Goal: Information Seeking & Learning: Compare options

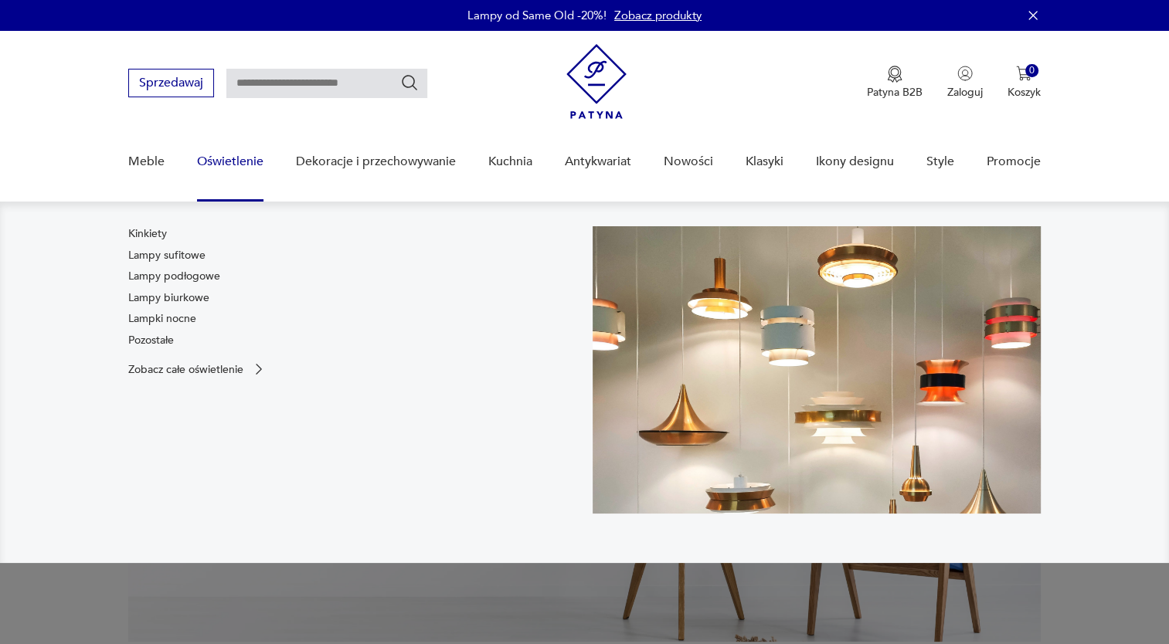
click at [227, 161] on link "Oświetlenie" at bounding box center [230, 161] width 66 height 59
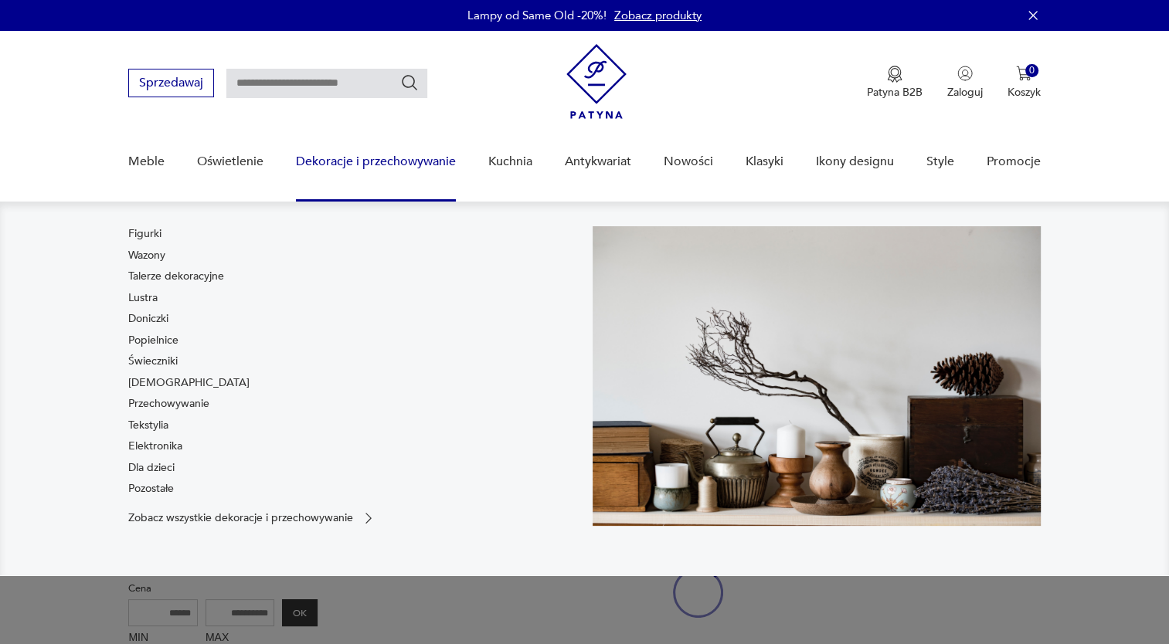
scroll to position [32, 0]
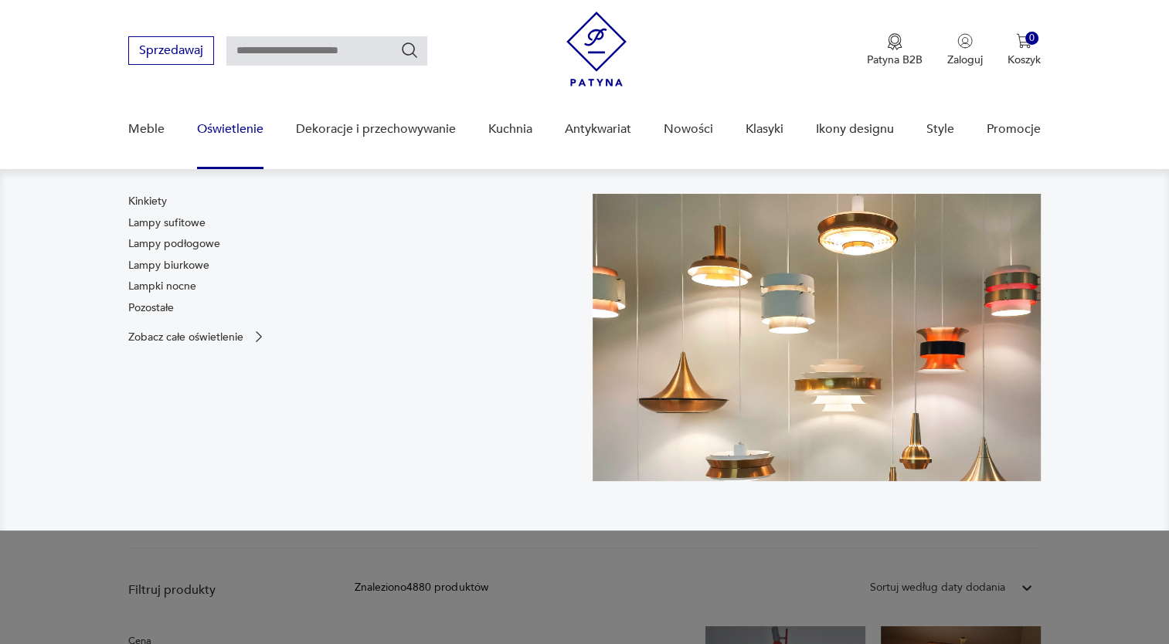
click at [229, 131] on link "Oświetlenie" at bounding box center [230, 129] width 66 height 59
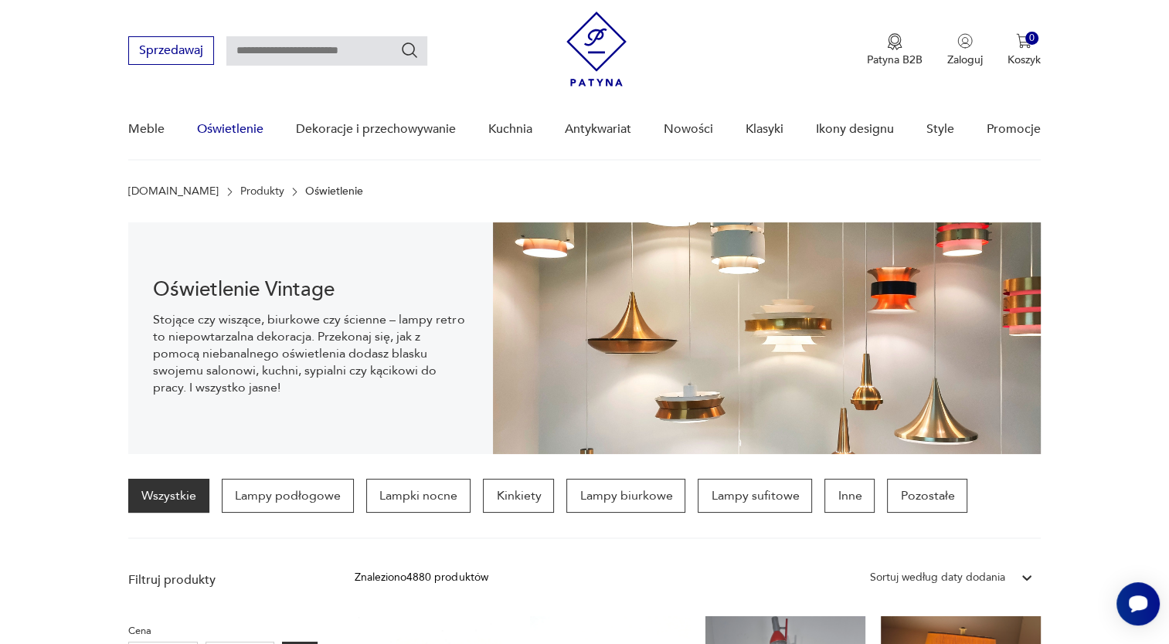
scroll to position [0, 0]
click at [741, 497] on p "Lampy sufitowe" at bounding box center [755, 496] width 114 height 34
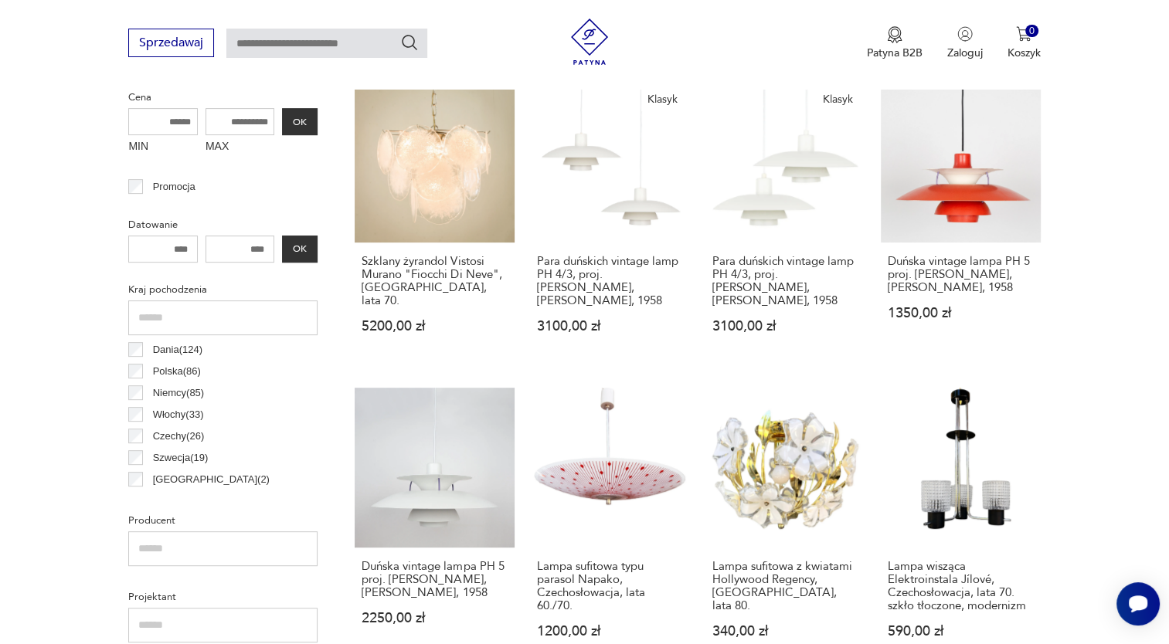
scroll to position [560, 0]
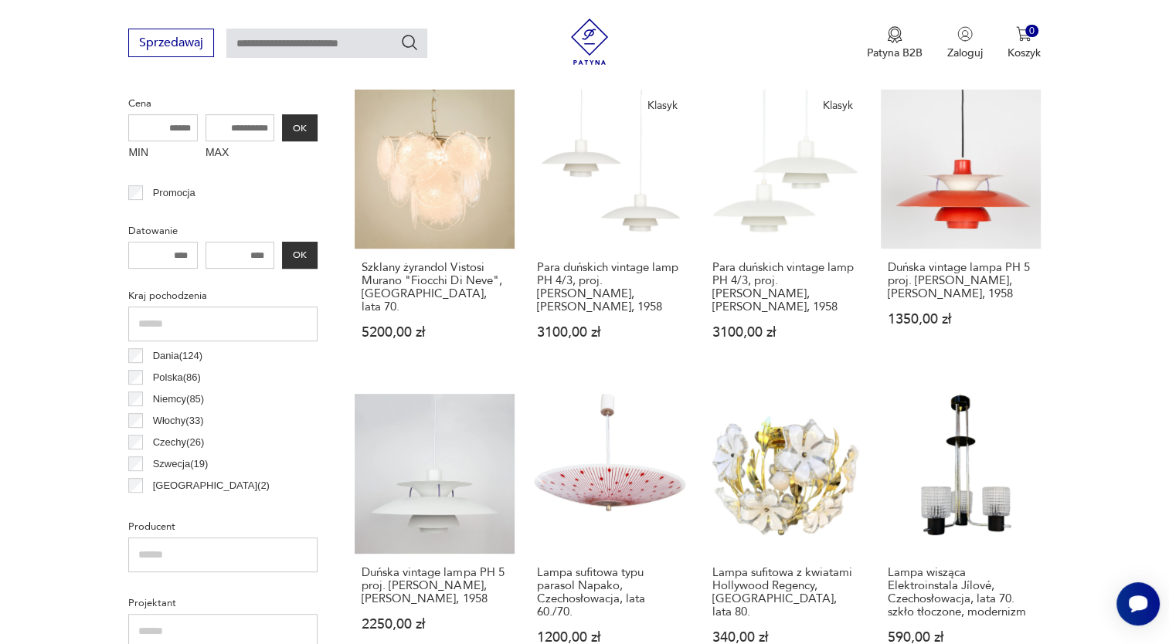
click at [253, 124] on input "MAX" at bounding box center [240, 127] width 70 height 27
drag, startPoint x: 219, startPoint y: 127, endPoint x: 272, endPoint y: 128, distance: 53.3
click at [272, 128] on input "MAX" at bounding box center [240, 127] width 70 height 27
drag, startPoint x: 270, startPoint y: 124, endPoint x: 162, endPoint y: 130, distance: 108.3
click at [162, 130] on div "MIN MAX OK" at bounding box center [222, 140] width 189 height 52
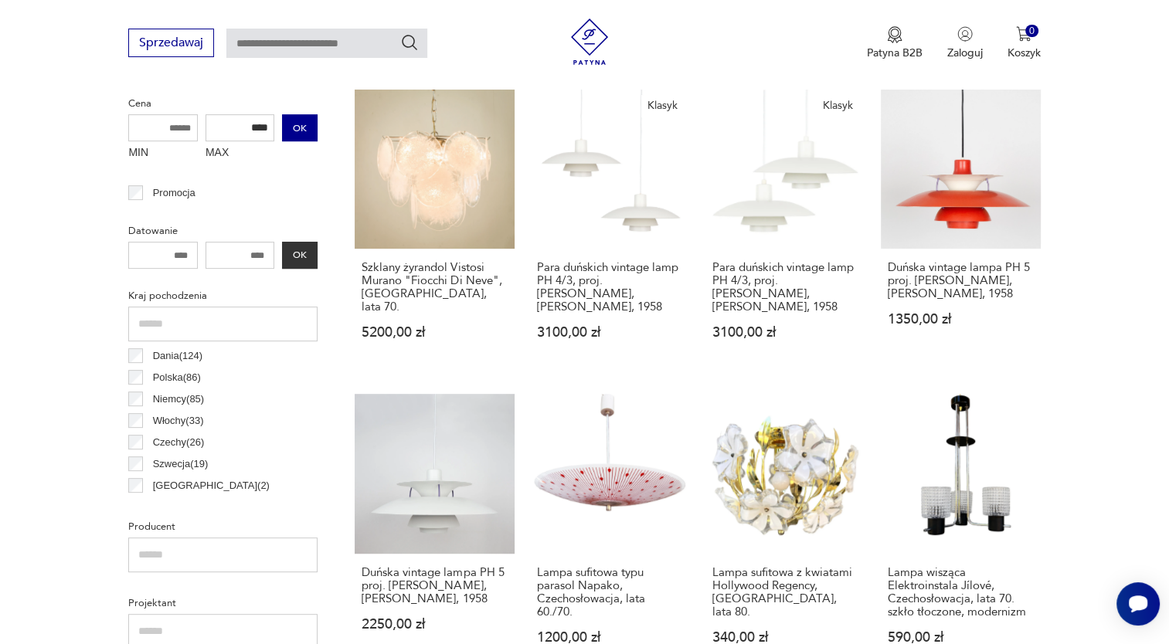
type input "****"
click at [303, 125] on button "OK" at bounding box center [300, 127] width 36 height 27
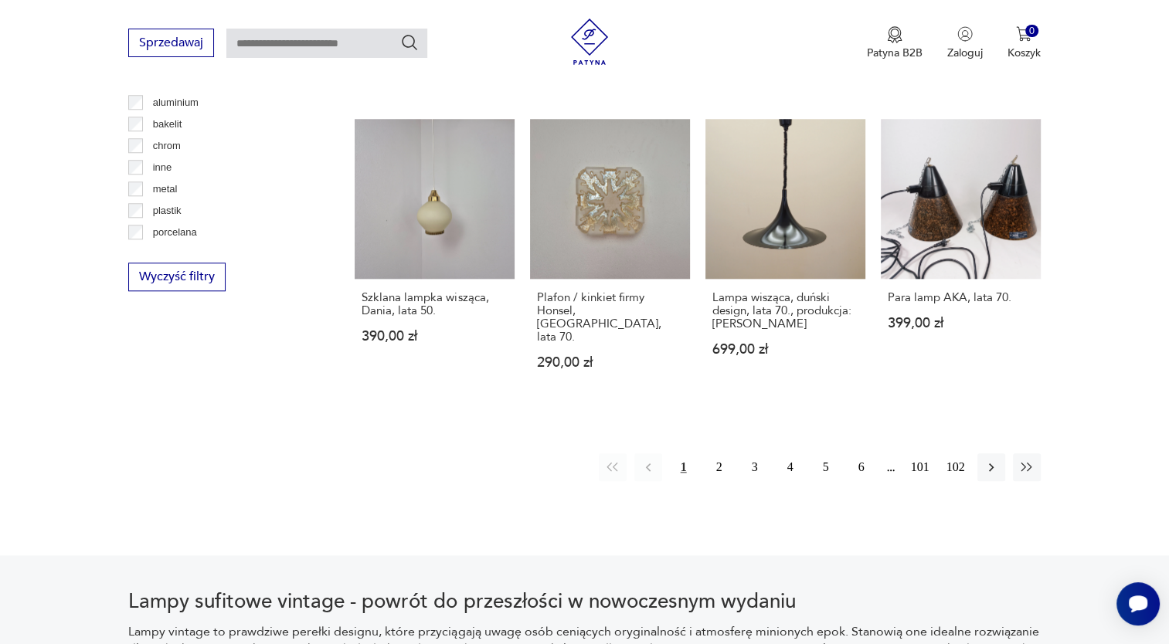
scroll to position [1517, 0]
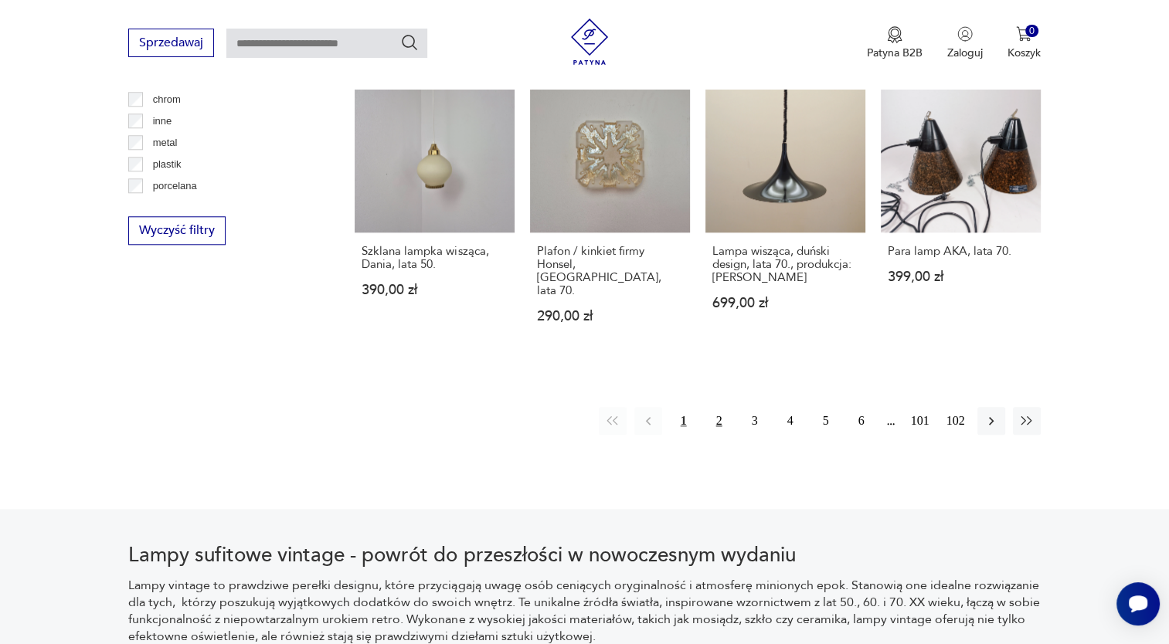
click at [719, 407] on button "2" at bounding box center [719, 421] width 28 height 28
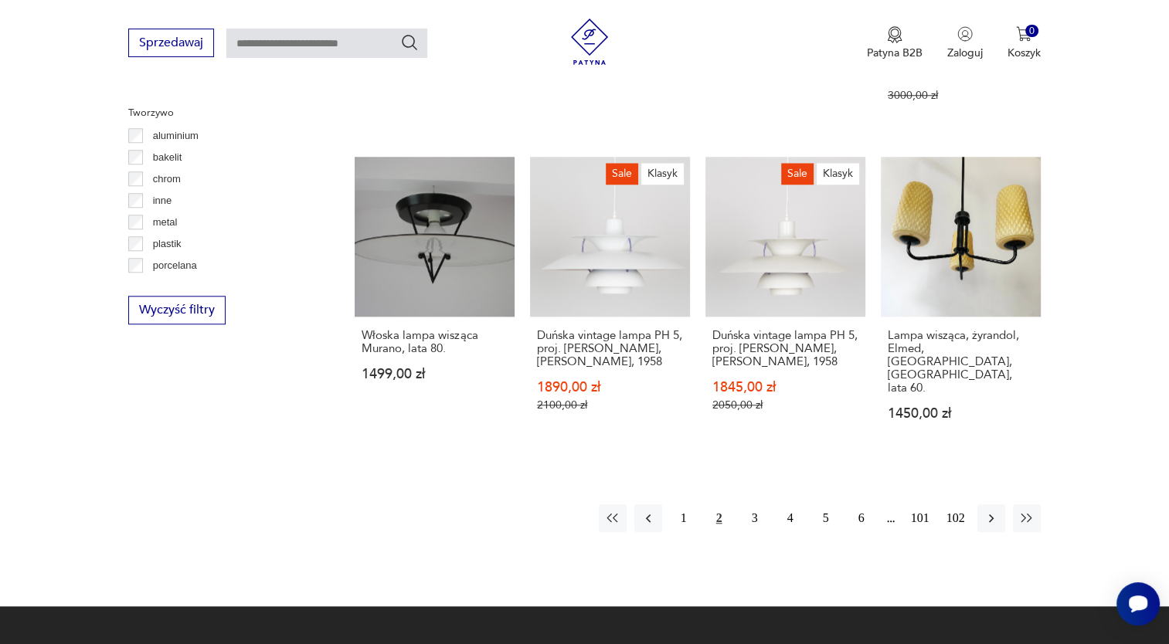
scroll to position [1455, 0]
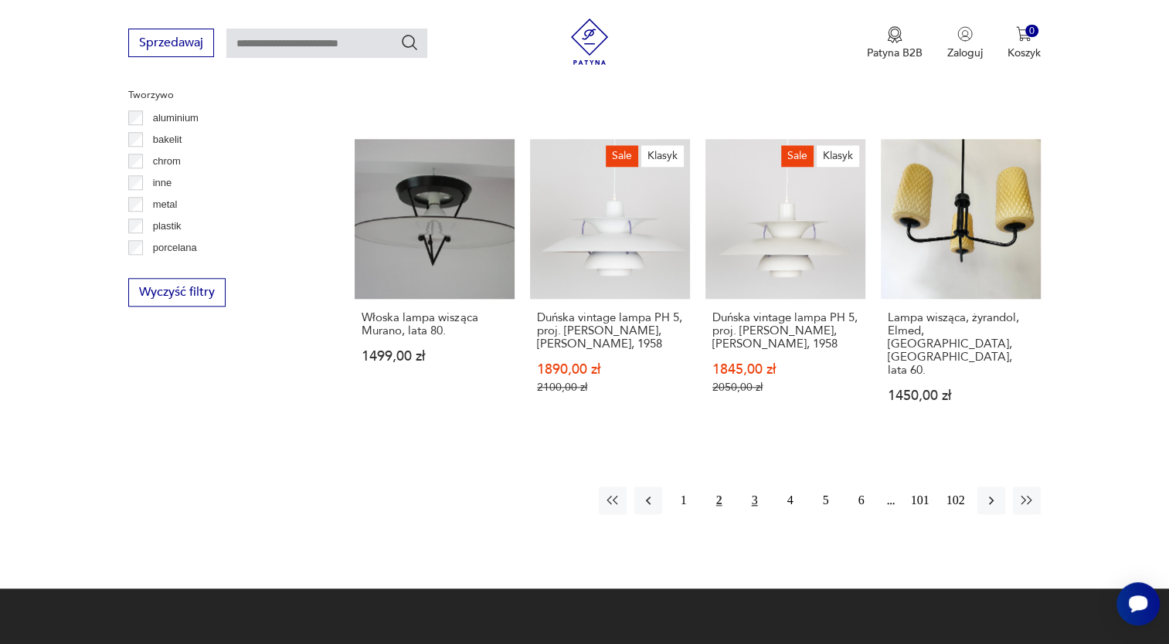
click at [757, 487] on button "3" at bounding box center [755, 501] width 28 height 28
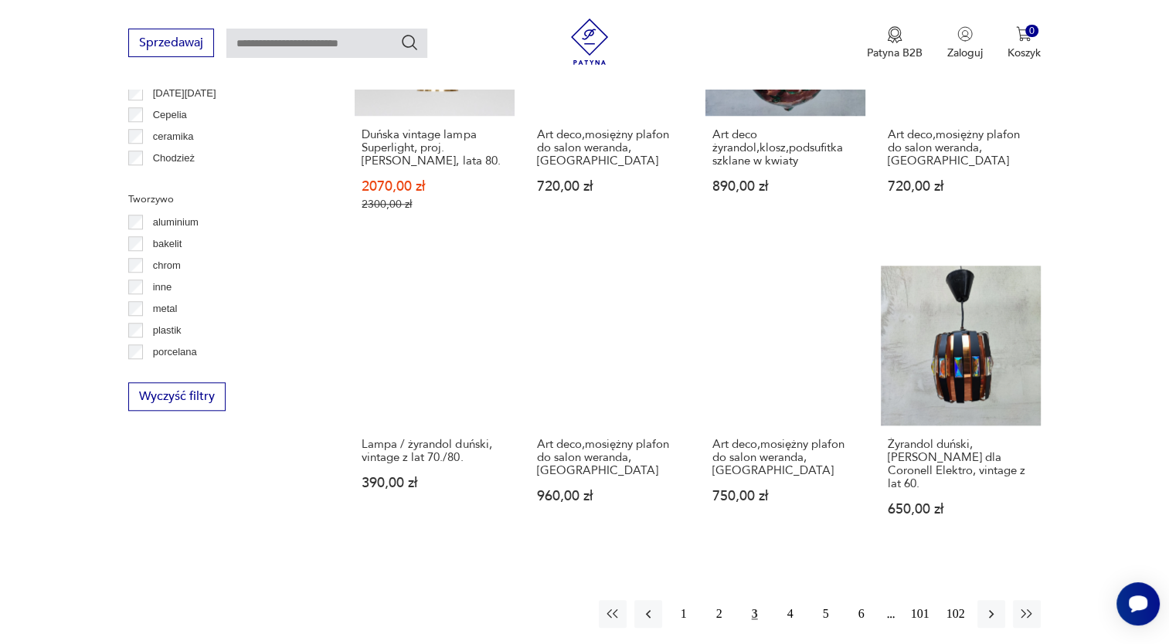
scroll to position [1357, 0]
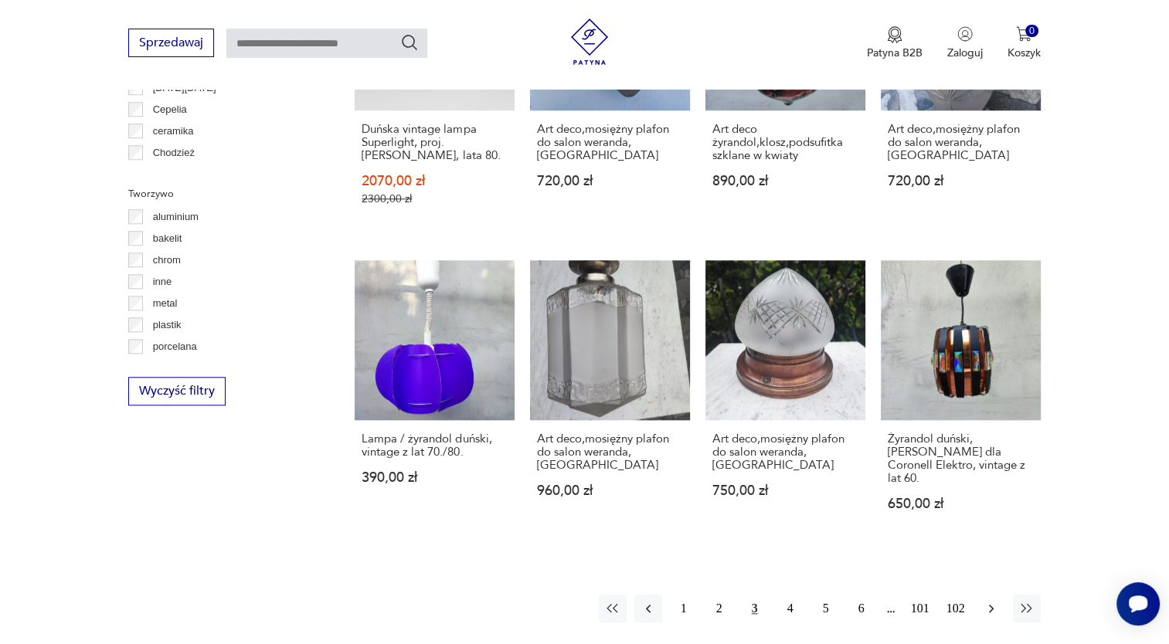
click at [989, 605] on icon "button" at bounding box center [990, 609] width 5 height 8
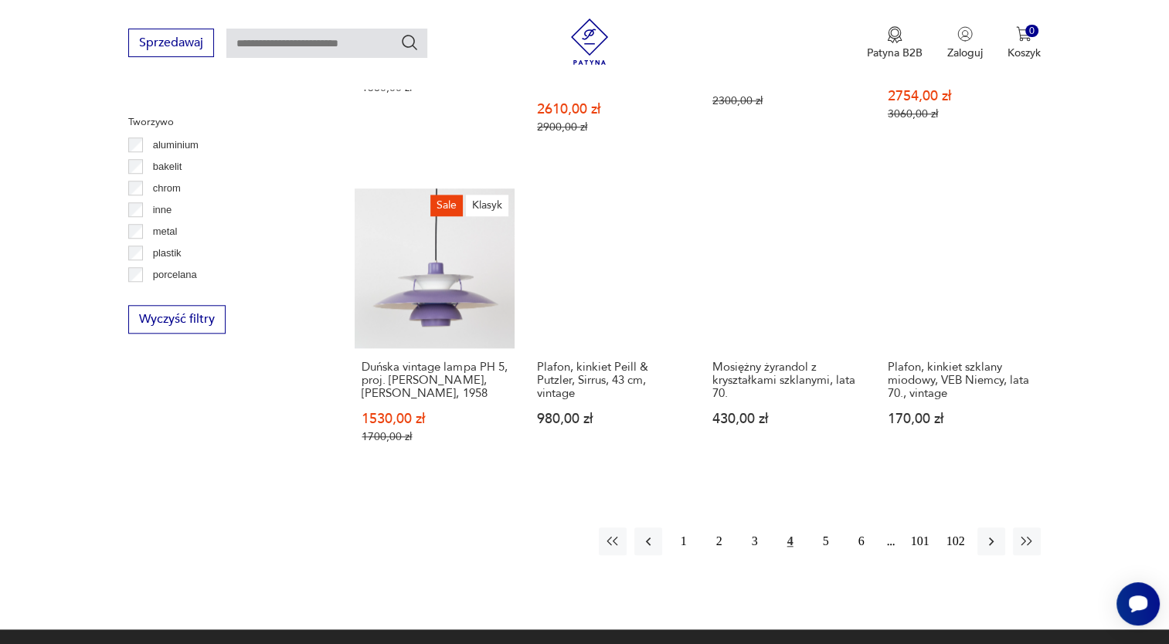
scroll to position [1504, 0]
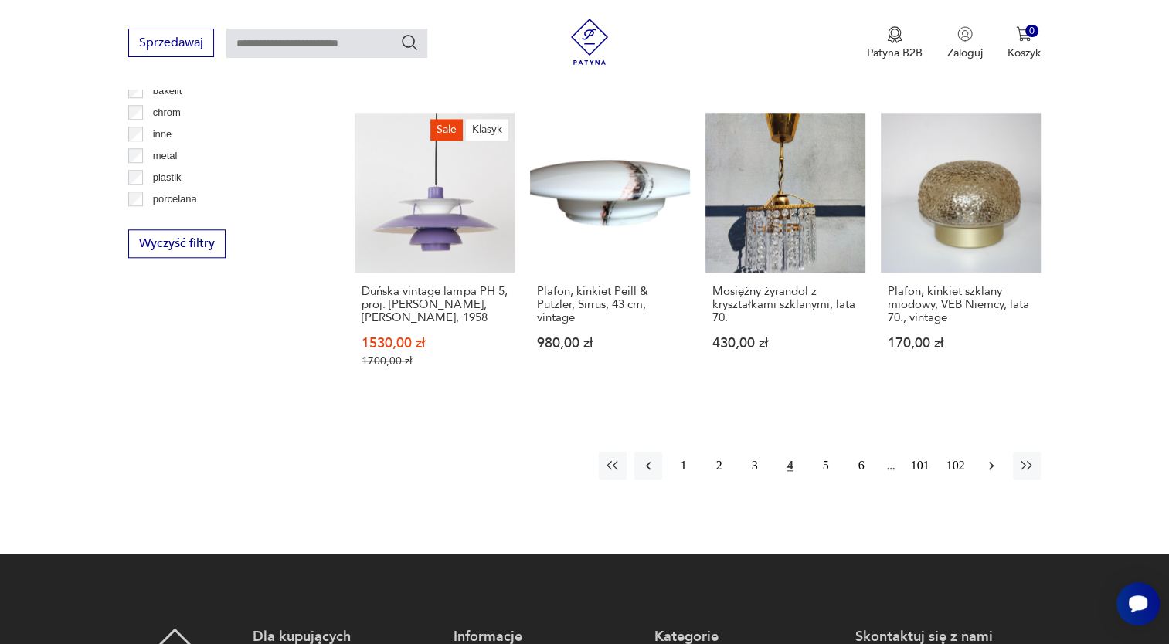
click at [989, 458] on icon "button" at bounding box center [990, 465] width 15 height 15
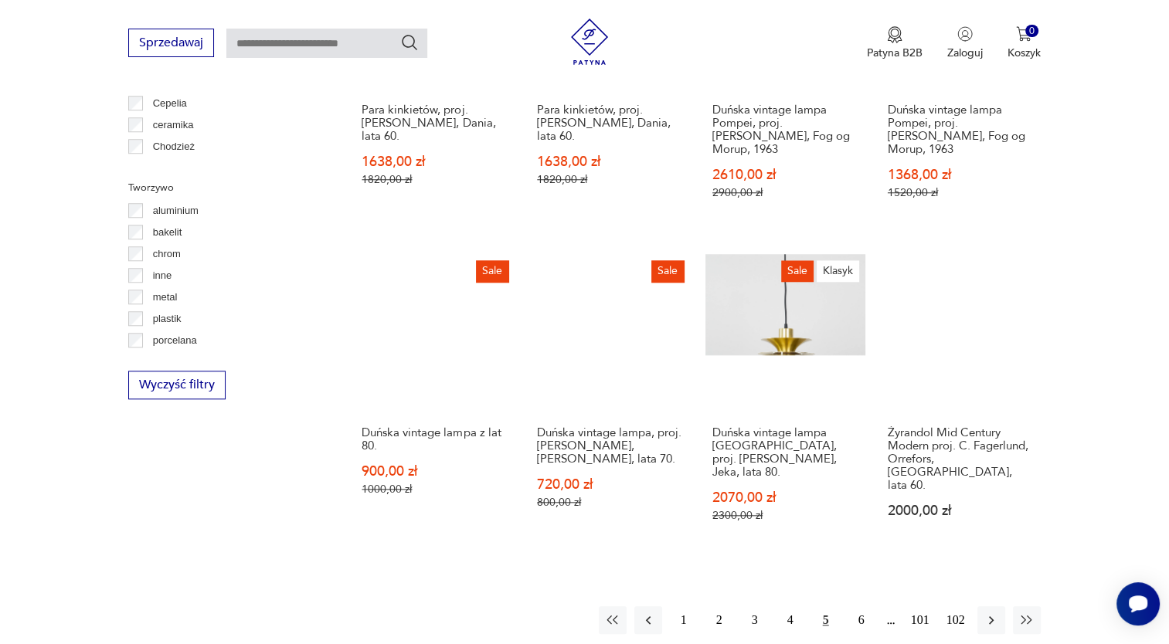
scroll to position [1375, 0]
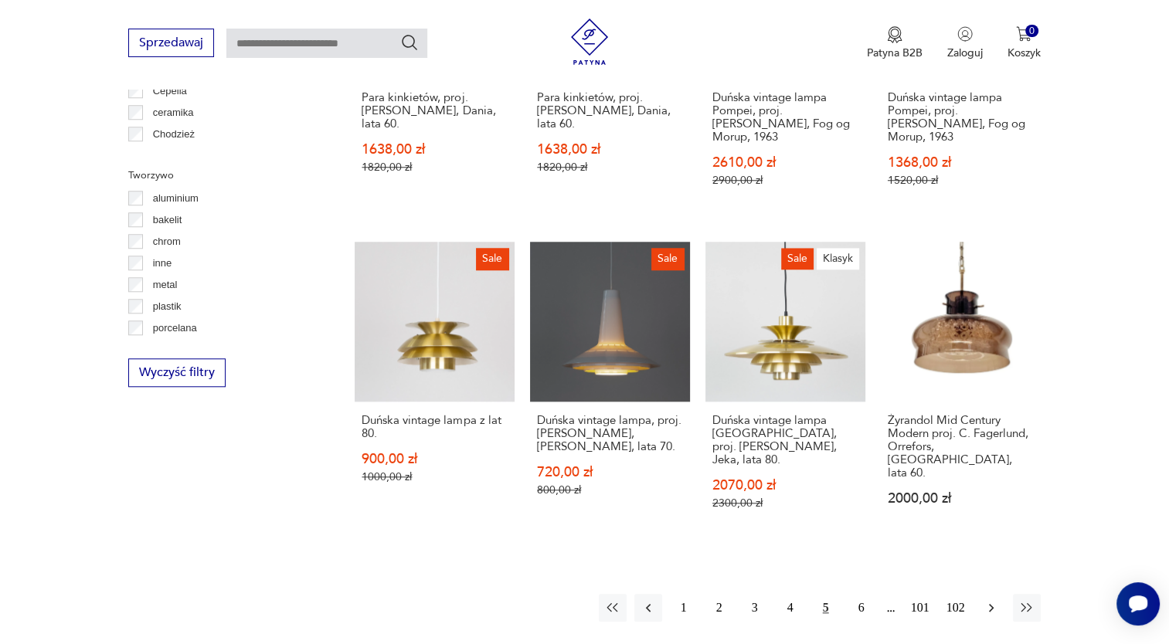
click at [991, 604] on icon "button" at bounding box center [990, 608] width 5 height 8
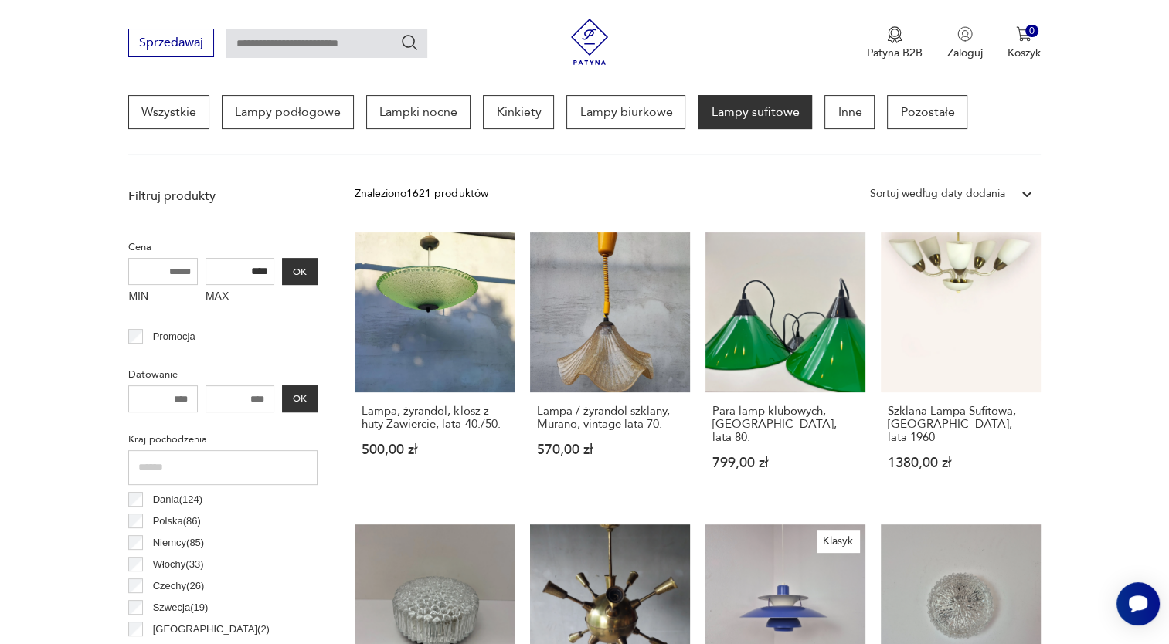
scroll to position [453, 0]
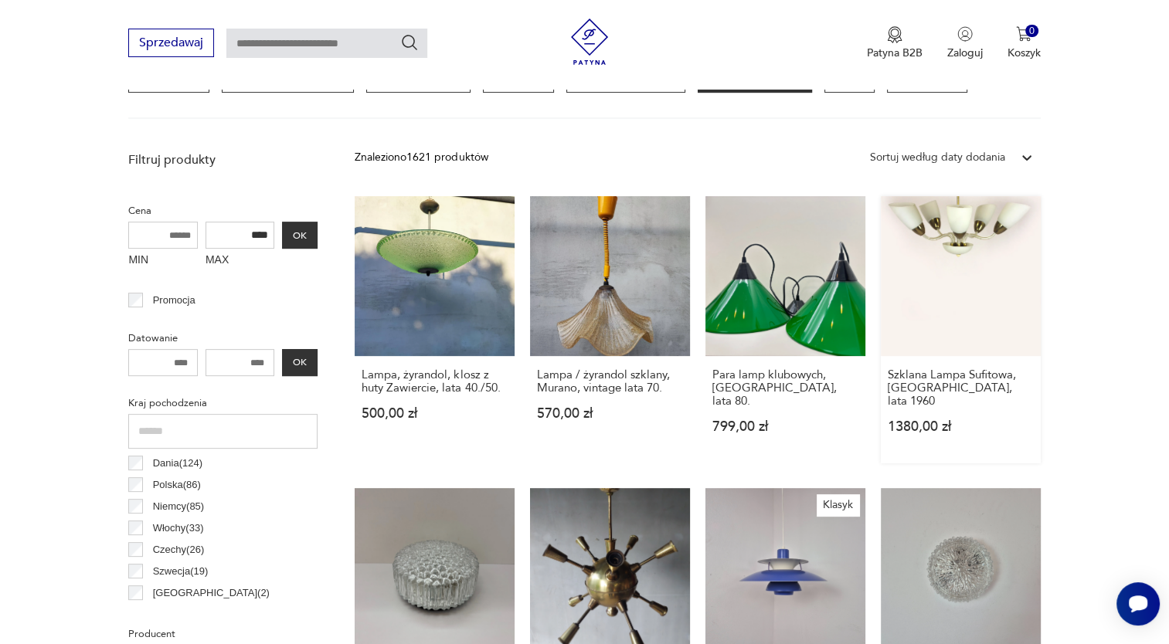
click at [970, 246] on link "Szklana Lampa Sufitowa, Czechy, lata 1960 1380,00 zł" at bounding box center [961, 329] width 160 height 267
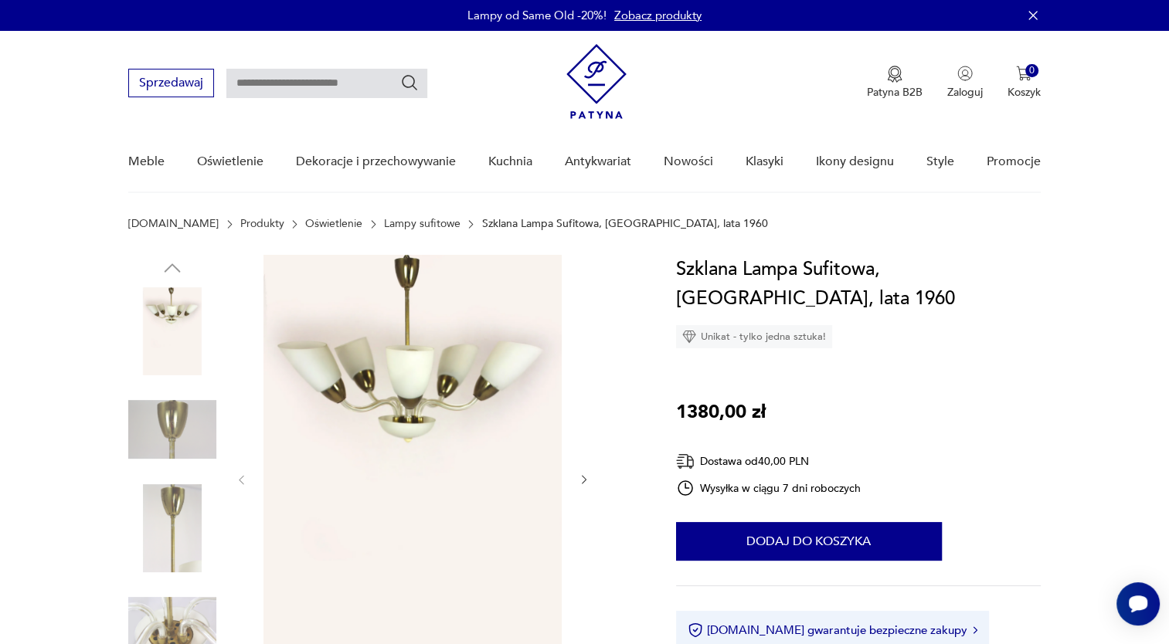
click at [584, 481] on icon "button" at bounding box center [584, 480] width 5 height 9
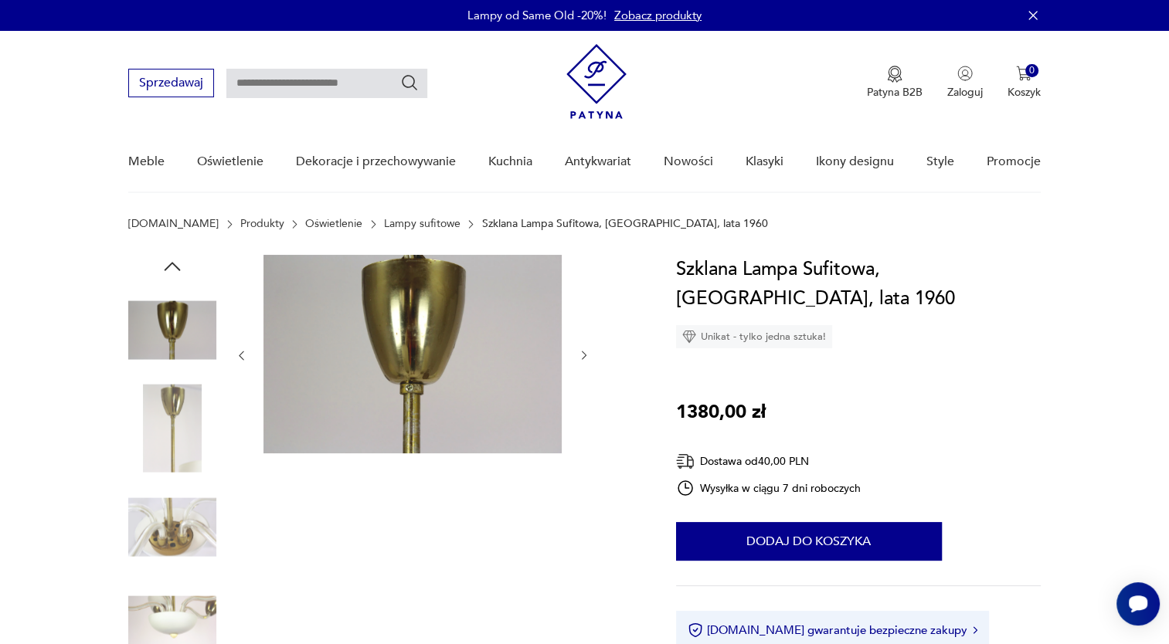
click at [584, 481] on div at bounding box center [412, 479] width 355 height 448
click at [176, 534] on img at bounding box center [172, 527] width 88 height 88
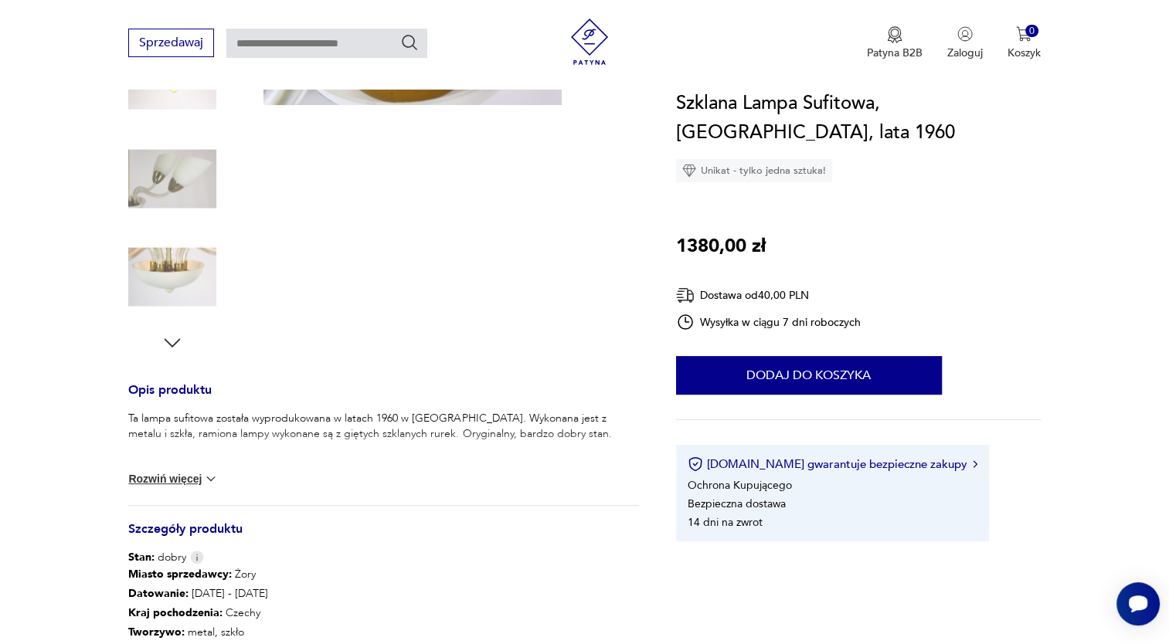
scroll to position [393, 0]
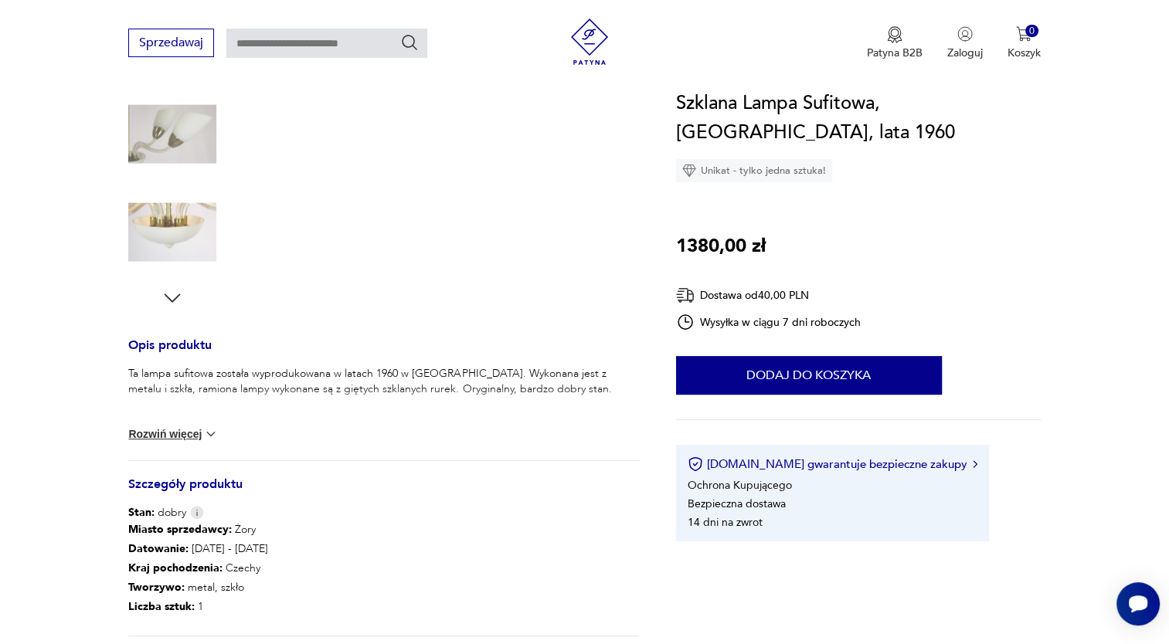
click at [204, 432] on img at bounding box center [210, 433] width 15 height 15
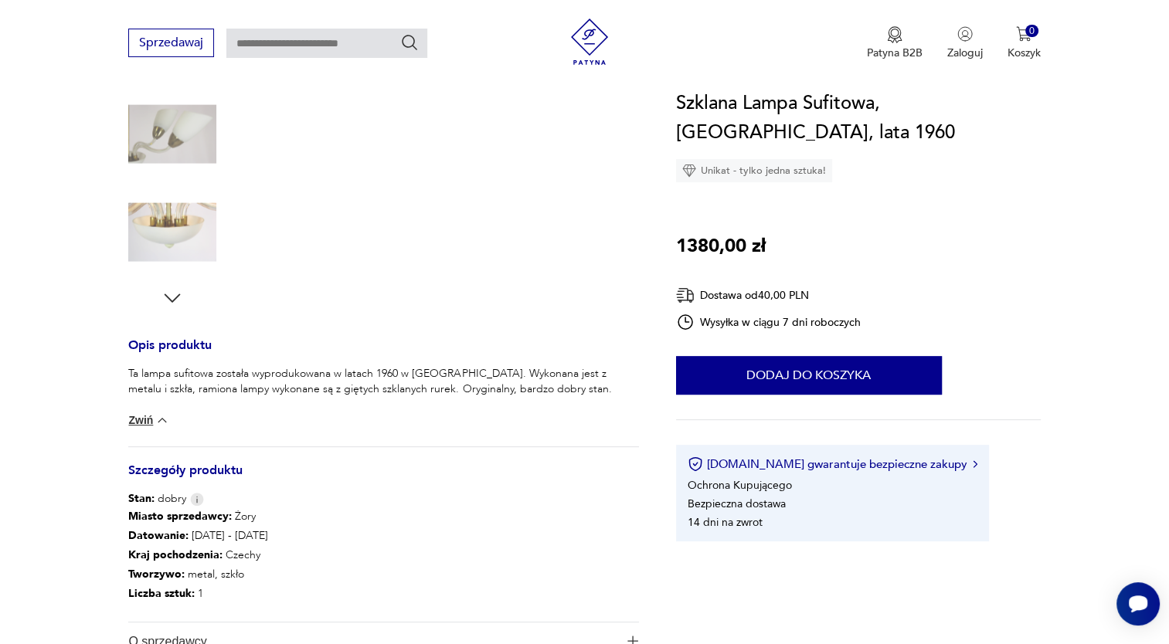
click at [135, 425] on button "Zwiń" at bounding box center [148, 420] width 41 height 15
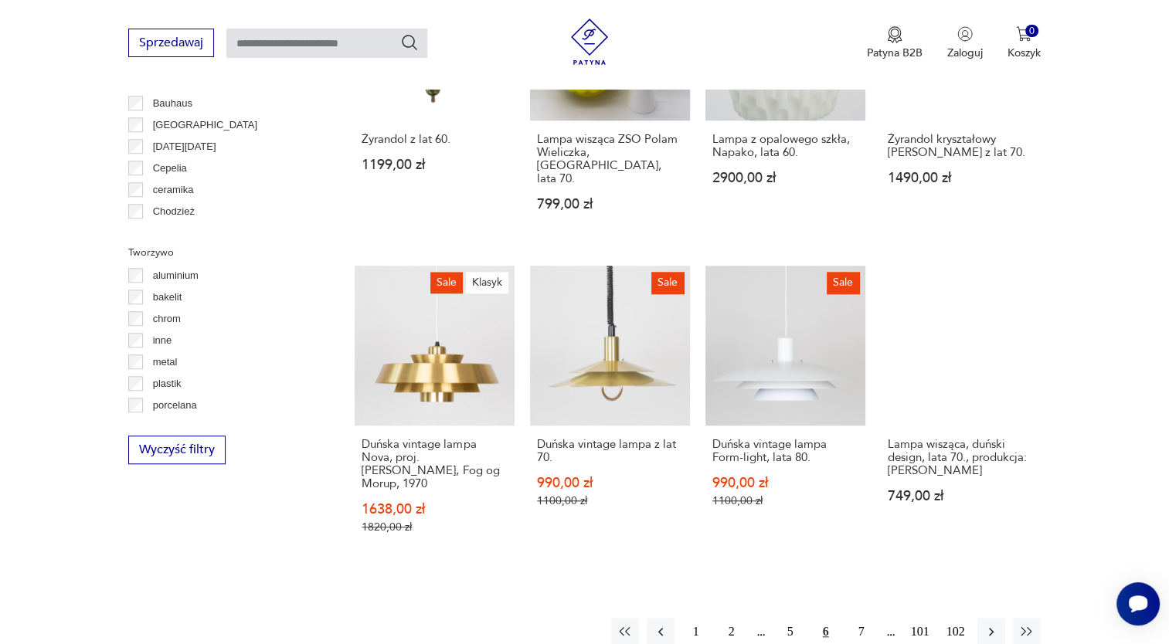
scroll to position [1330, 0]
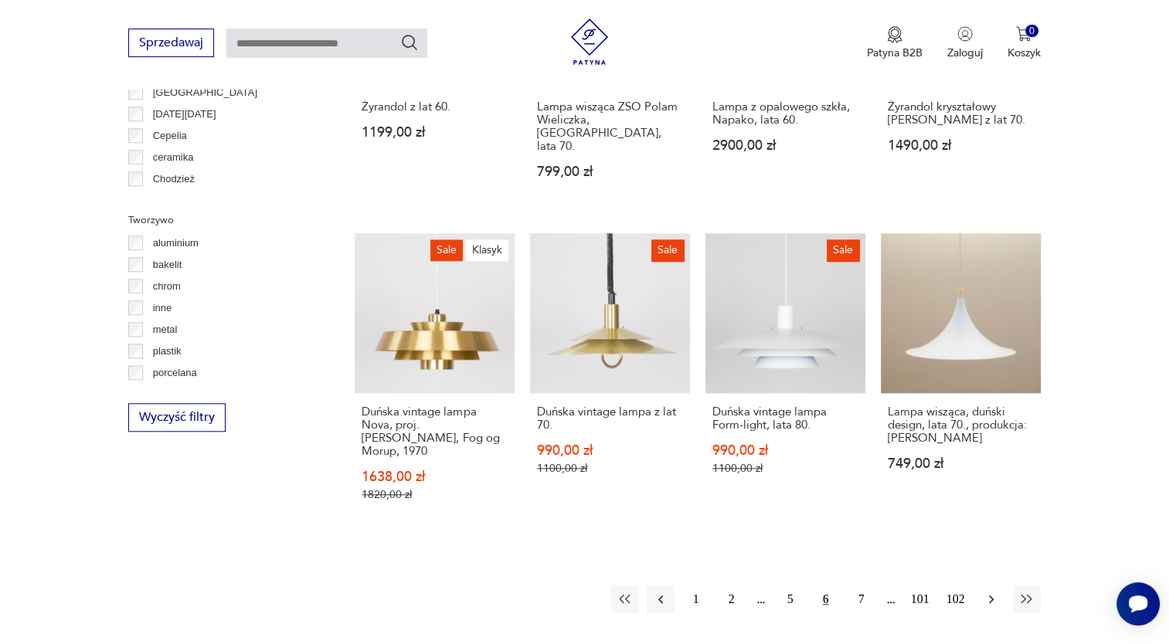
click at [986, 592] on icon "button" at bounding box center [990, 599] width 15 height 15
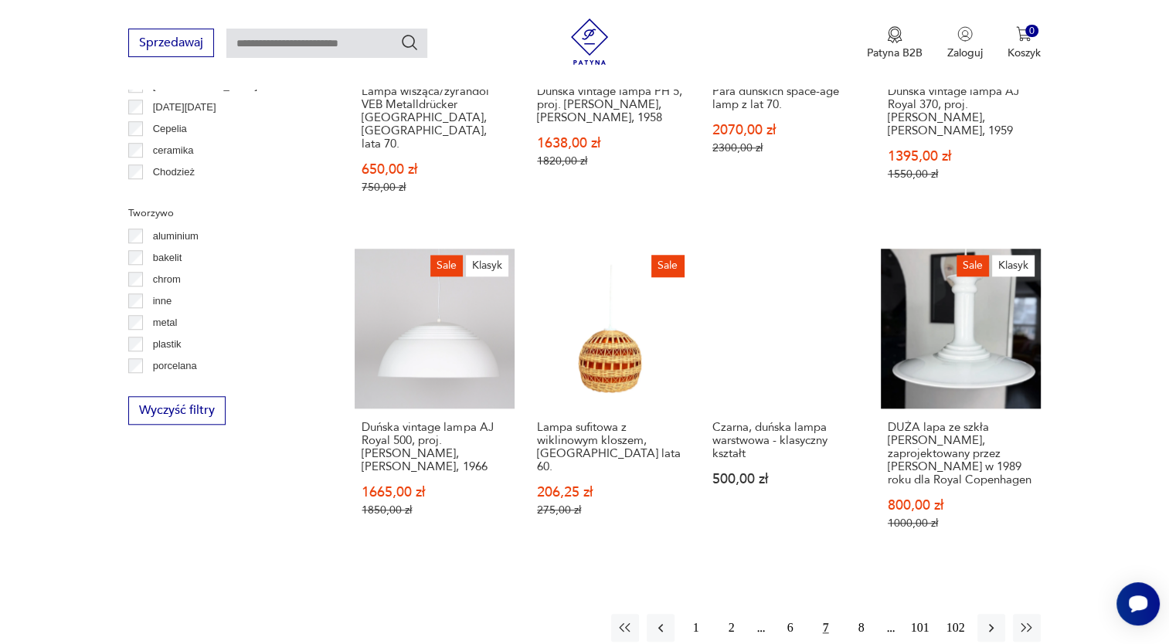
scroll to position [1421, 0]
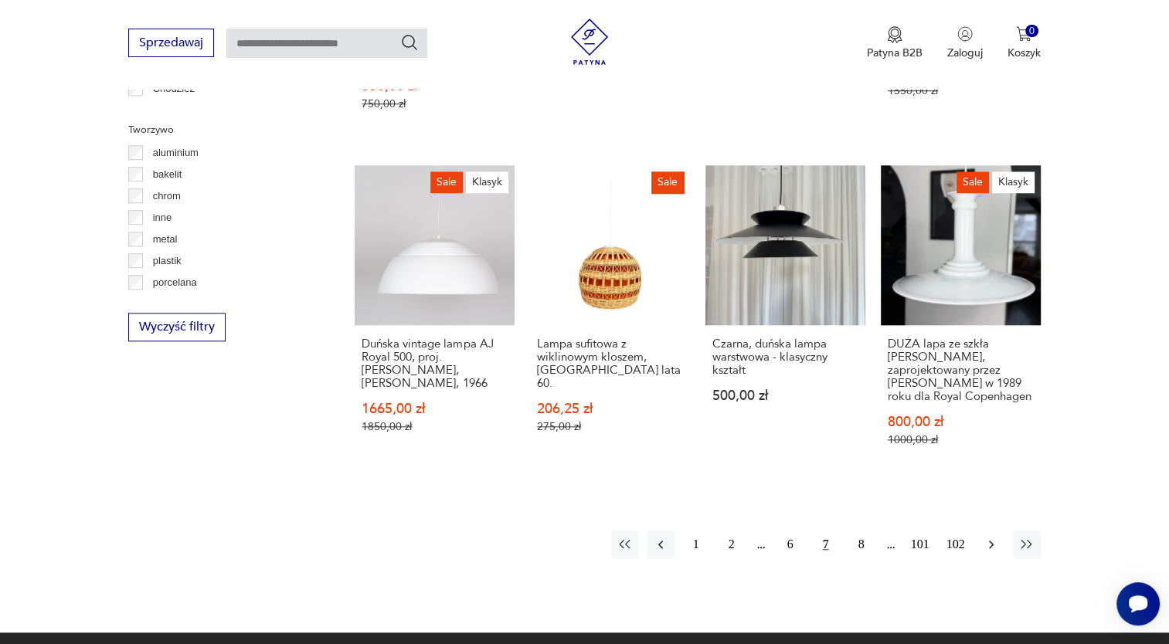
click at [992, 531] on button "button" at bounding box center [991, 545] width 28 height 28
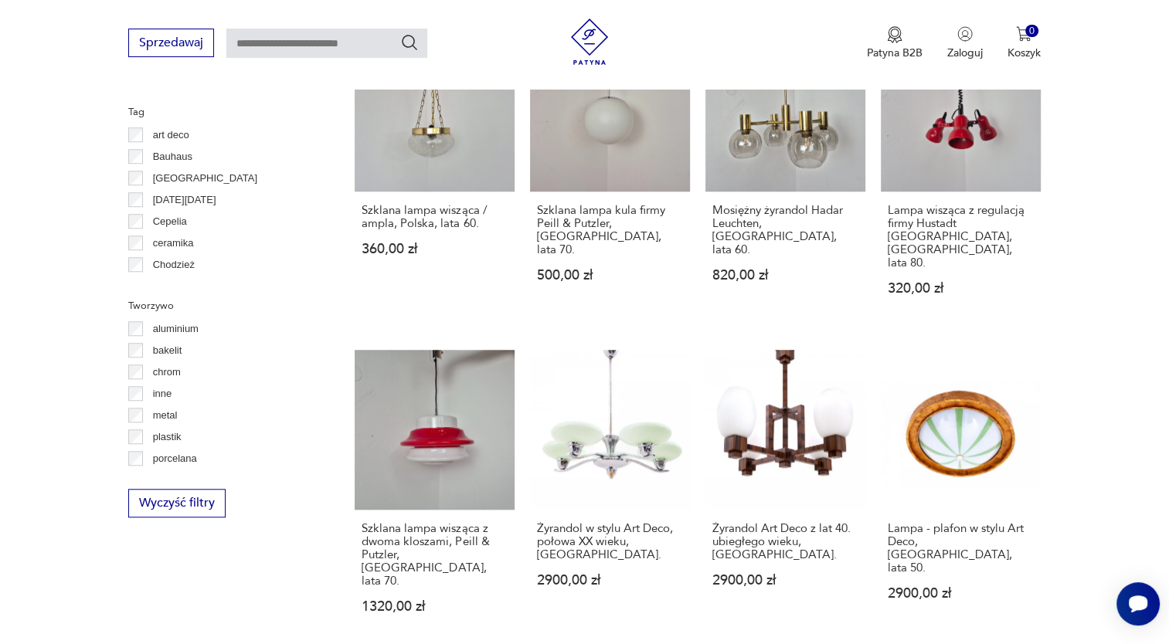
scroll to position [1262, 0]
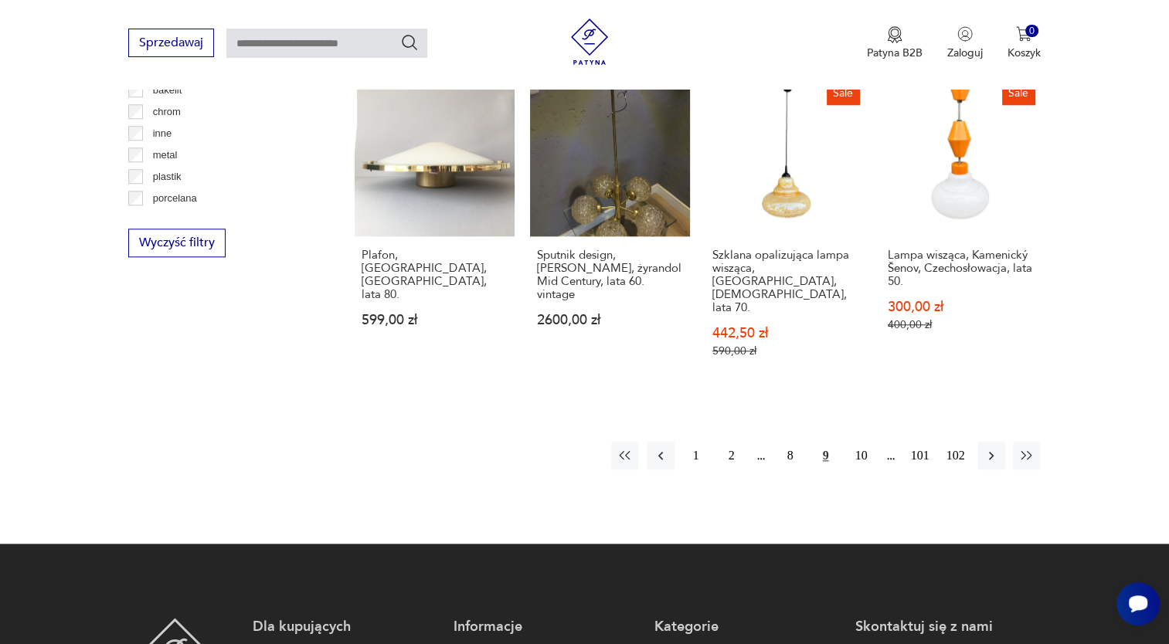
scroll to position [1507, 0]
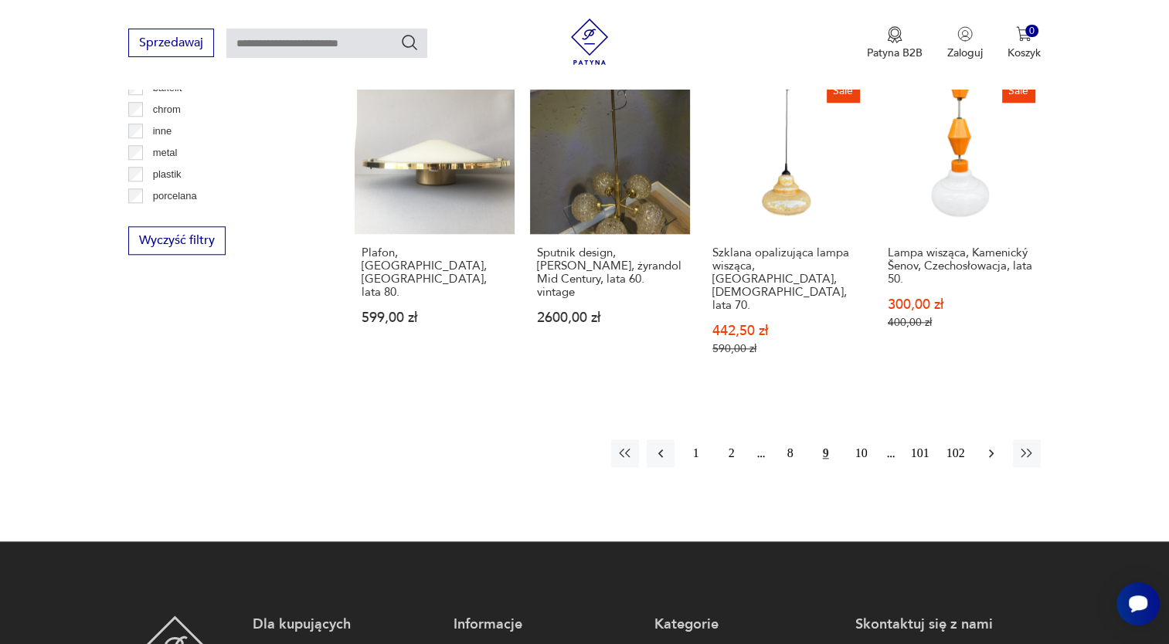
click at [986, 446] on icon "button" at bounding box center [990, 453] width 15 height 15
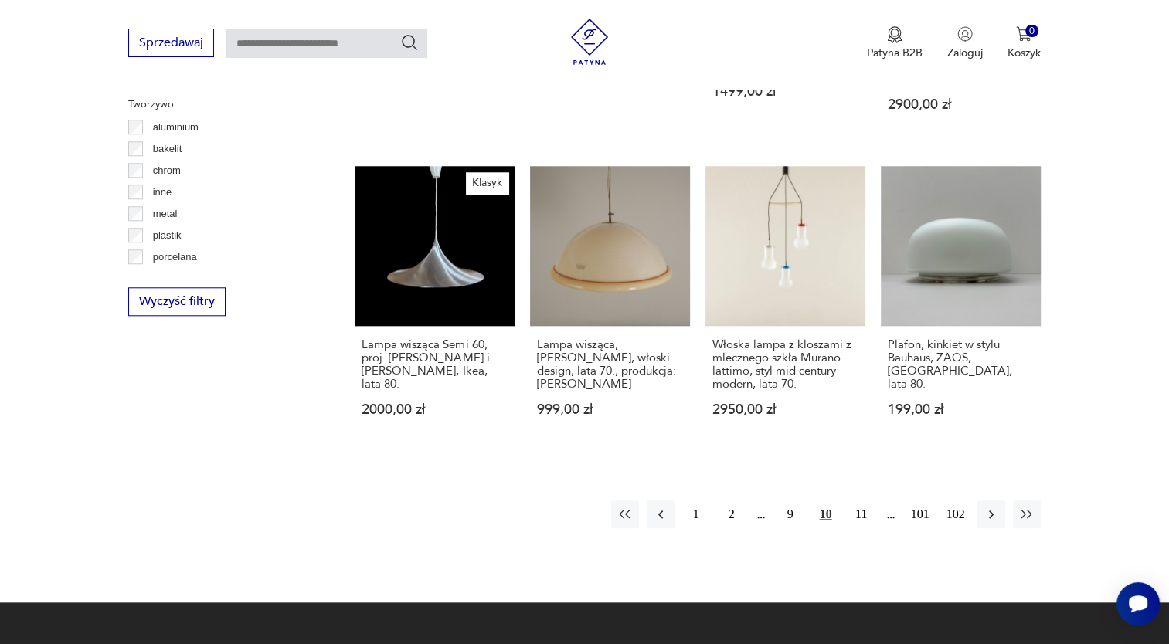
scroll to position [1452, 0]
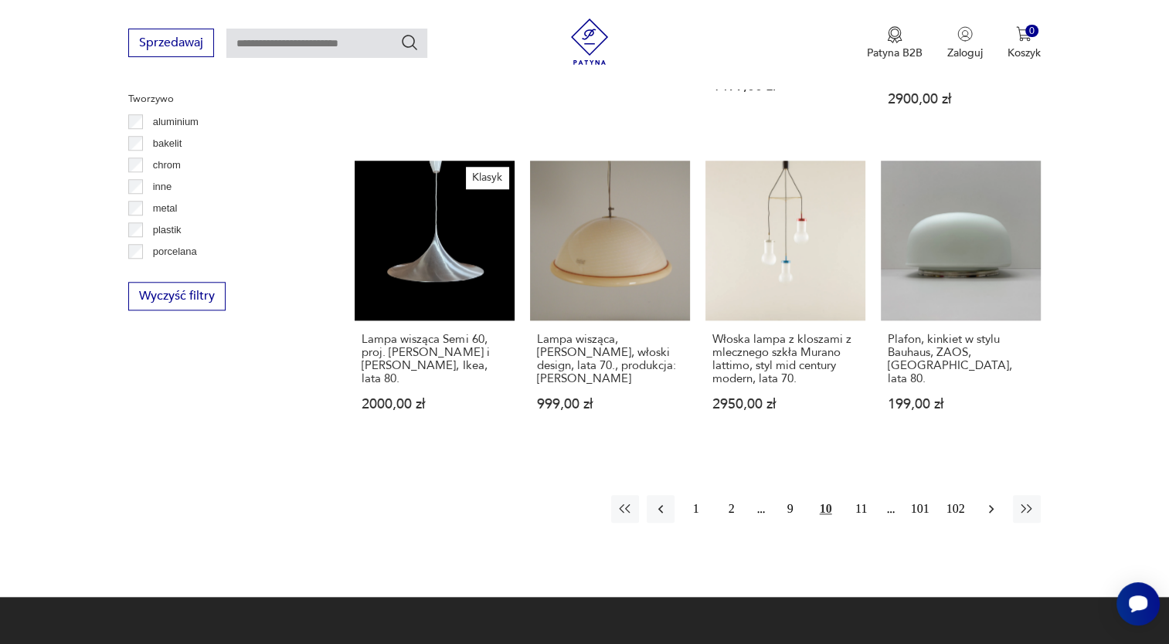
click at [995, 501] on icon "button" at bounding box center [990, 508] width 15 height 15
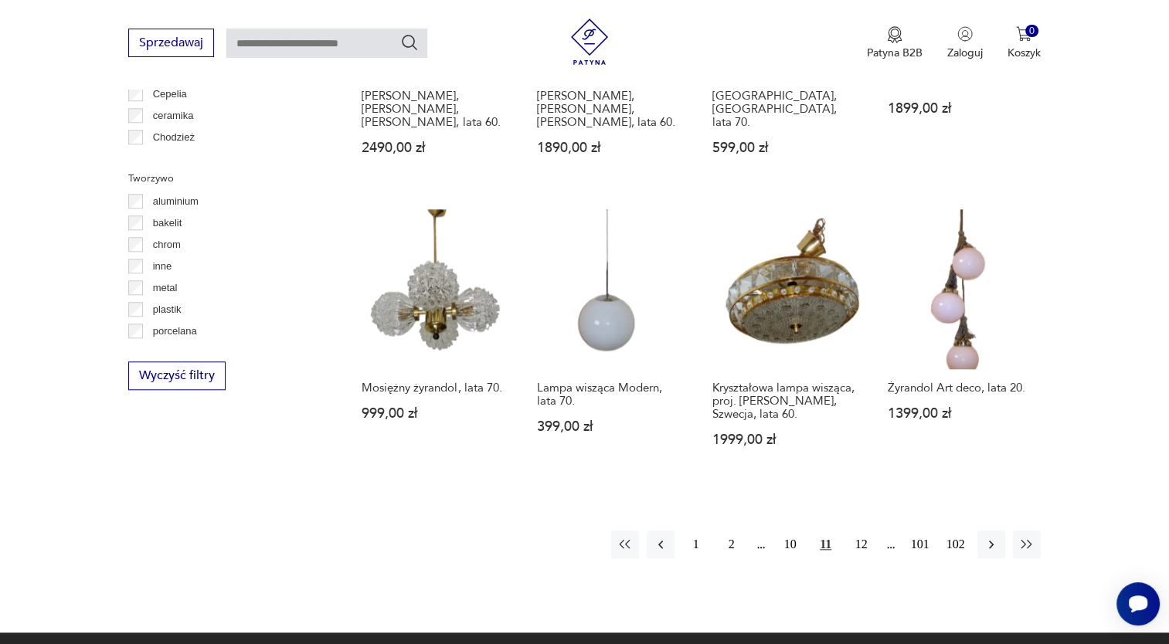
scroll to position [1409, 0]
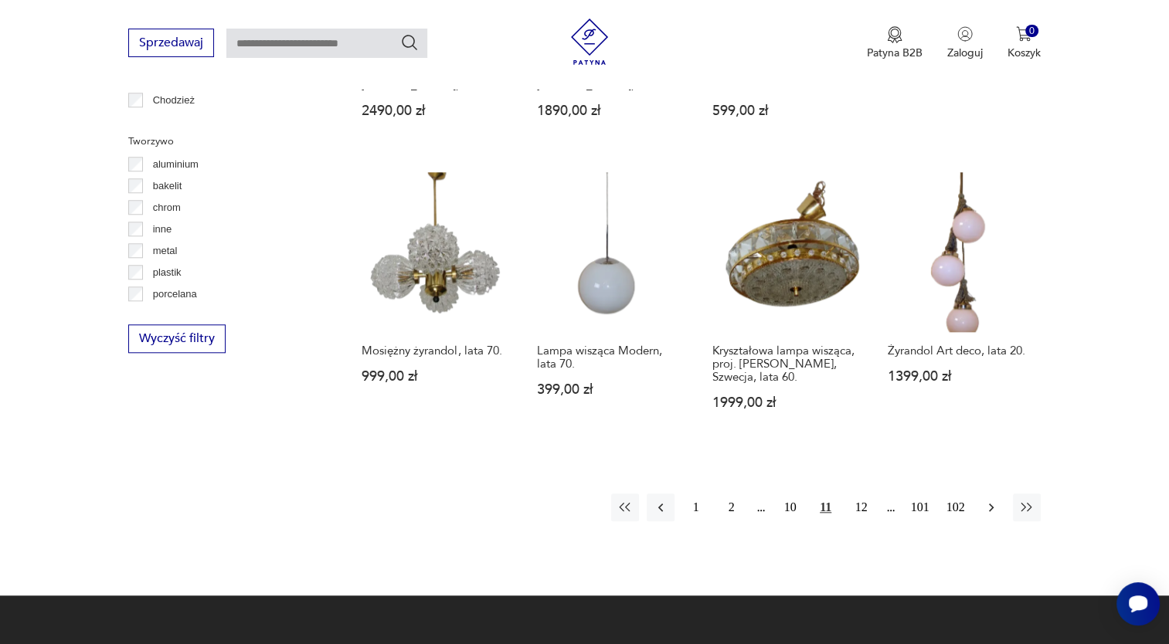
click at [989, 500] on icon "button" at bounding box center [990, 507] width 15 height 15
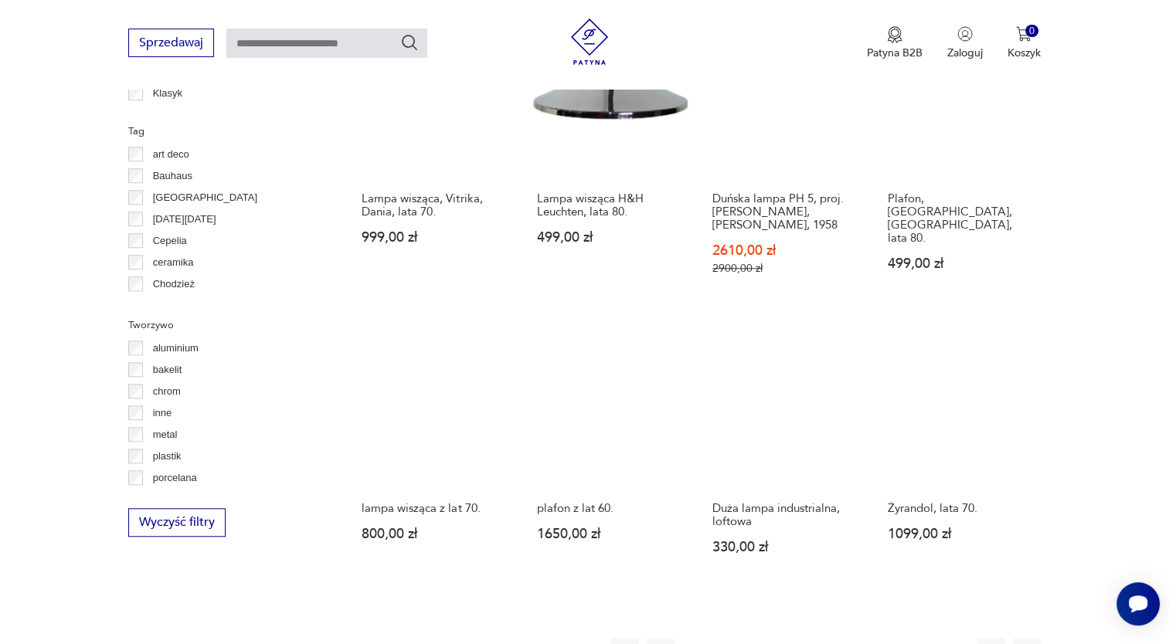
scroll to position [1489, 0]
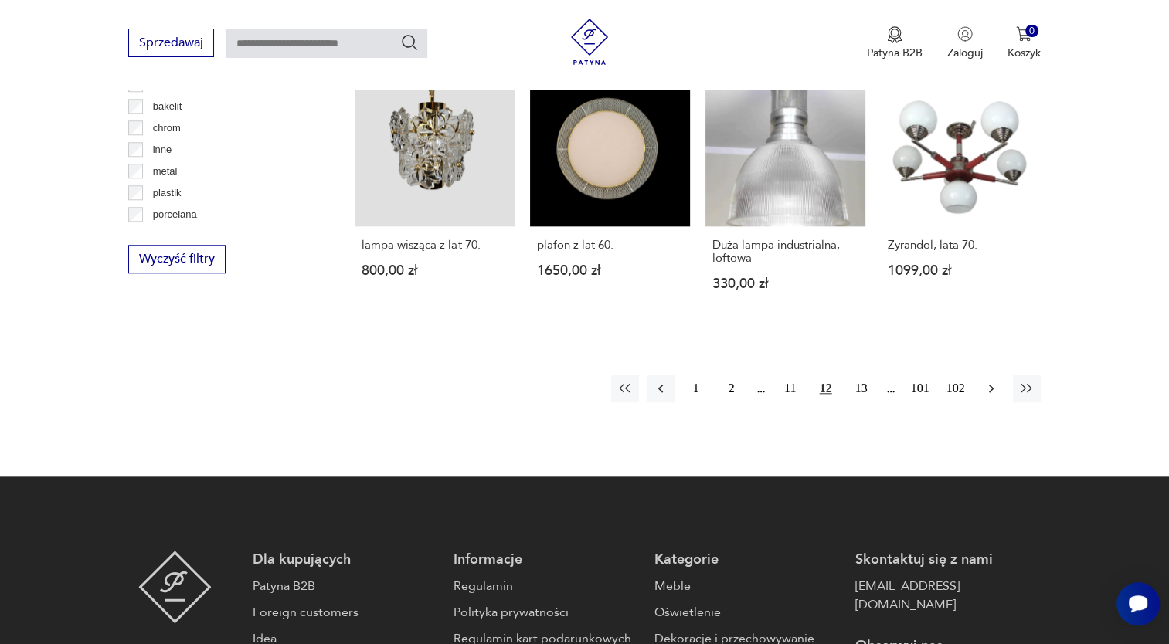
click at [993, 381] on icon "button" at bounding box center [990, 388] width 15 height 15
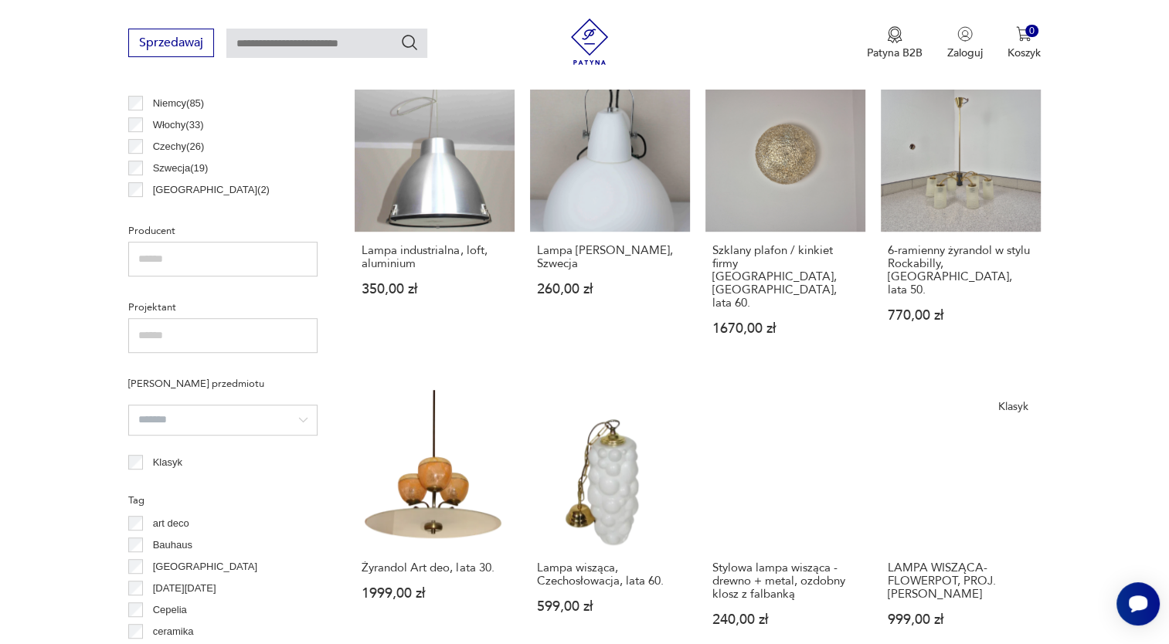
scroll to position [859, 0]
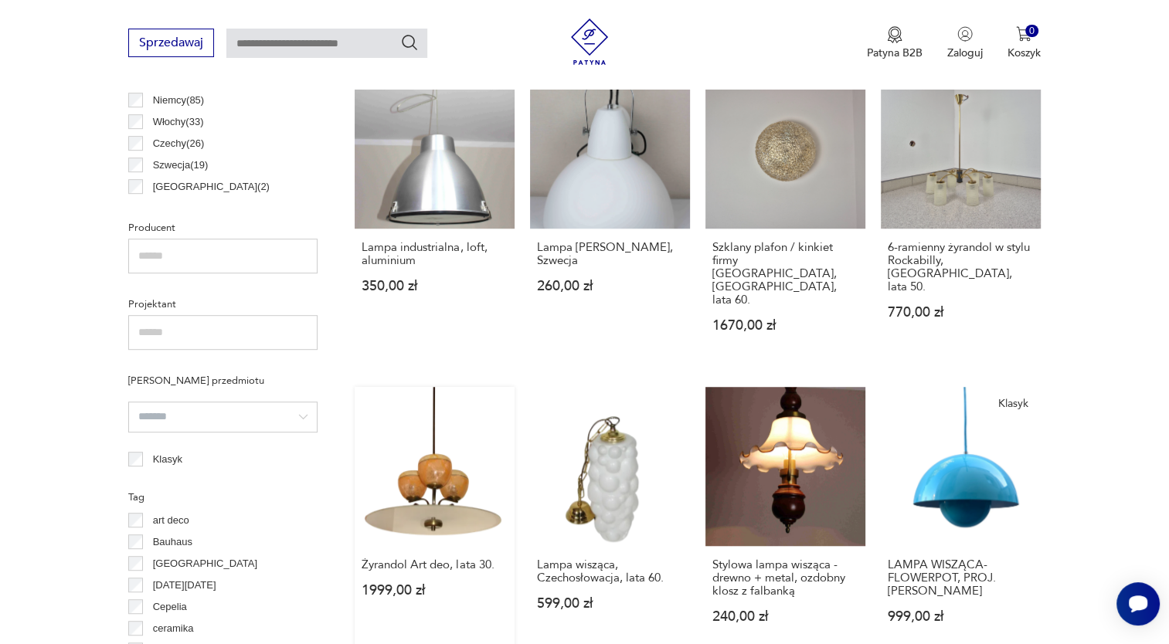
click at [413, 483] on link "Żyrandol Art deo, lata 30. 1999,00 zł" at bounding box center [435, 520] width 160 height 267
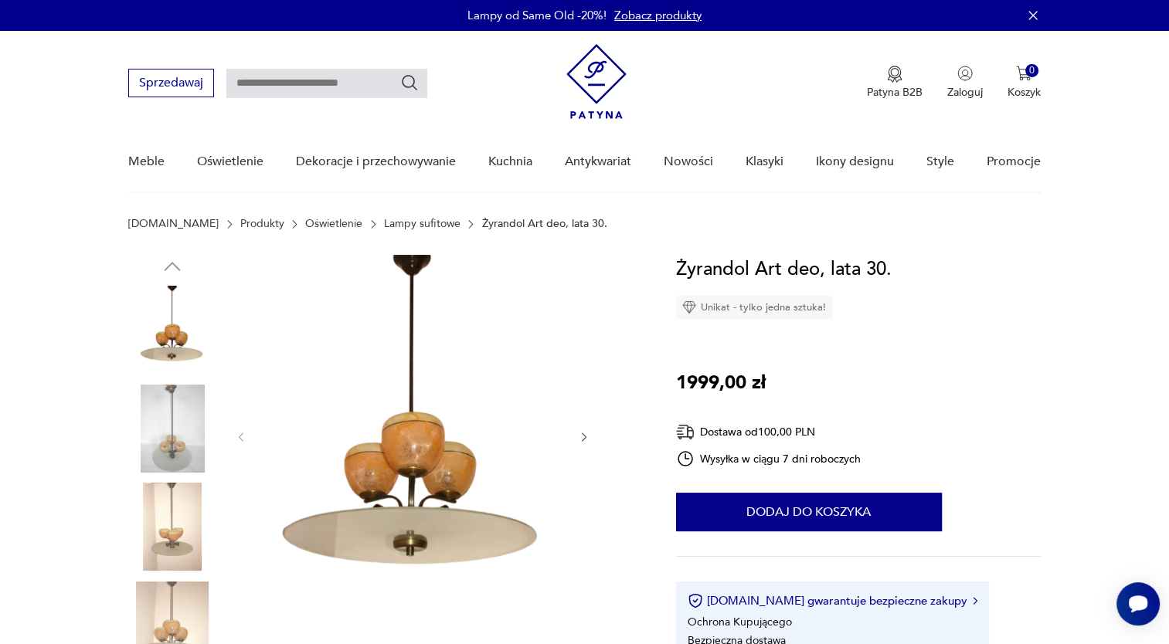
click at [169, 439] on img at bounding box center [172, 429] width 88 height 88
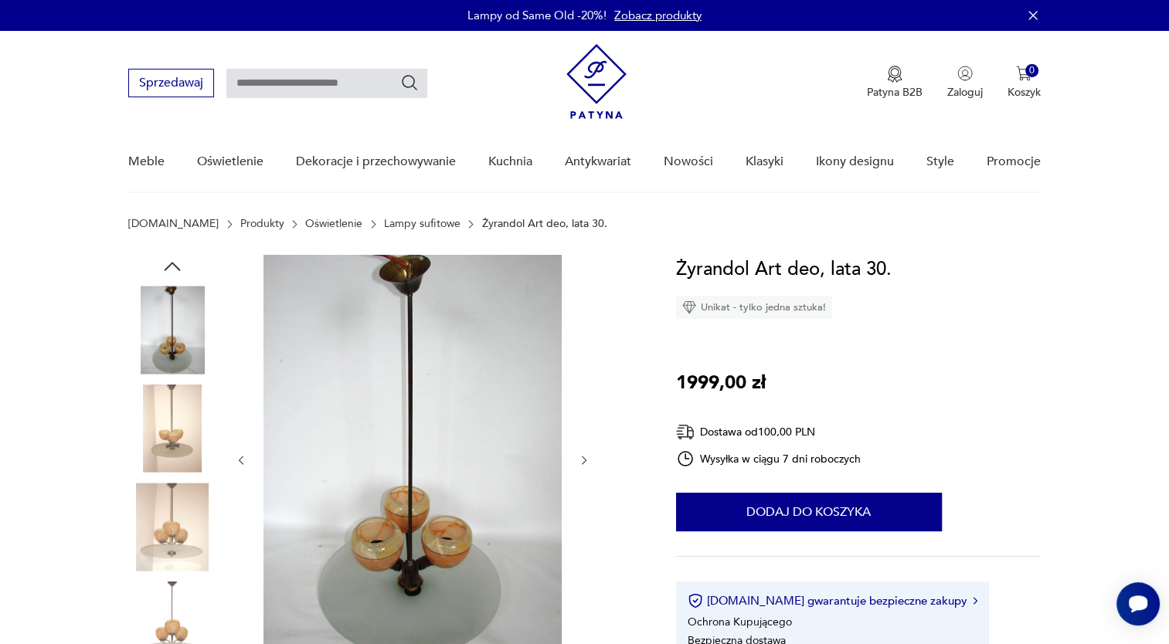
click at [578, 463] on icon "button" at bounding box center [584, 460] width 13 height 13
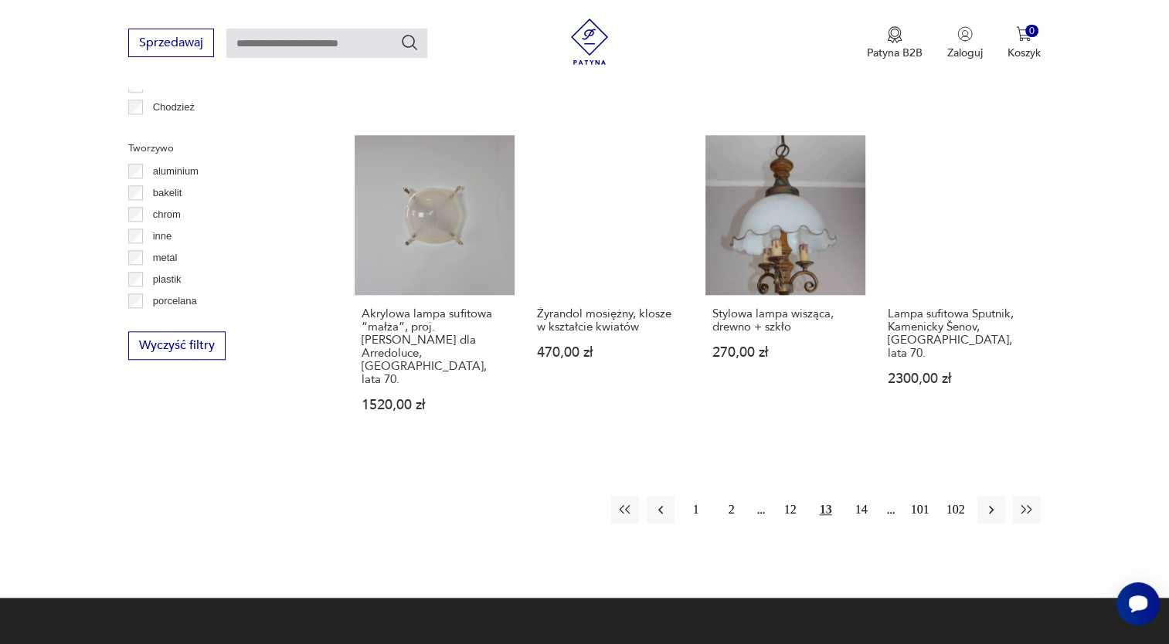
scroll to position [1416, 0]
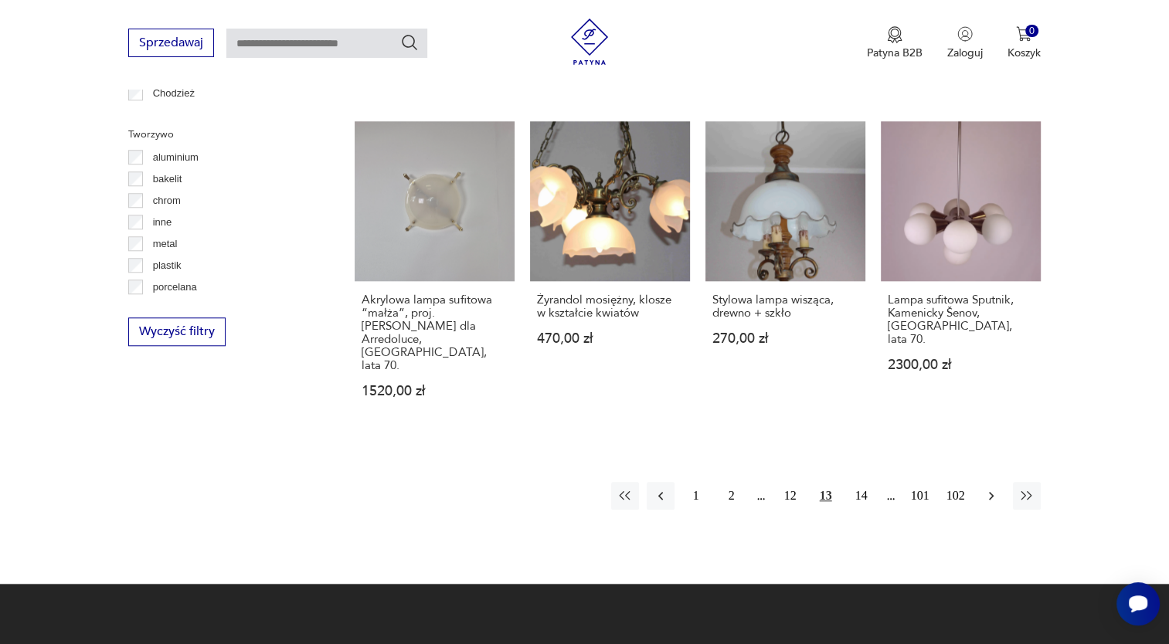
click at [989, 488] on icon "button" at bounding box center [990, 495] width 15 height 15
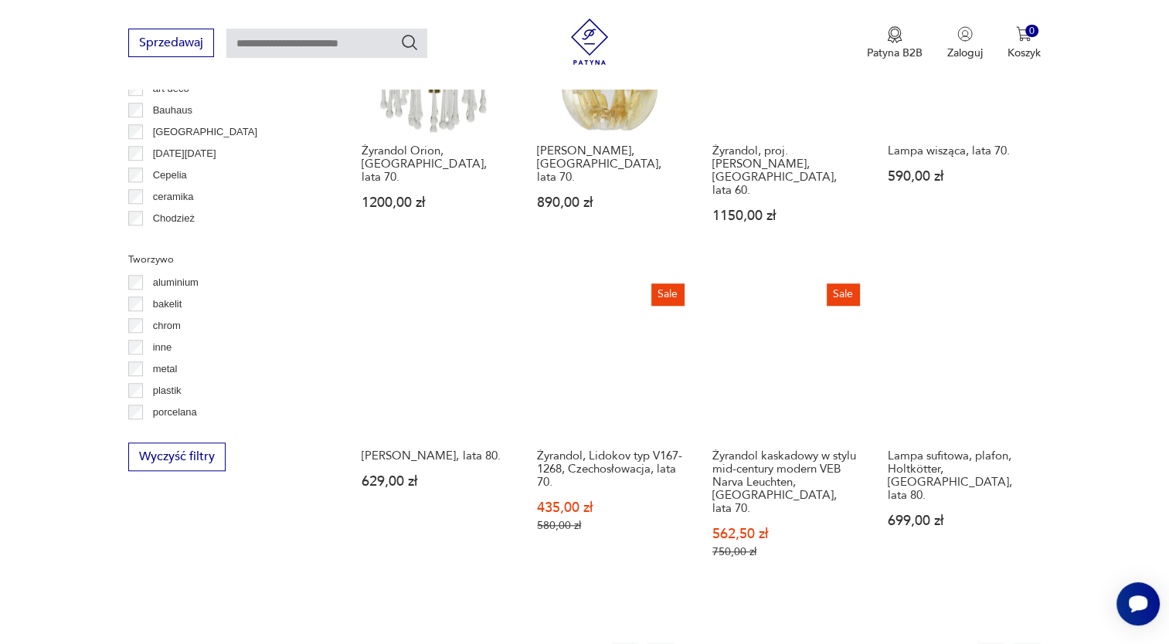
scroll to position [1298, 0]
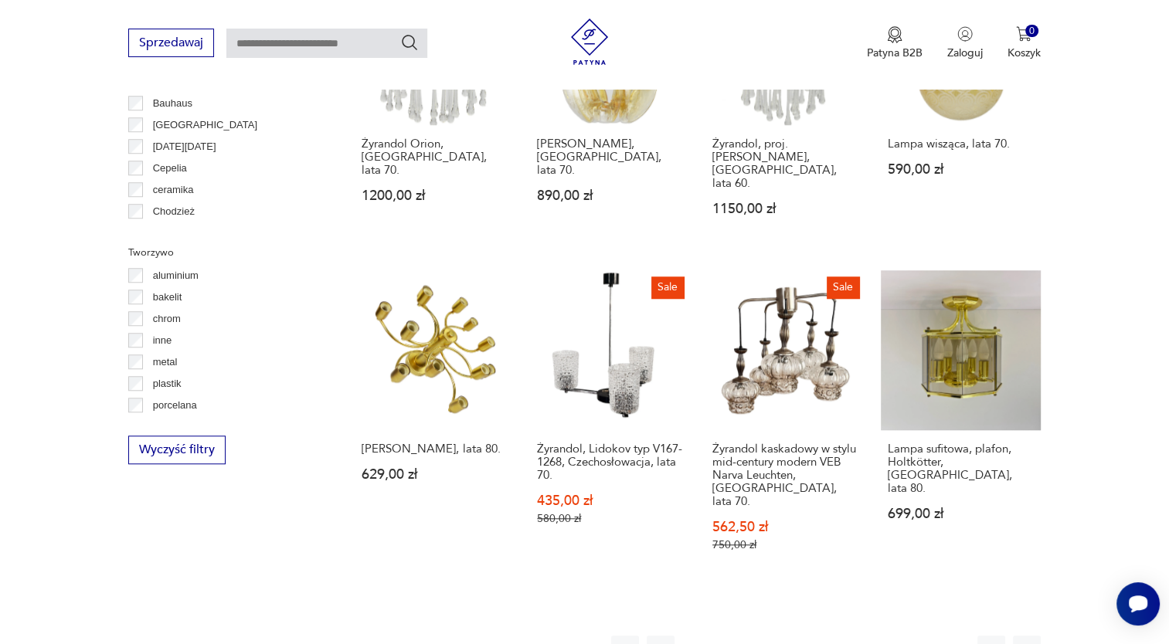
click at [868, 636] on button "15" at bounding box center [861, 650] width 28 height 28
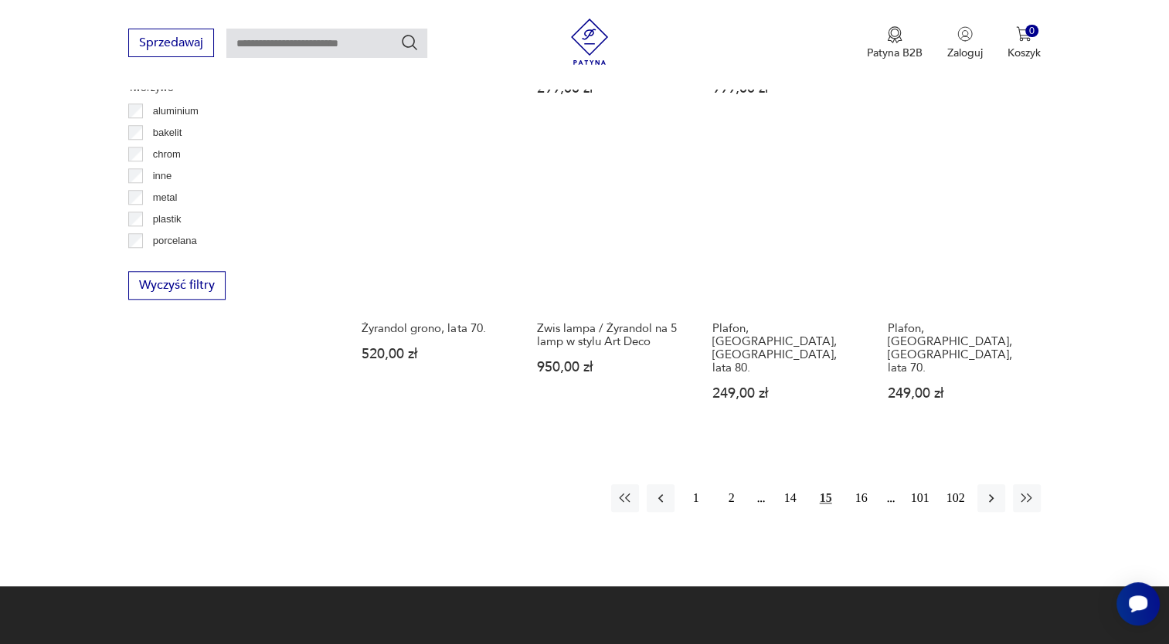
scroll to position [1493, 0]
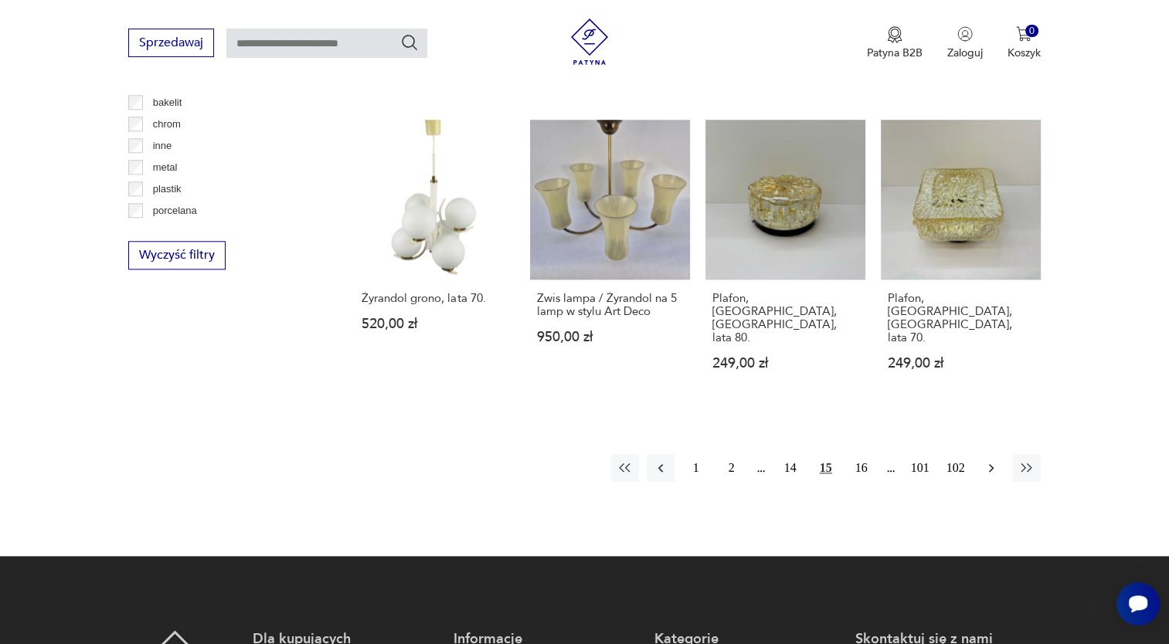
click at [987, 460] on icon "button" at bounding box center [990, 467] width 15 height 15
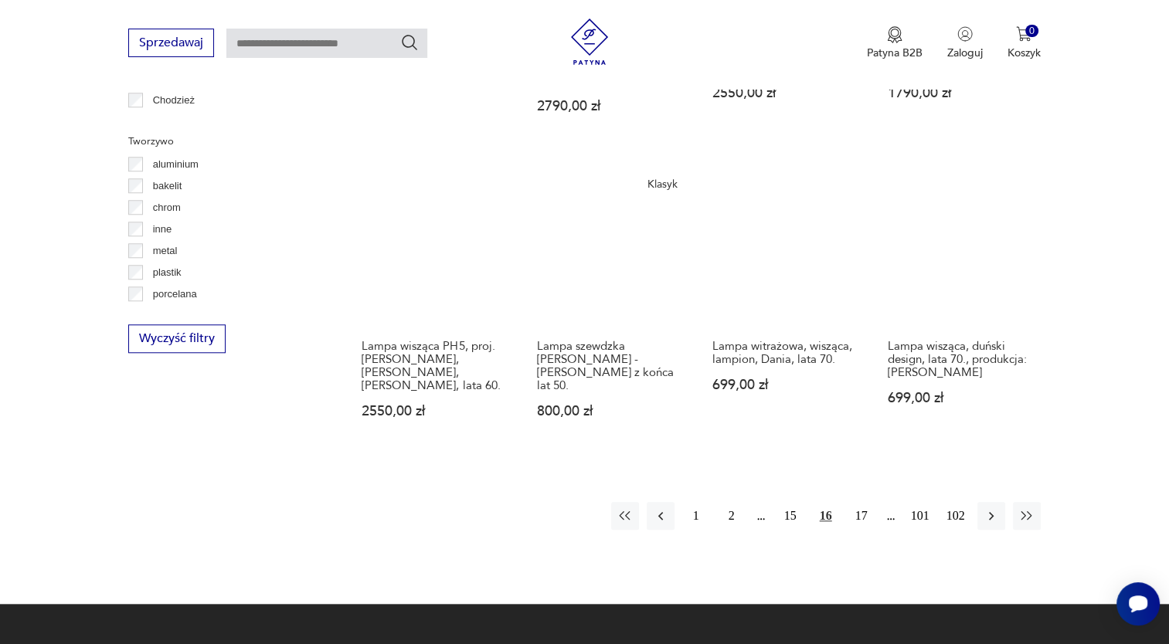
scroll to position [1477, 0]
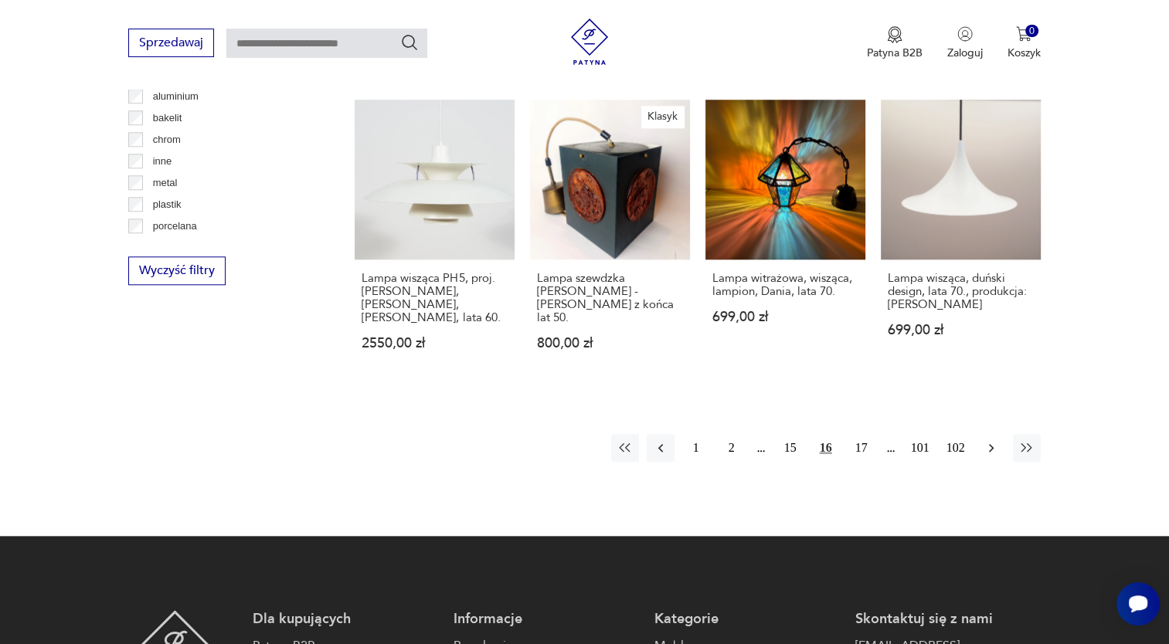
click at [994, 440] on icon "button" at bounding box center [990, 447] width 15 height 15
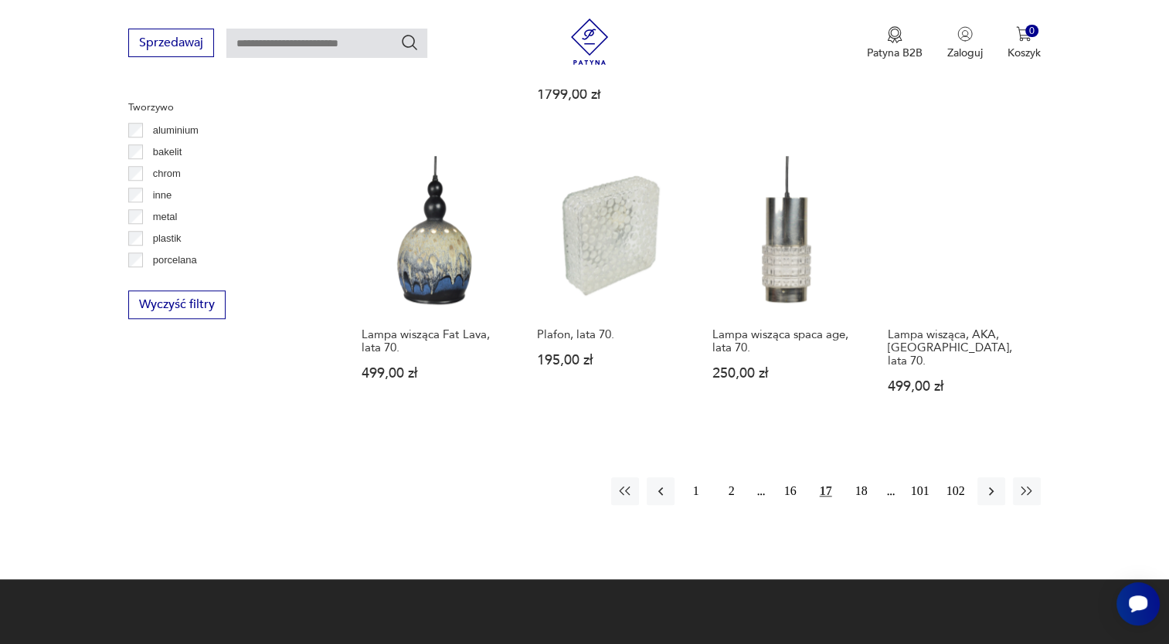
scroll to position [1487, 0]
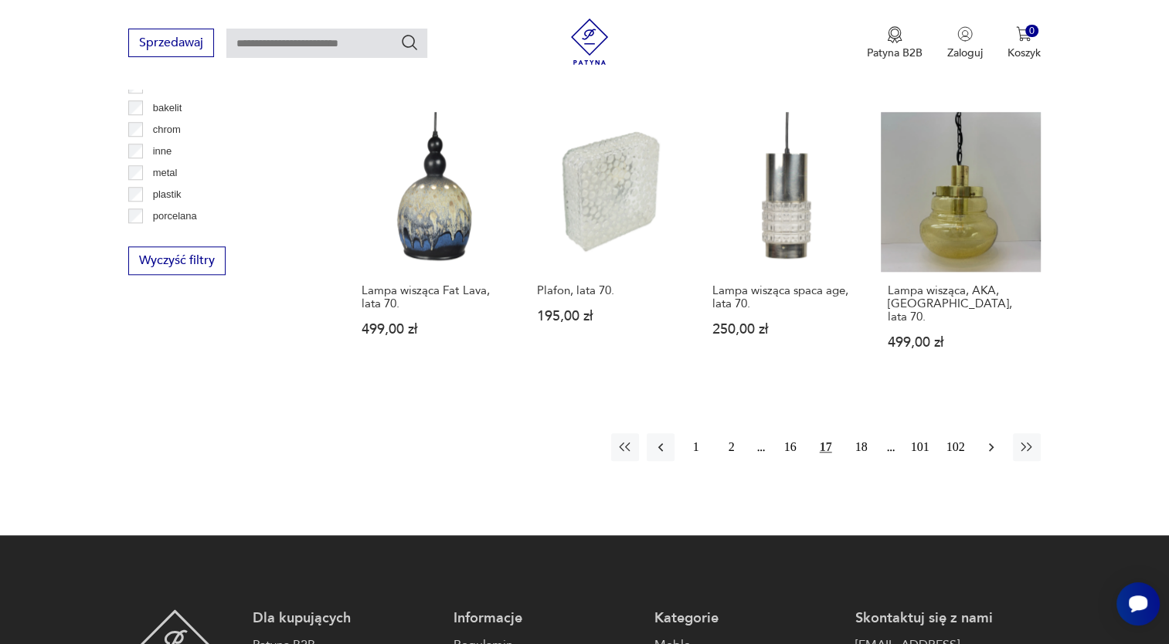
click at [995, 440] on icon "button" at bounding box center [990, 447] width 15 height 15
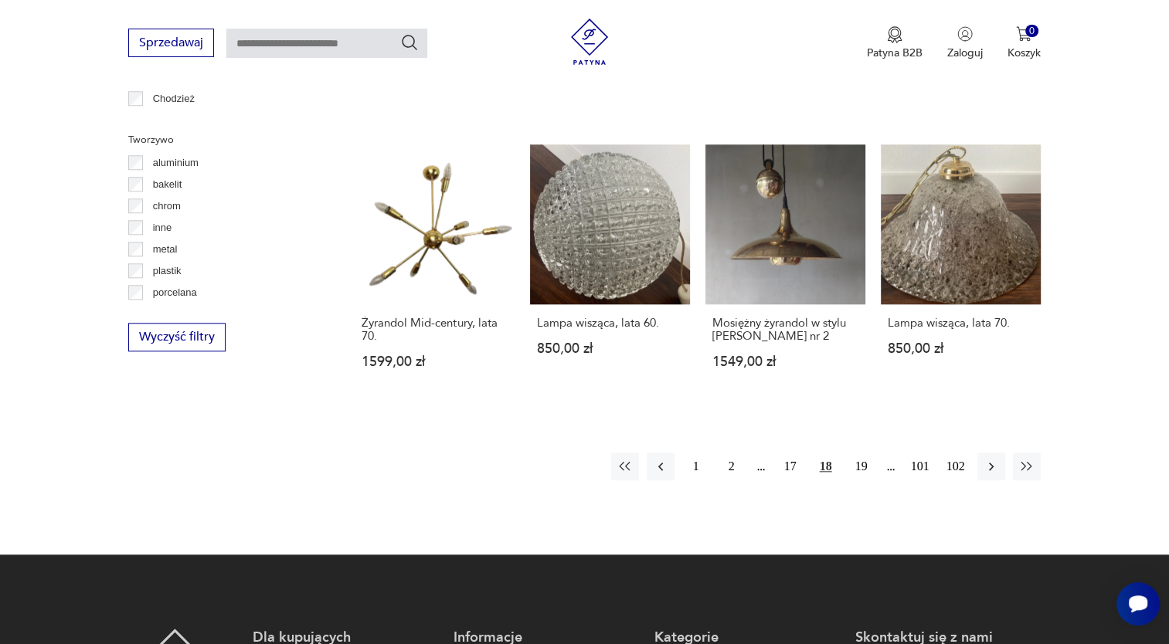
scroll to position [1418, 0]
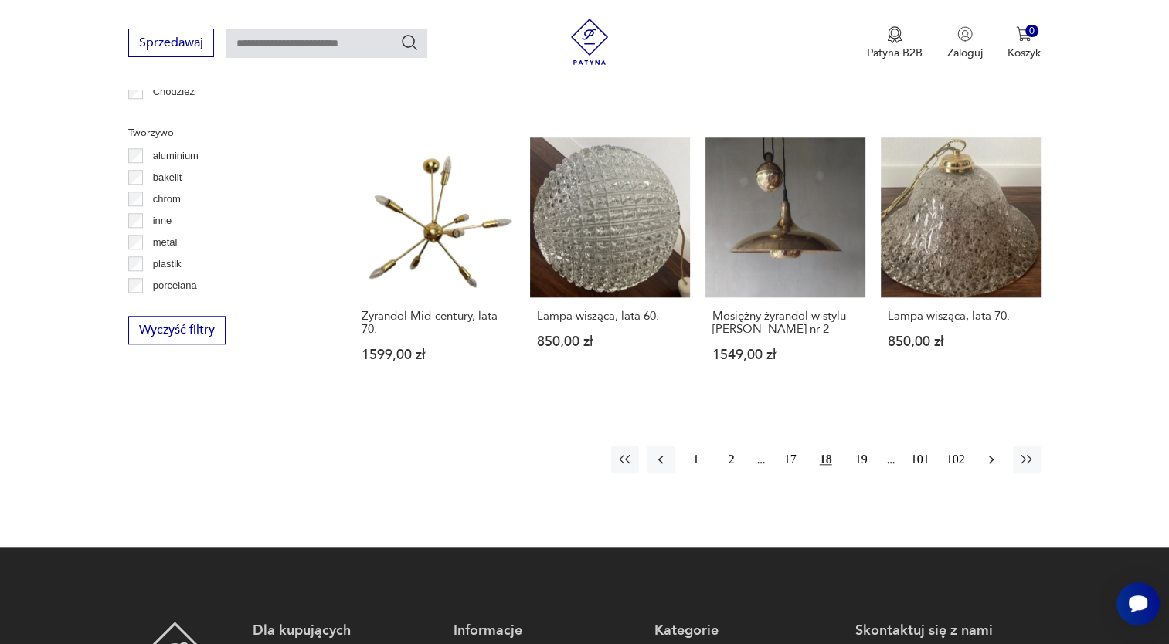
click at [992, 456] on icon "button" at bounding box center [990, 460] width 5 height 8
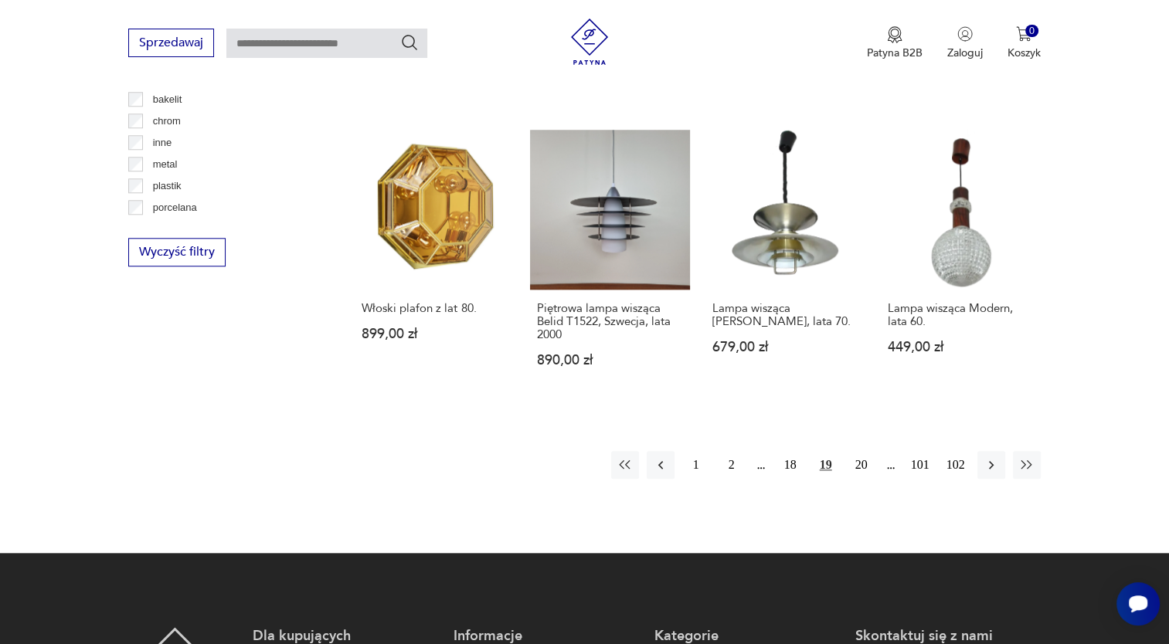
scroll to position [1501, 0]
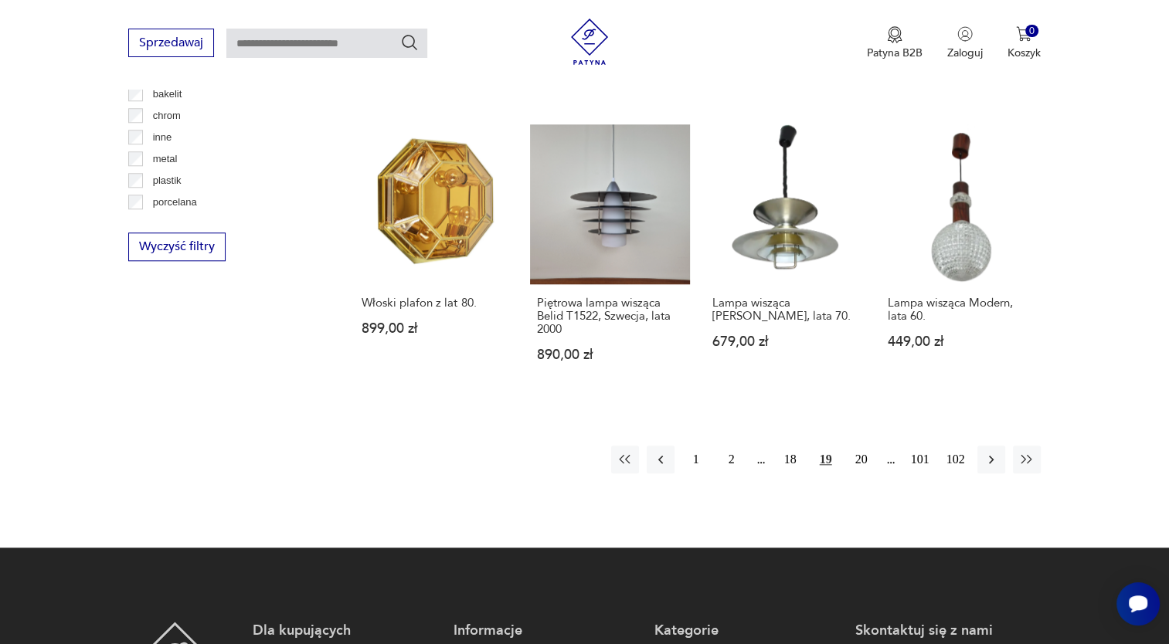
drag, startPoint x: 990, startPoint y: 389, endPoint x: 1096, endPoint y: 328, distance: 122.5
click at [990, 452] on icon "button" at bounding box center [990, 459] width 15 height 15
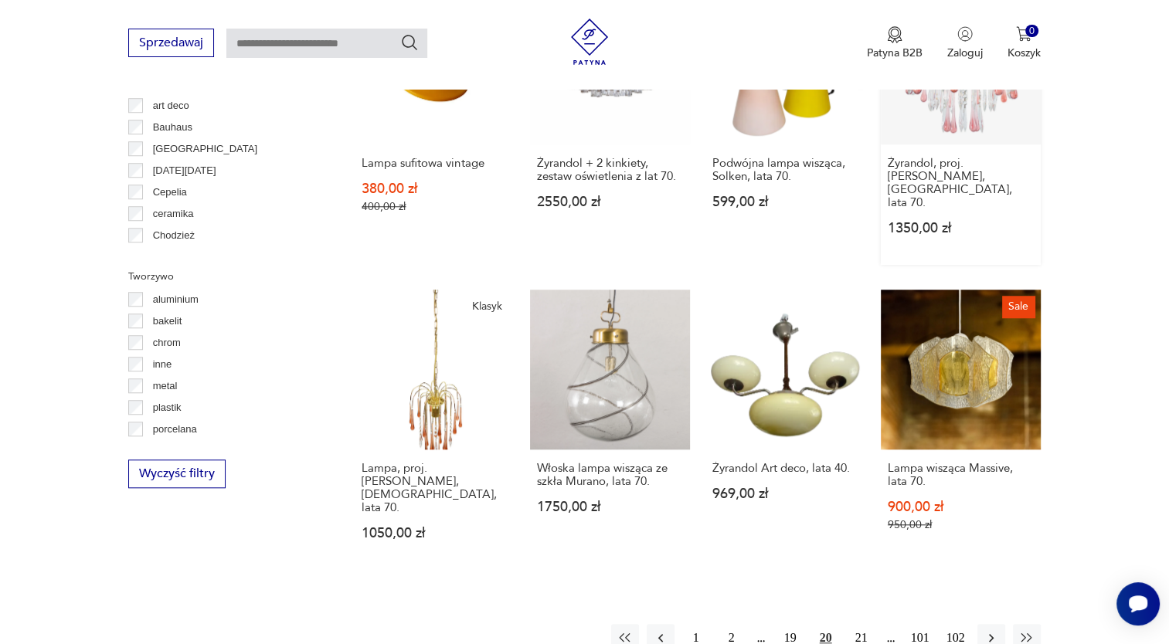
scroll to position [1265, 0]
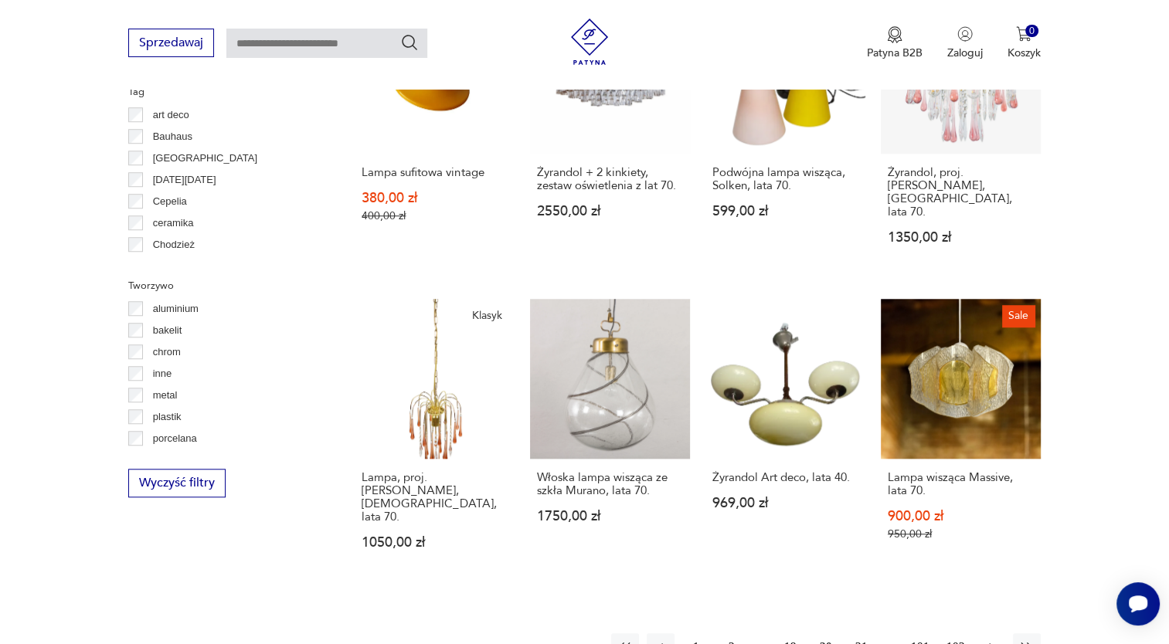
drag, startPoint x: 990, startPoint y: 591, endPoint x: 1032, endPoint y: 557, distance: 53.8
click at [993, 640] on icon "button" at bounding box center [990, 647] width 15 height 15
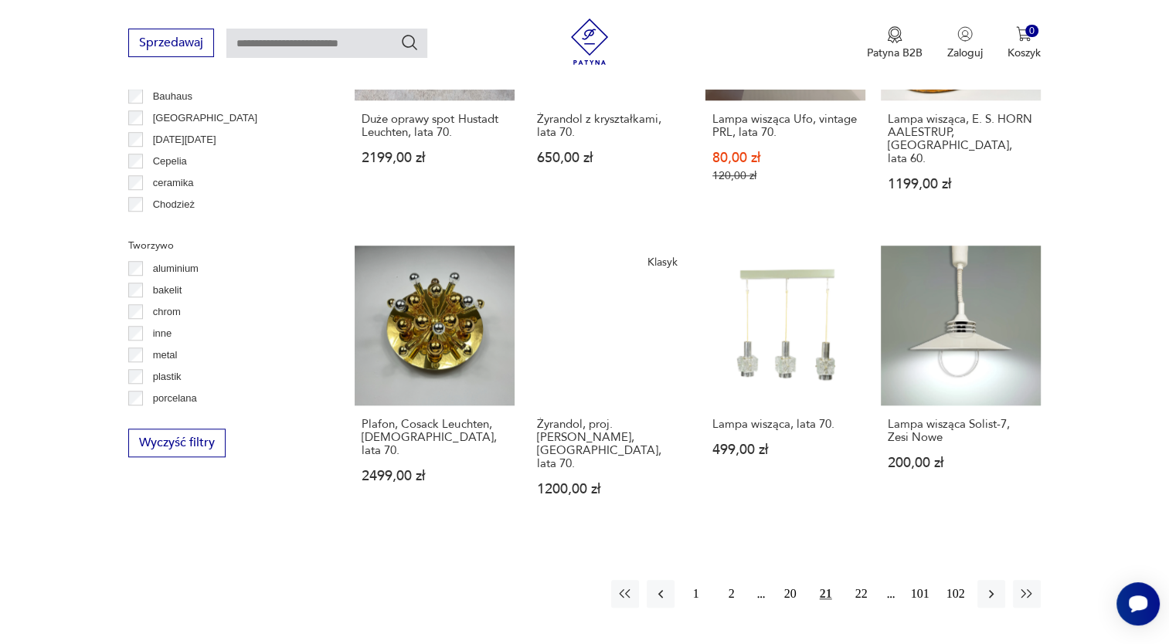
scroll to position [1307, 0]
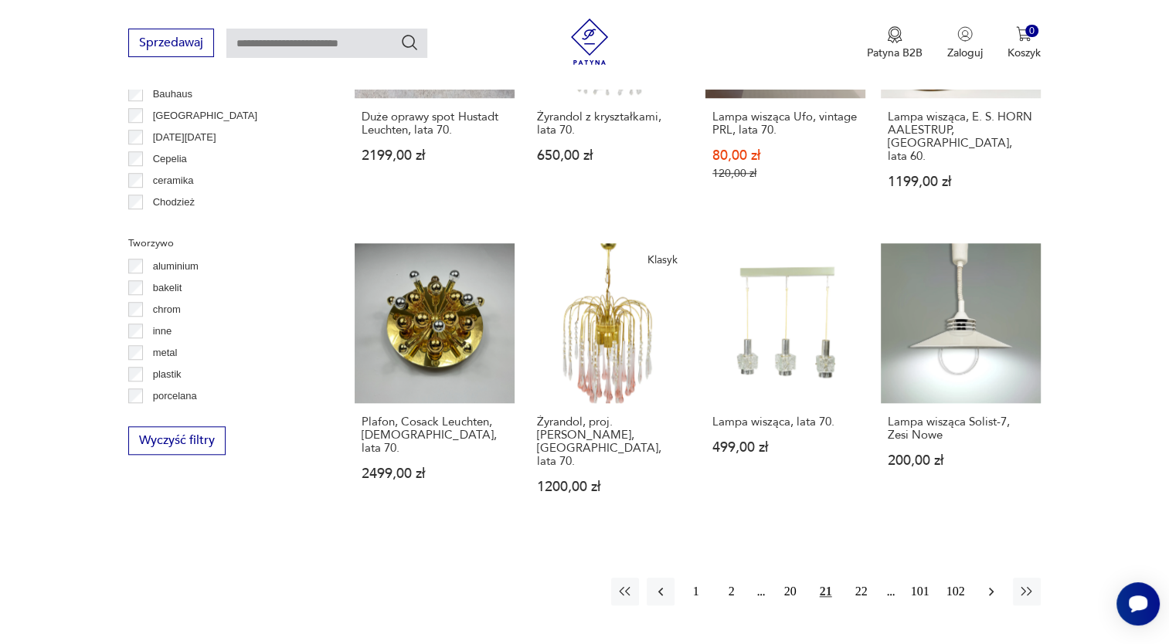
click at [990, 588] on icon "button" at bounding box center [990, 592] width 5 height 8
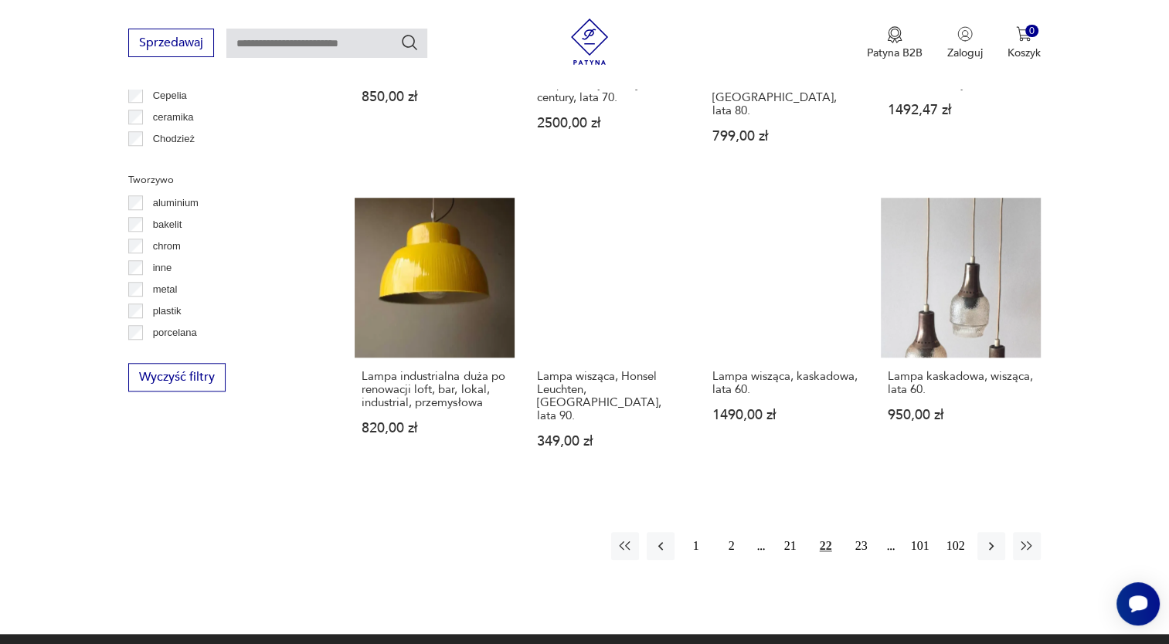
scroll to position [1373, 0]
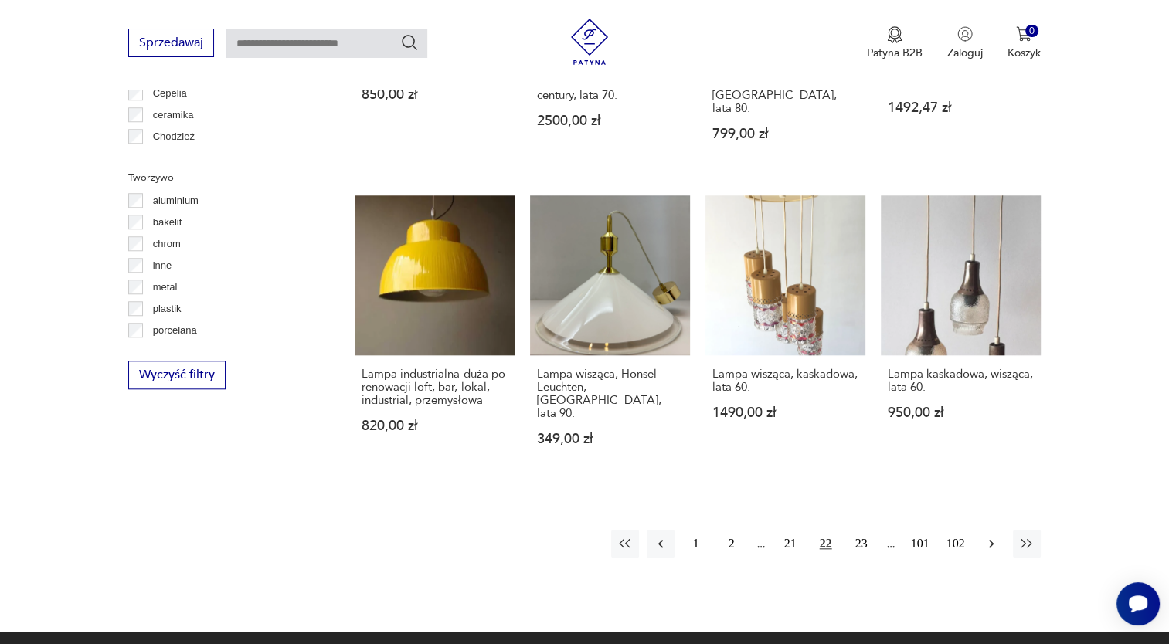
click at [990, 536] on icon "button" at bounding box center [990, 543] width 15 height 15
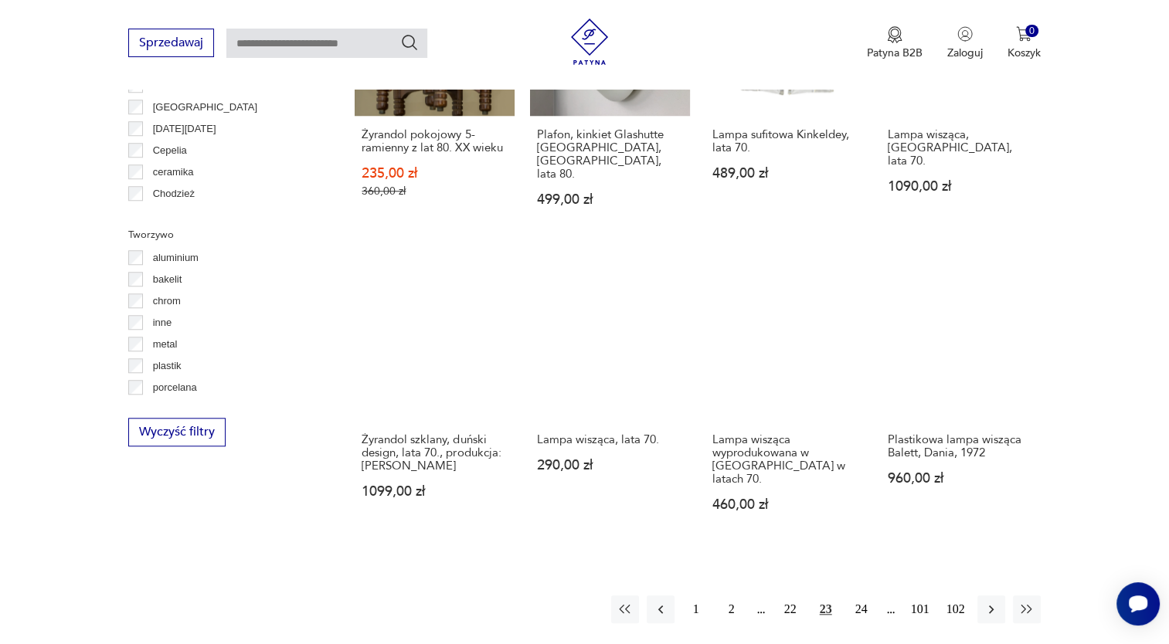
scroll to position [1318, 0]
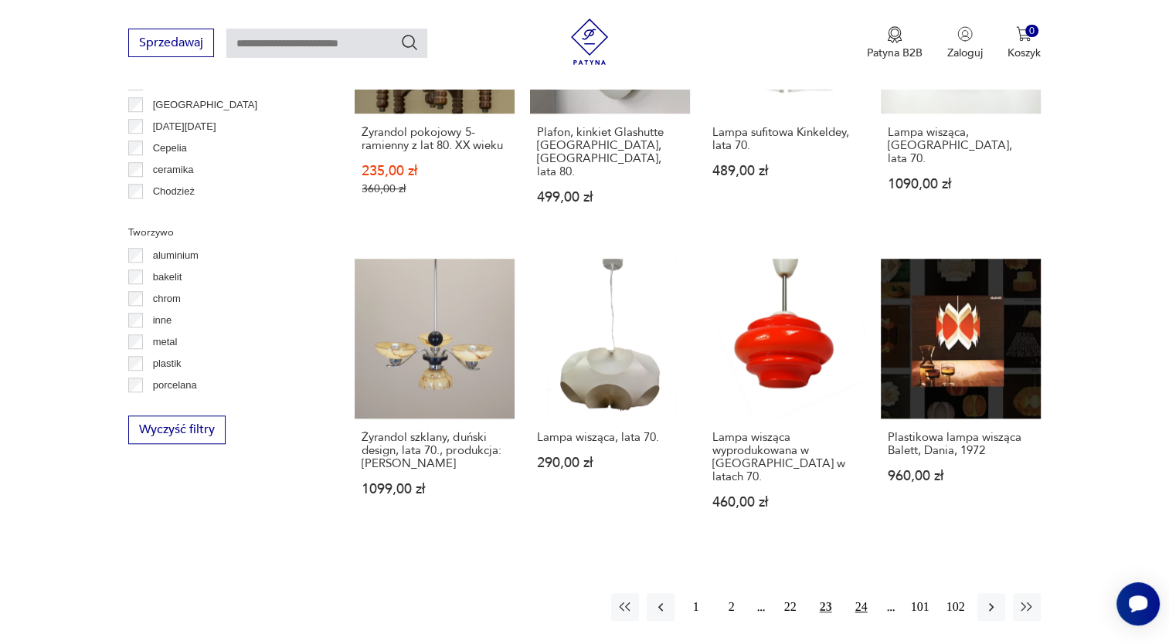
click at [864, 593] on button "24" at bounding box center [861, 607] width 28 height 28
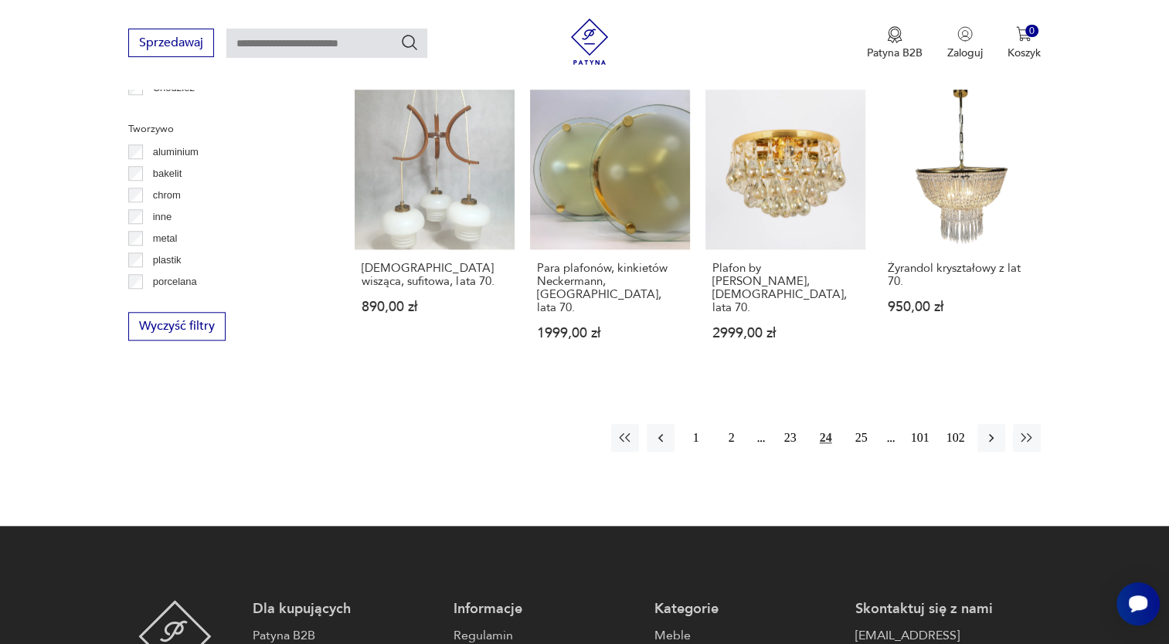
scroll to position [1449, 0]
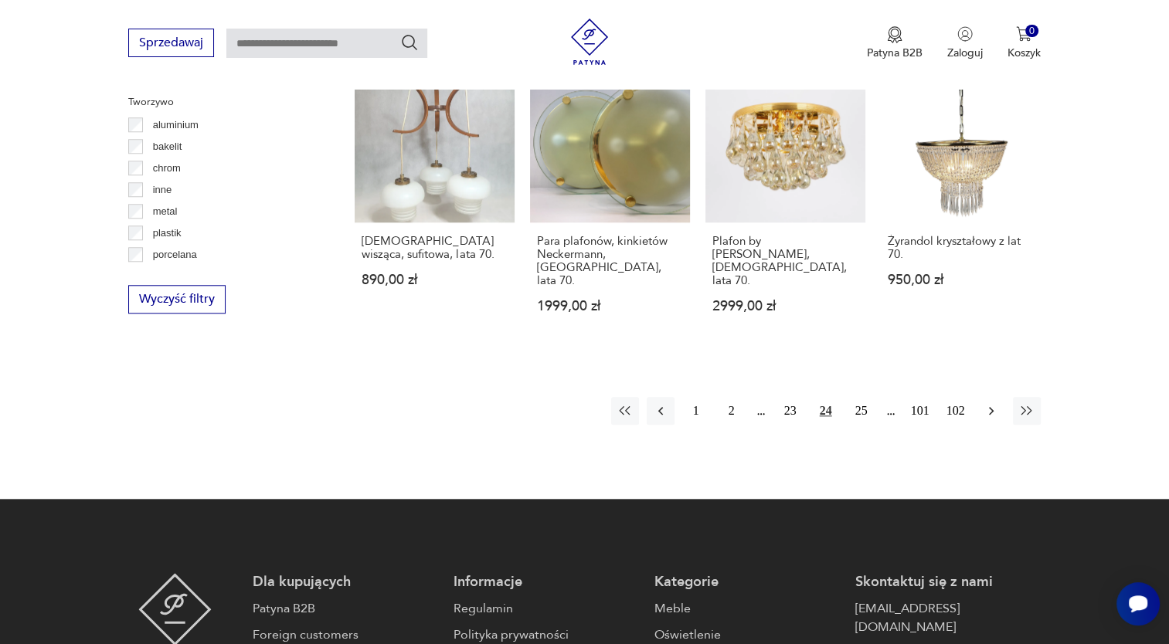
click at [989, 403] on icon "button" at bounding box center [990, 410] width 15 height 15
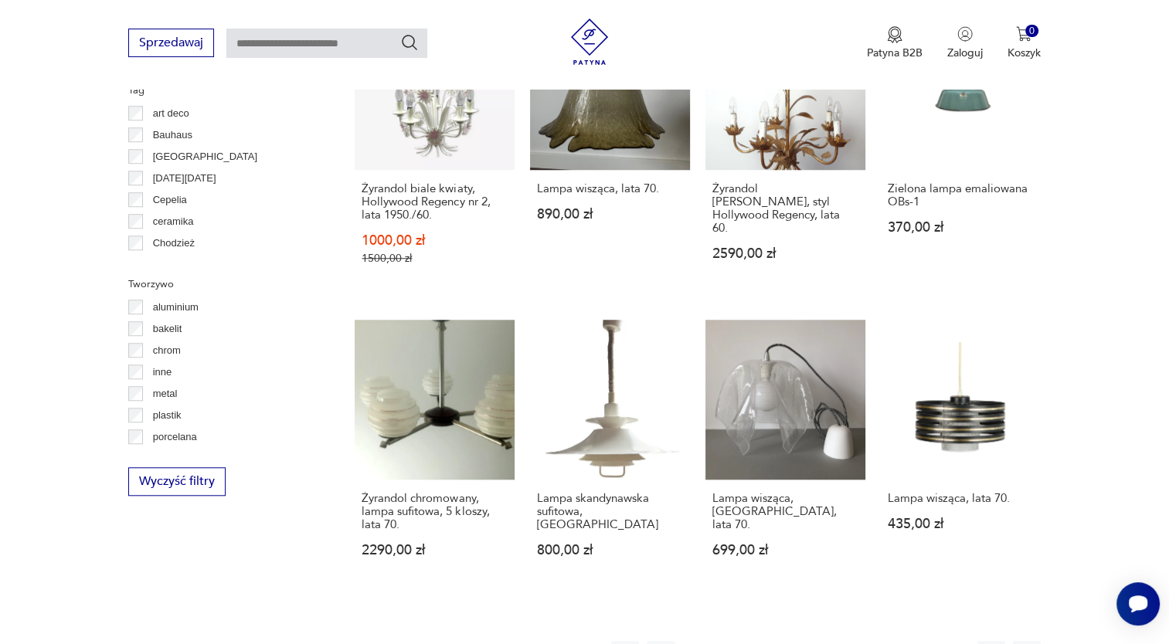
scroll to position [1269, 0]
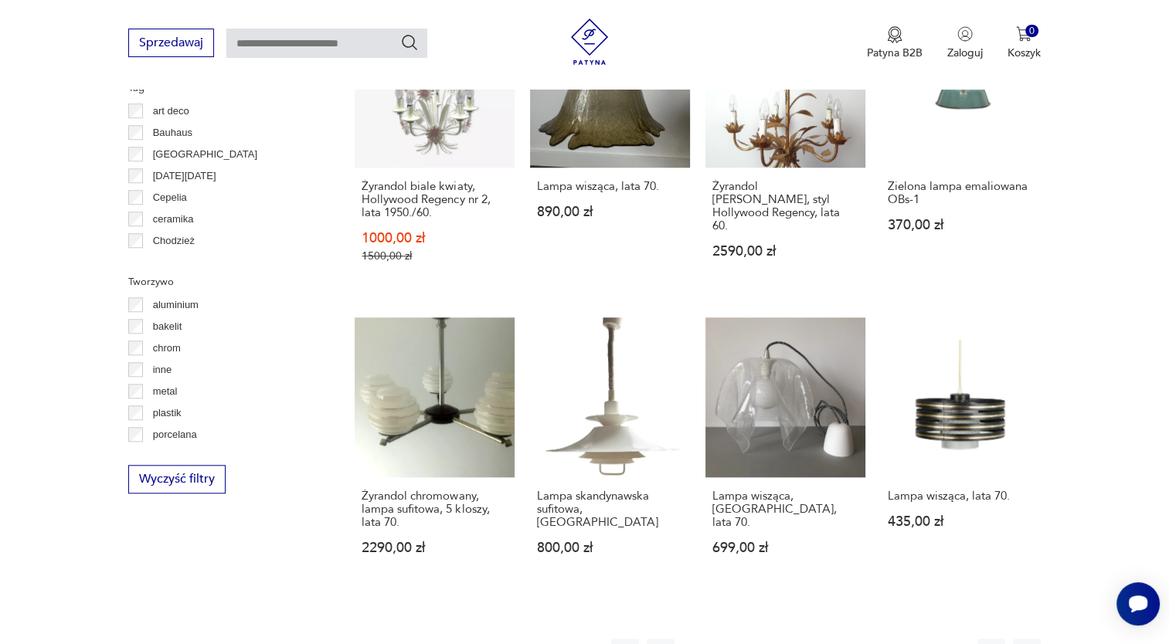
click at [867, 639] on button "26" at bounding box center [861, 653] width 28 height 28
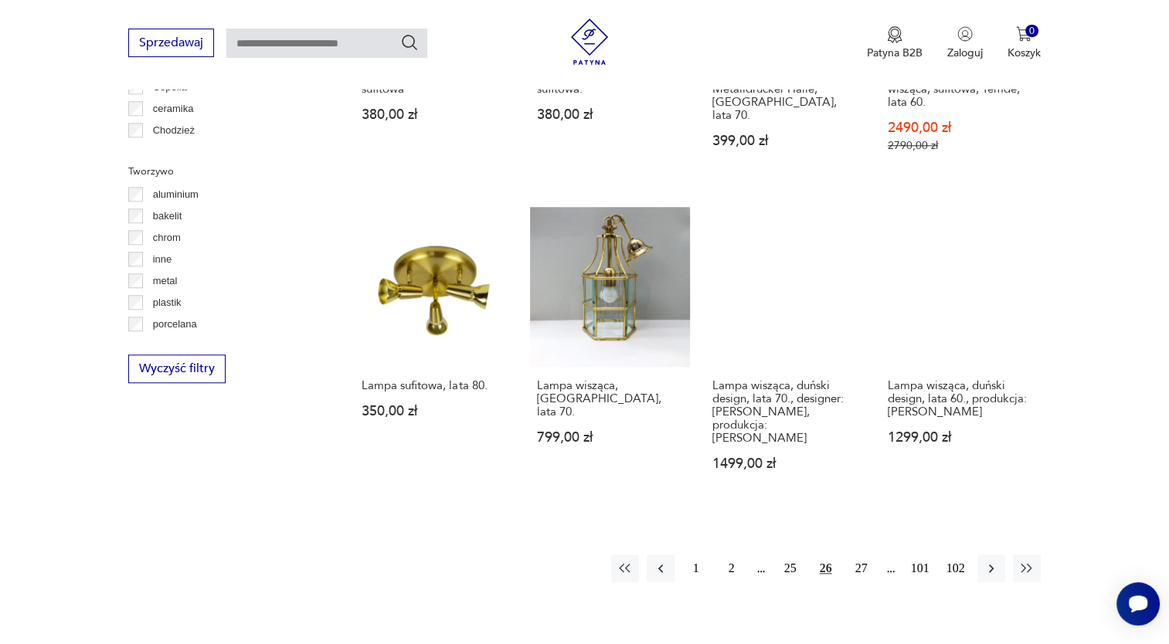
scroll to position [1409, 0]
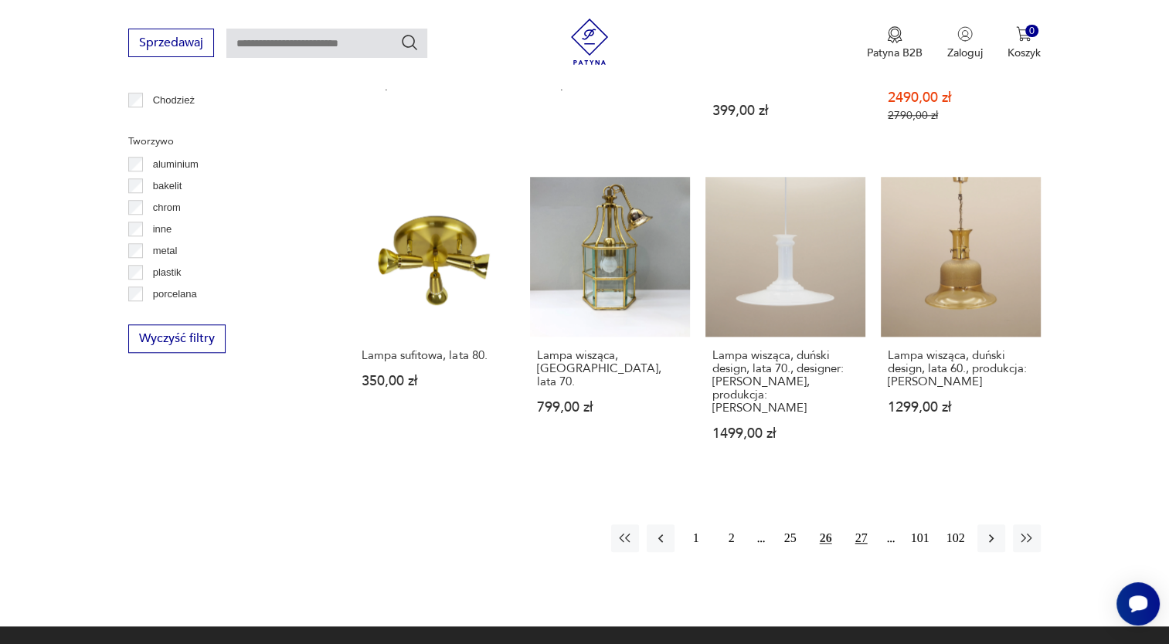
click at [865, 525] on button "27" at bounding box center [861, 539] width 28 height 28
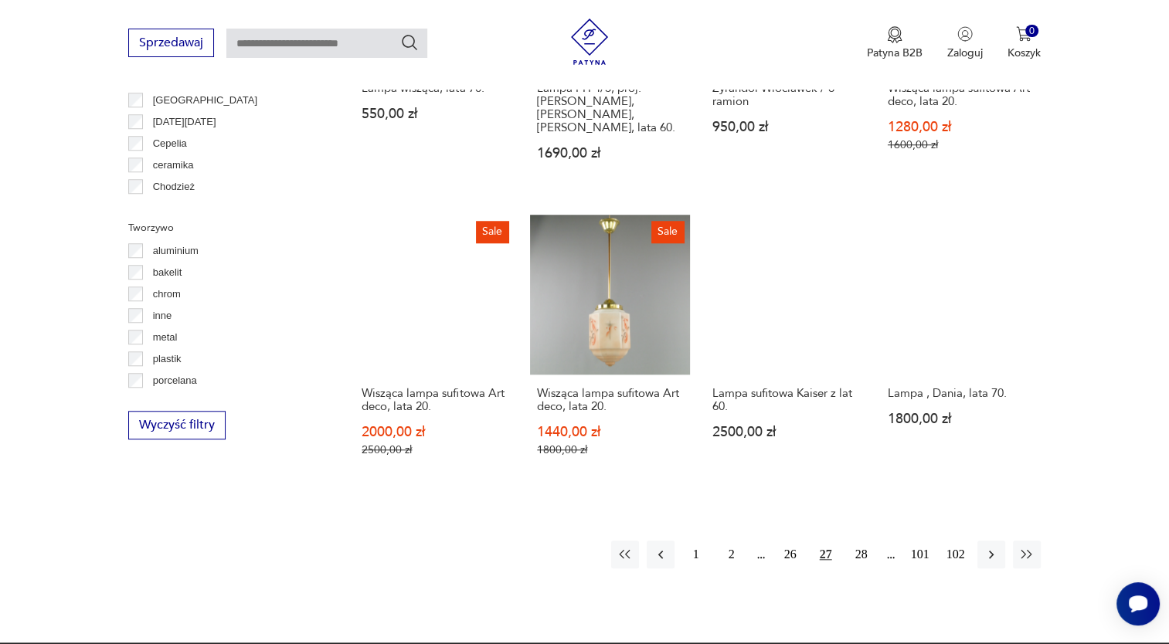
scroll to position [1398, 0]
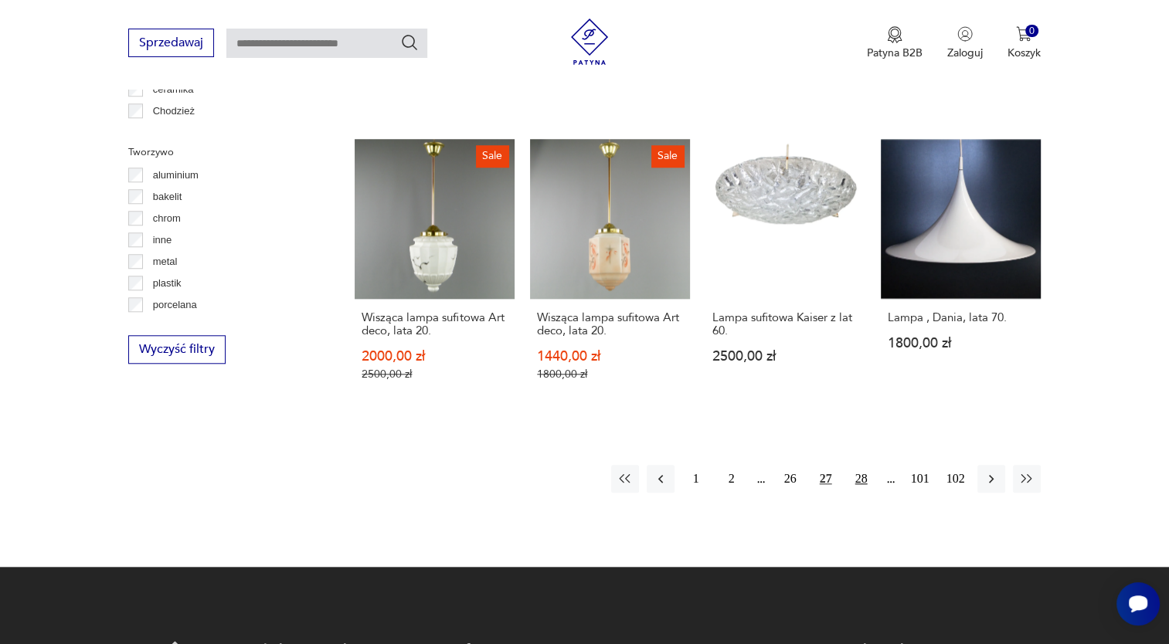
click at [857, 468] on button "28" at bounding box center [861, 479] width 28 height 28
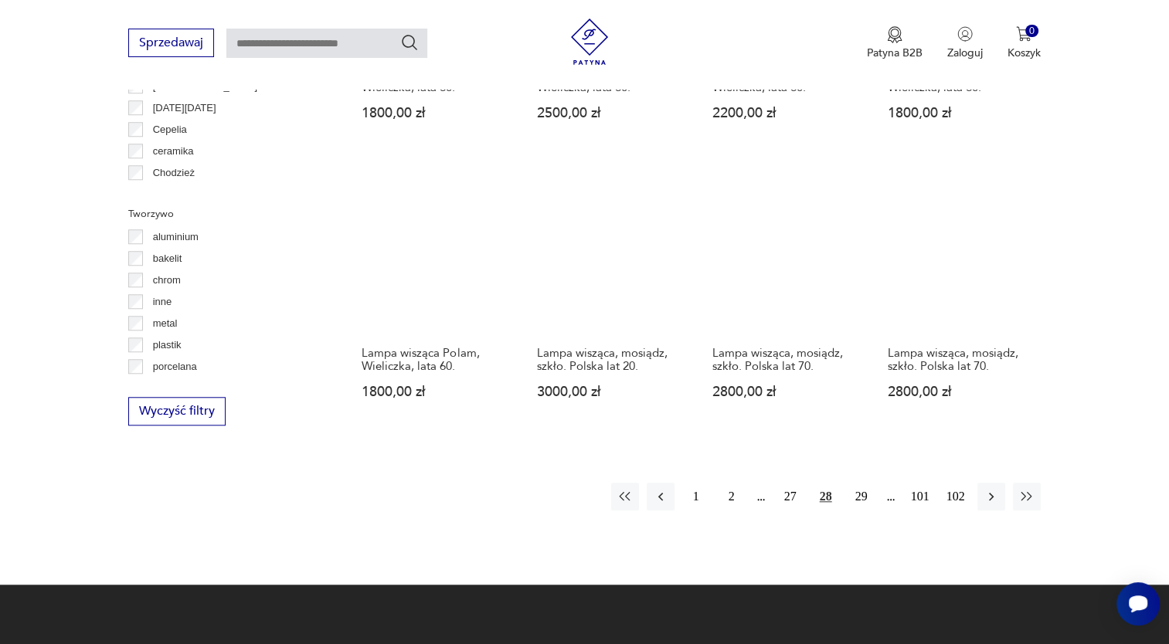
scroll to position [1339, 0]
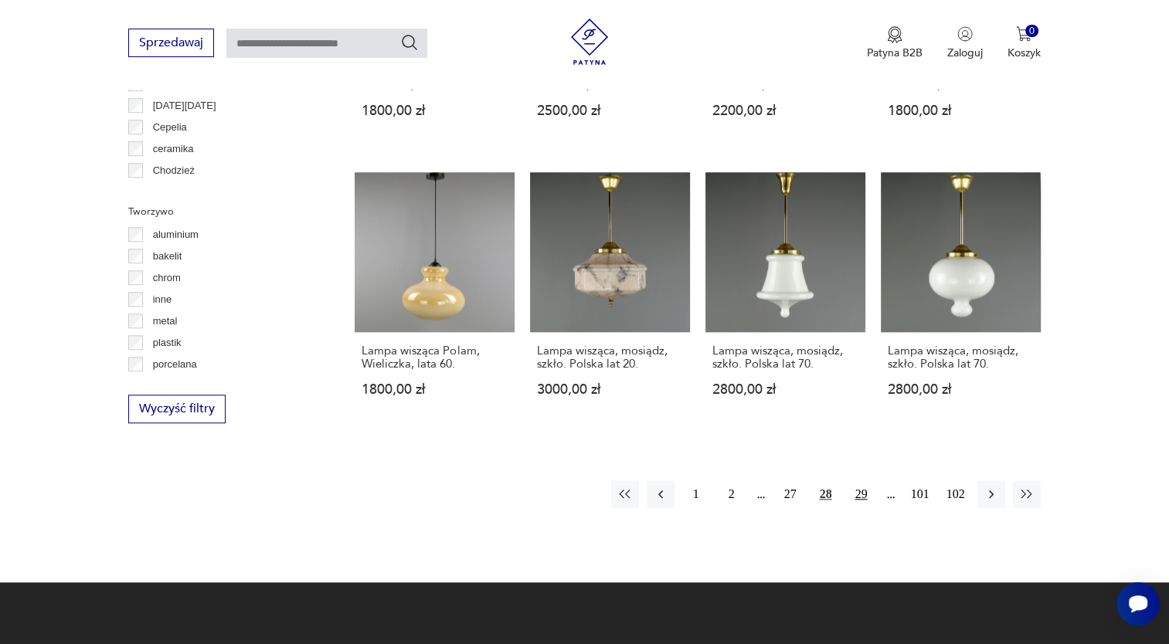
click at [864, 481] on button "29" at bounding box center [861, 495] width 28 height 28
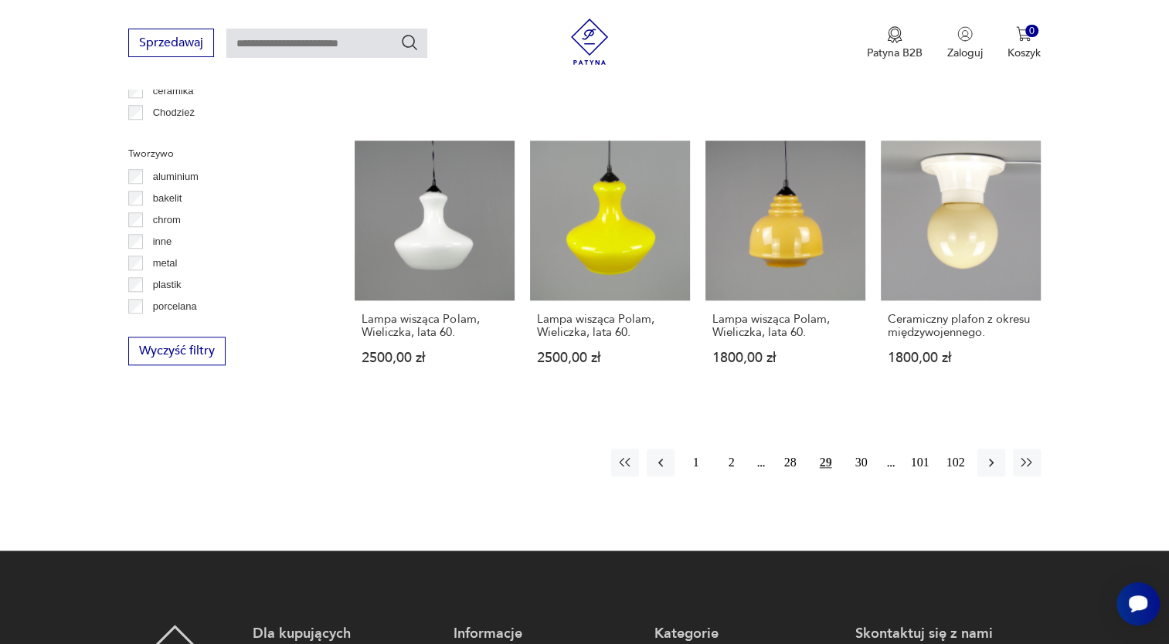
scroll to position [1430, 0]
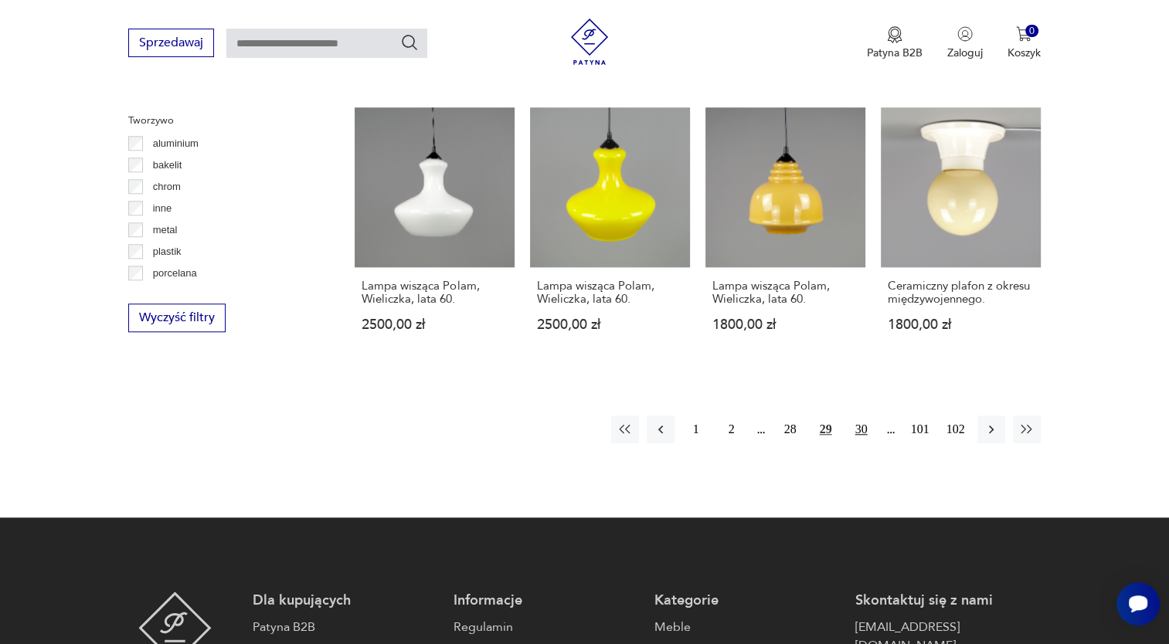
click at [864, 416] on button "30" at bounding box center [861, 430] width 28 height 28
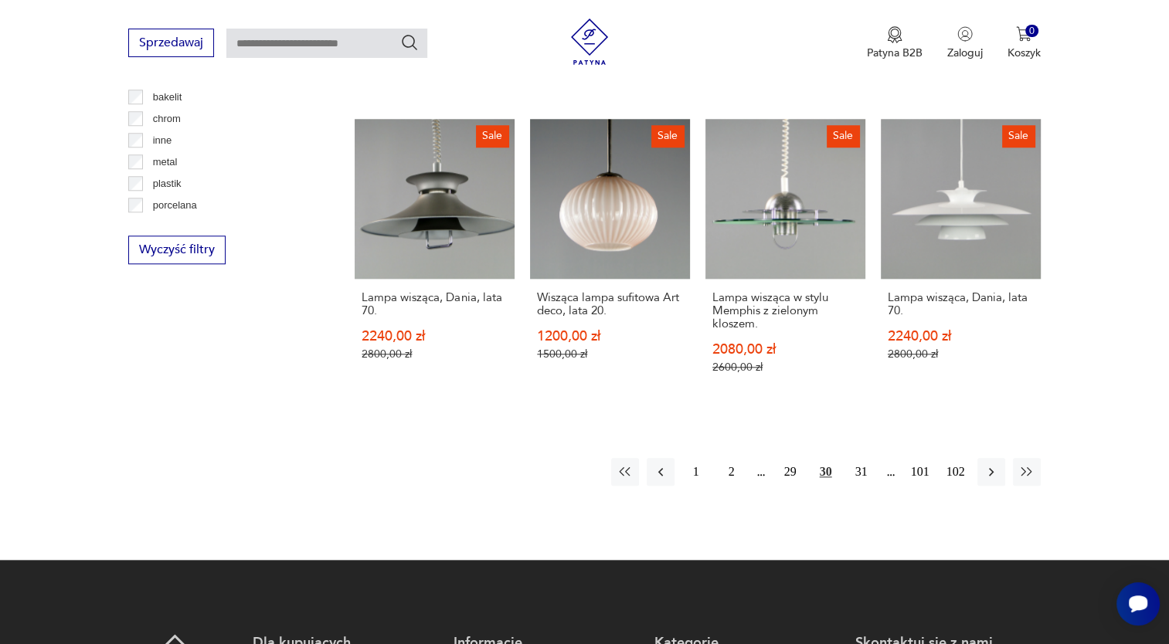
scroll to position [1530, 0]
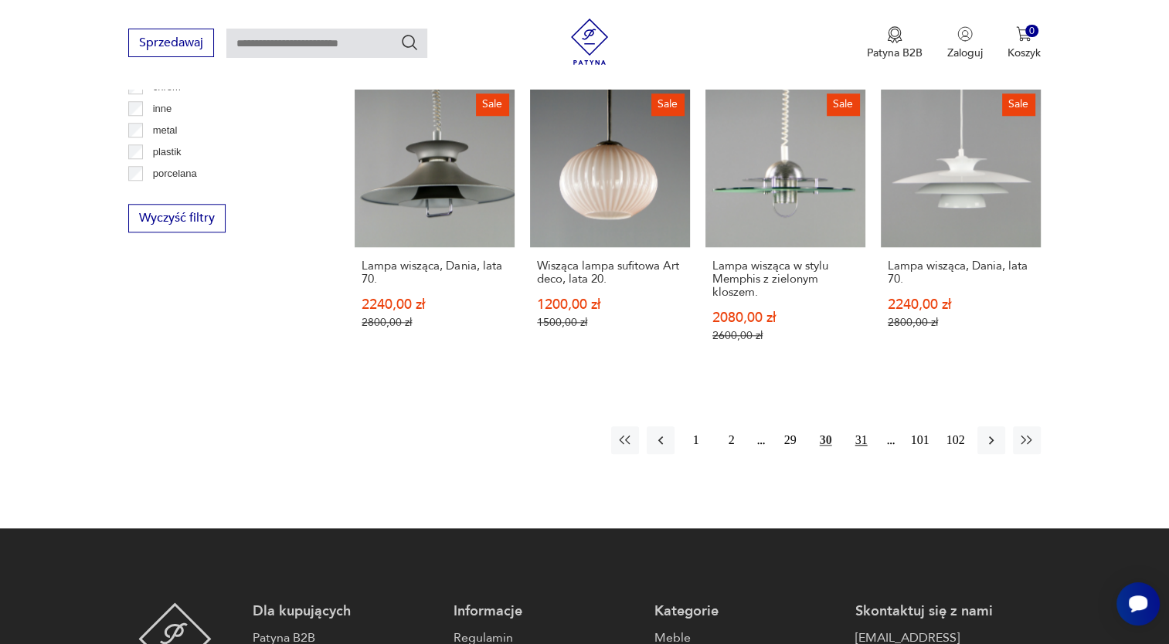
click at [865, 426] on button "31" at bounding box center [861, 440] width 28 height 28
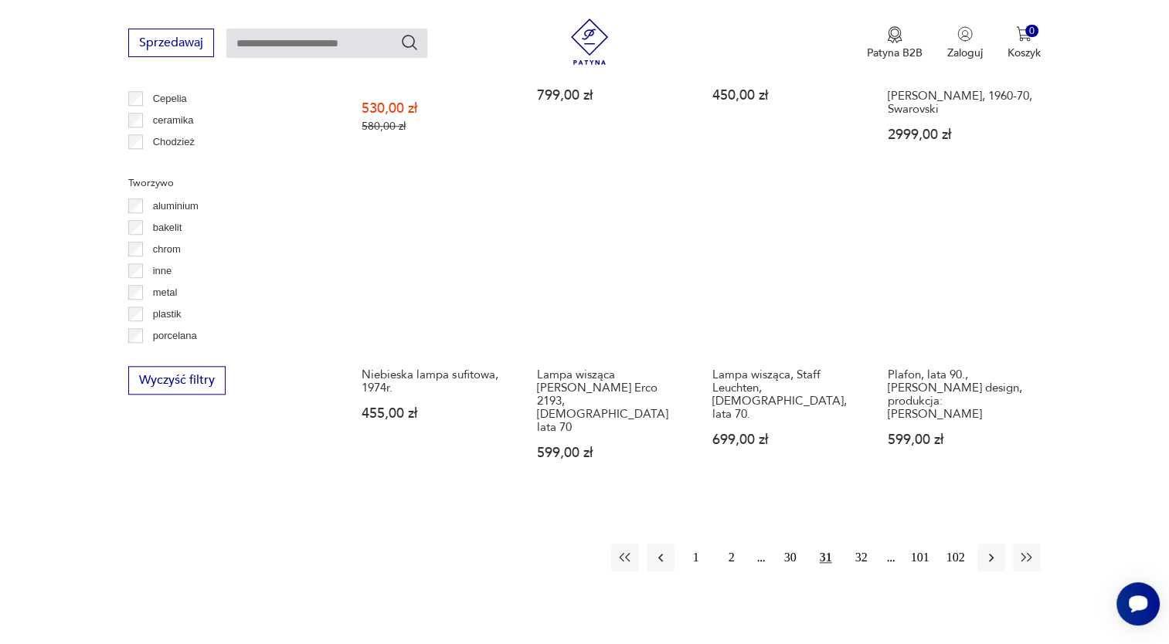
scroll to position [1374, 0]
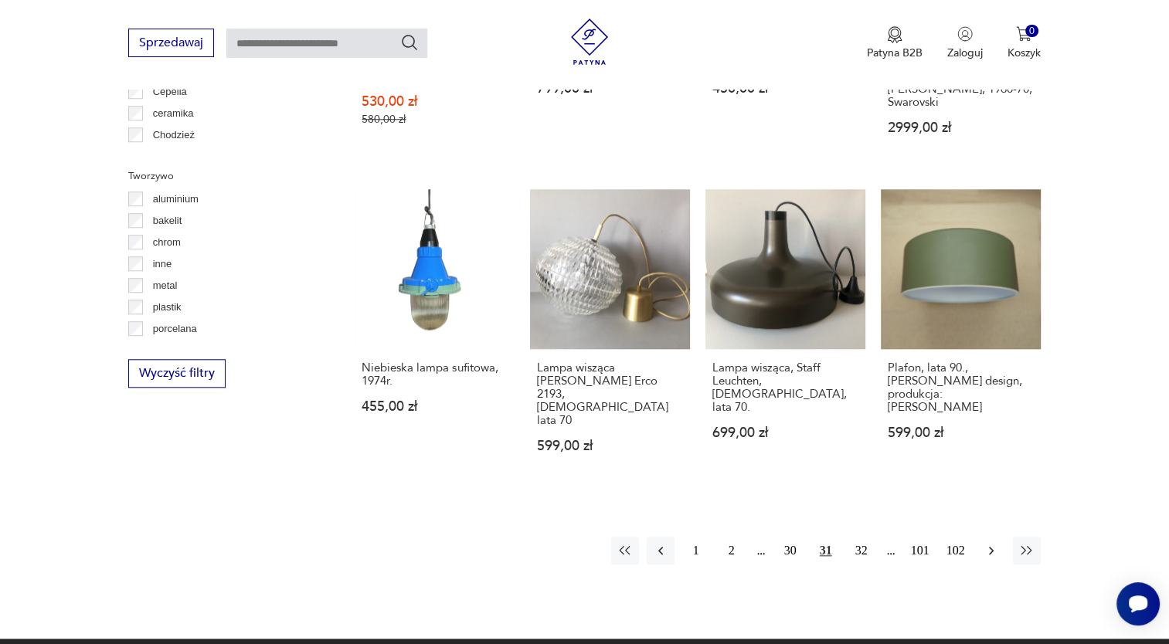
click at [988, 543] on icon "button" at bounding box center [990, 550] width 15 height 15
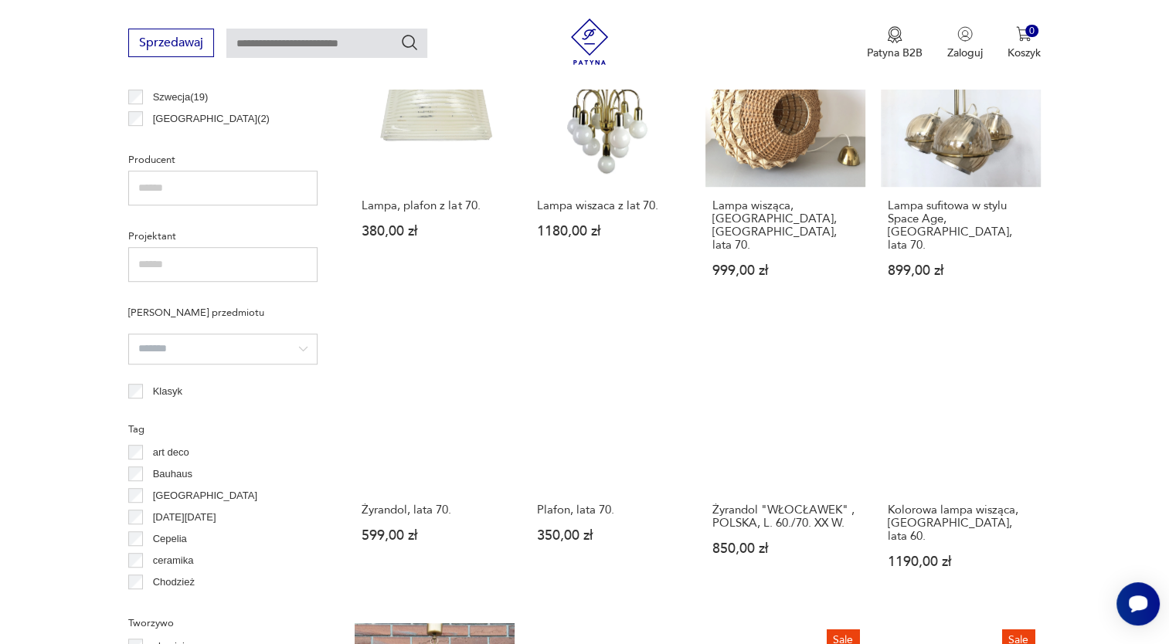
scroll to position [932, 0]
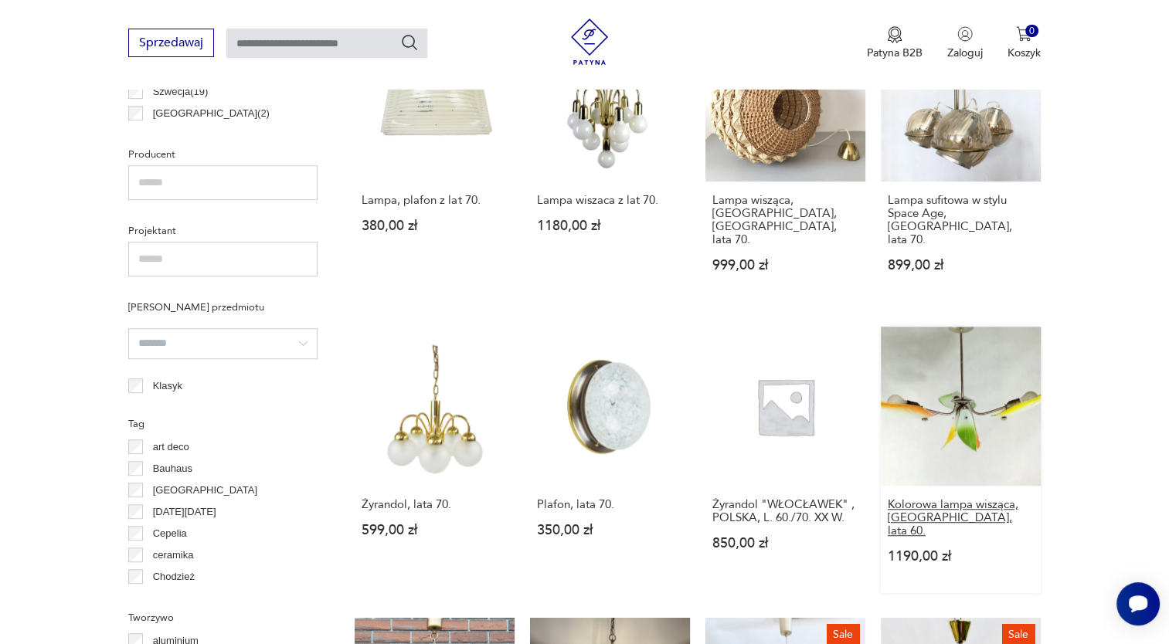
click at [919, 498] on h3 "Kolorowa lampa wisząca, Polska, lata 60." at bounding box center [961, 517] width 146 height 39
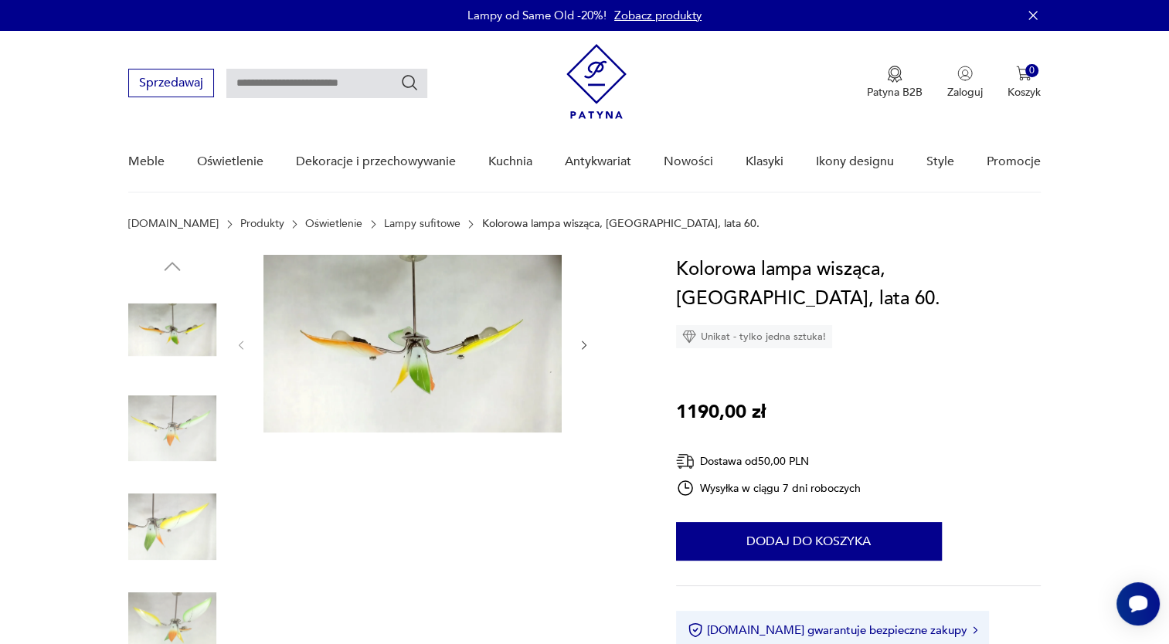
click at [182, 430] on img at bounding box center [172, 429] width 88 height 88
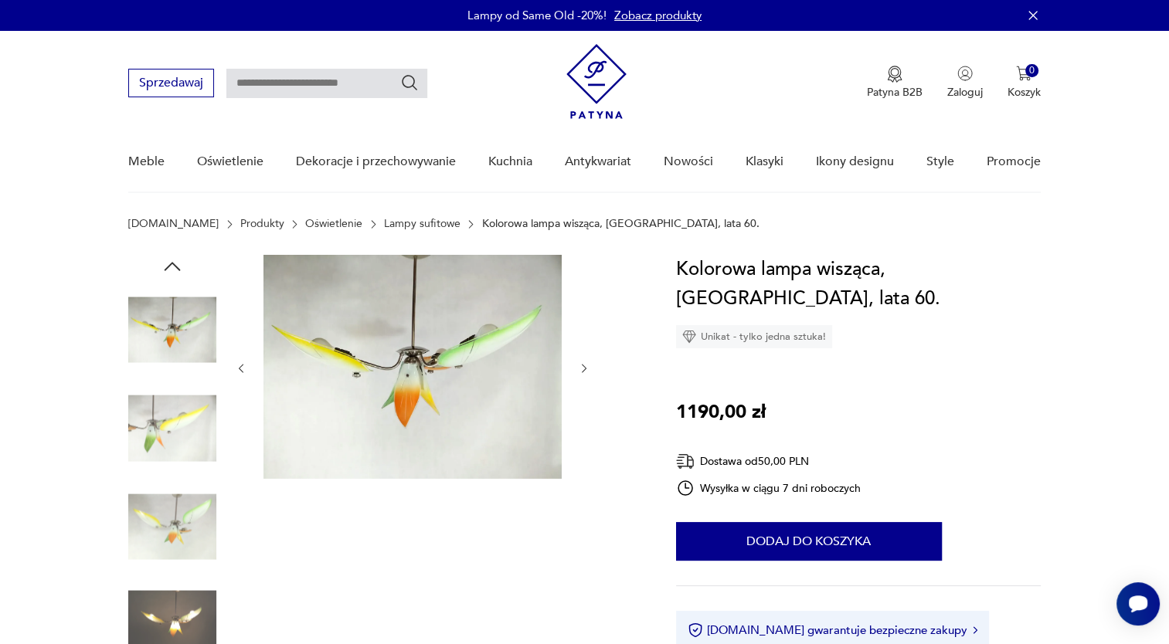
click at [190, 515] on img at bounding box center [172, 527] width 88 height 88
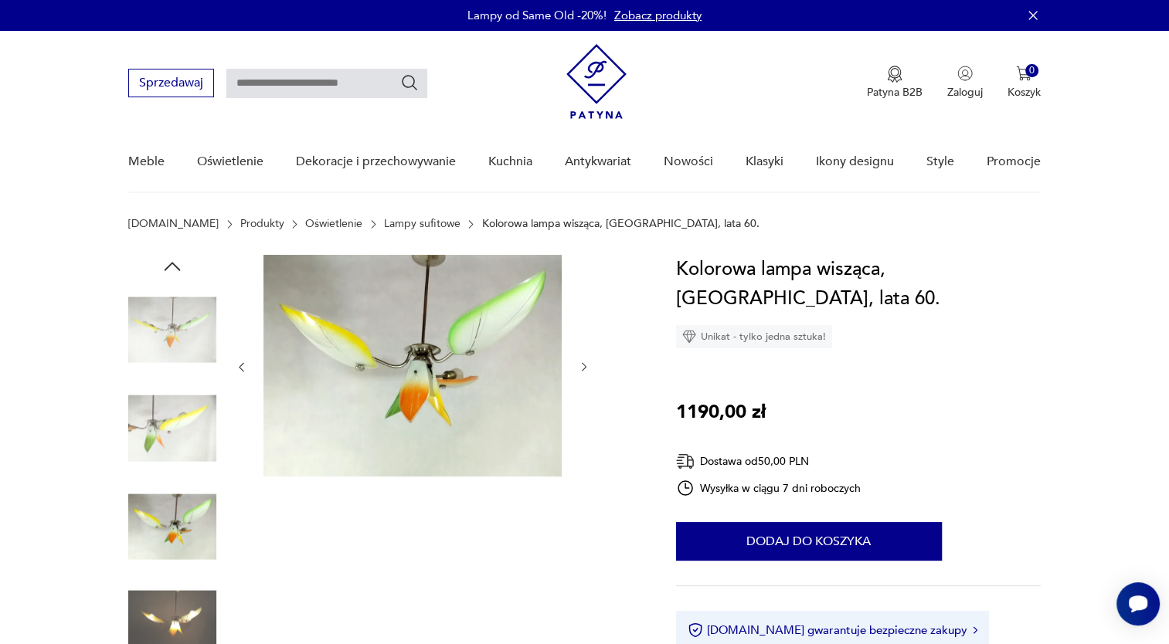
click at [578, 365] on icon "button" at bounding box center [584, 367] width 13 height 13
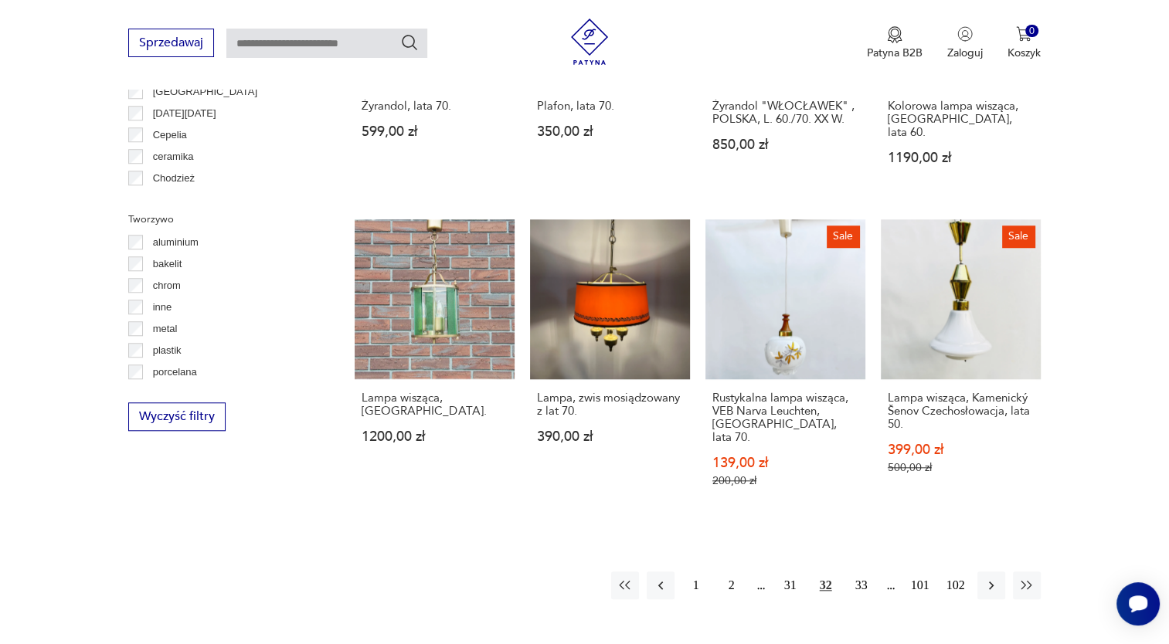
scroll to position [1333, 0]
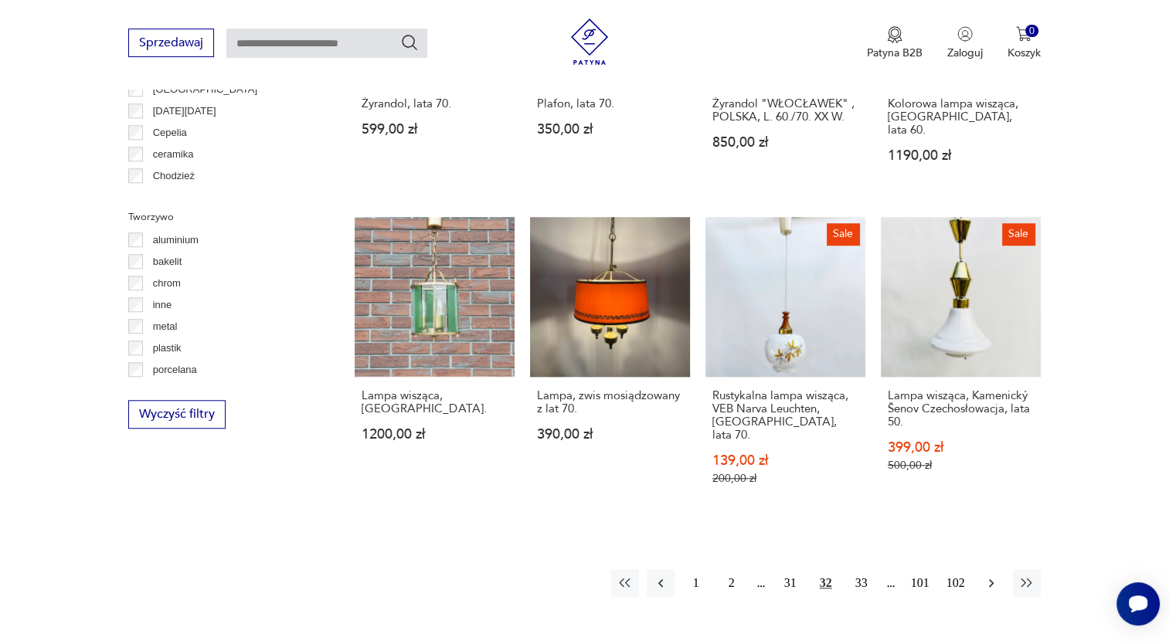
click at [995, 576] on icon "button" at bounding box center [990, 583] width 15 height 15
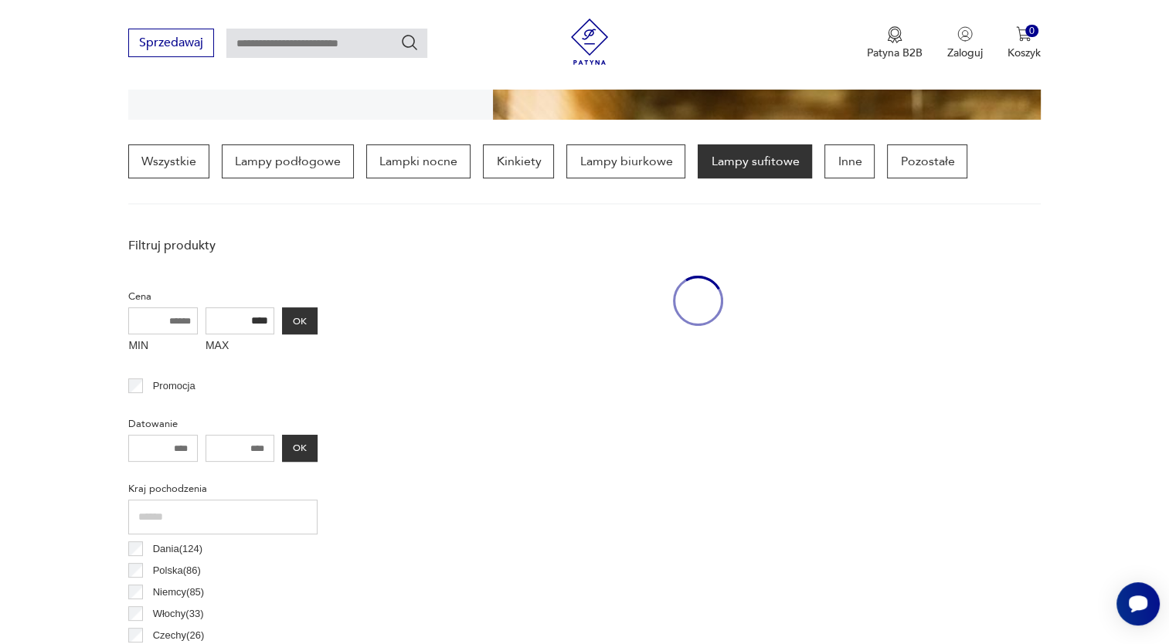
scroll to position [364, 0]
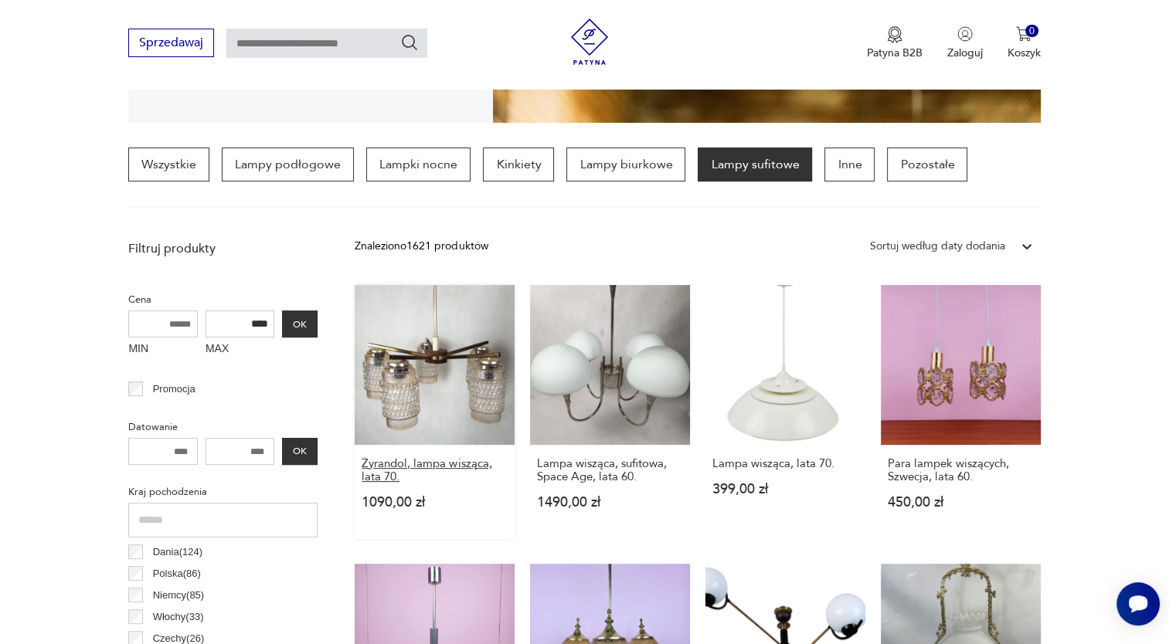
click at [467, 459] on h3 "Żyrandol, lampa wisząca, lata 70." at bounding box center [435, 470] width 146 height 26
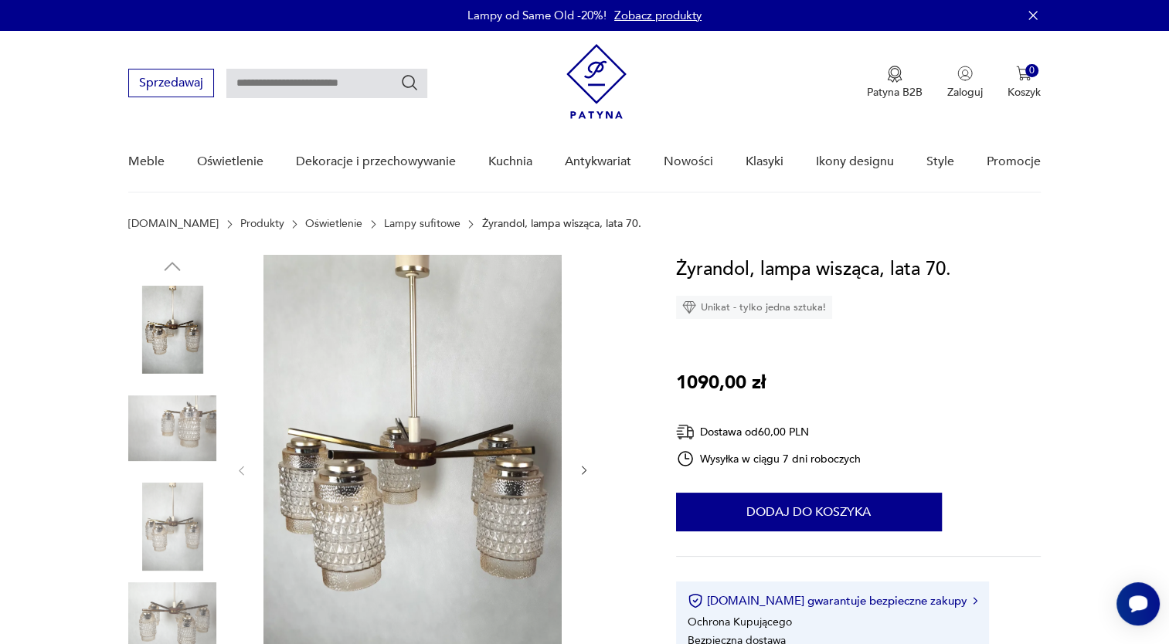
click at [579, 468] on icon "button" at bounding box center [584, 470] width 13 height 13
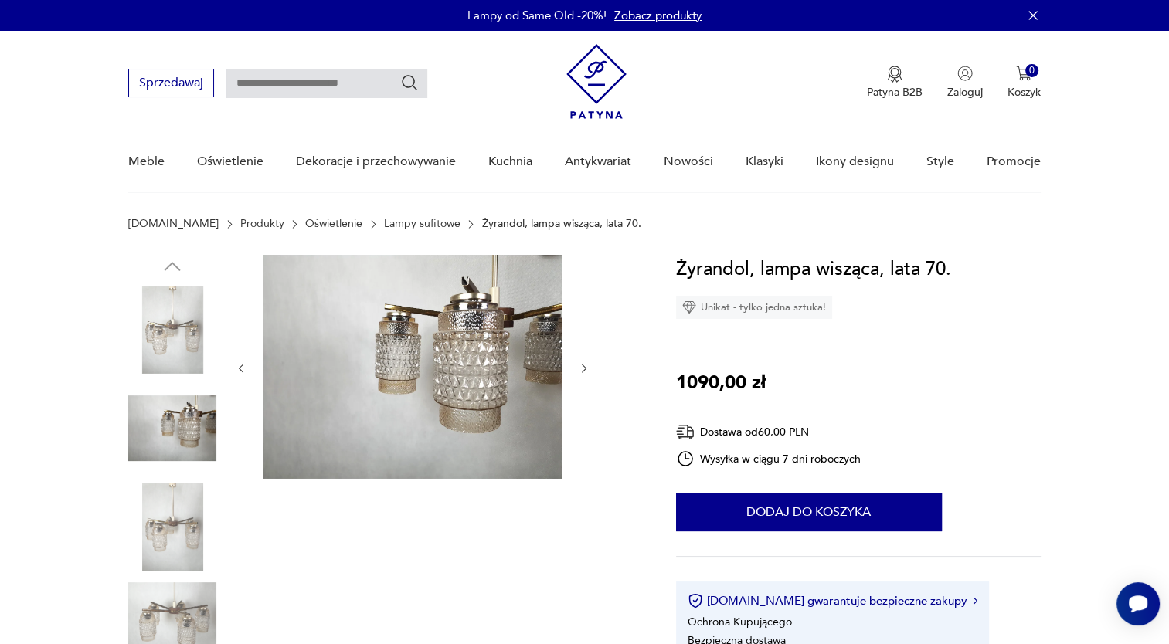
click at [579, 468] on div at bounding box center [412, 368] width 355 height 227
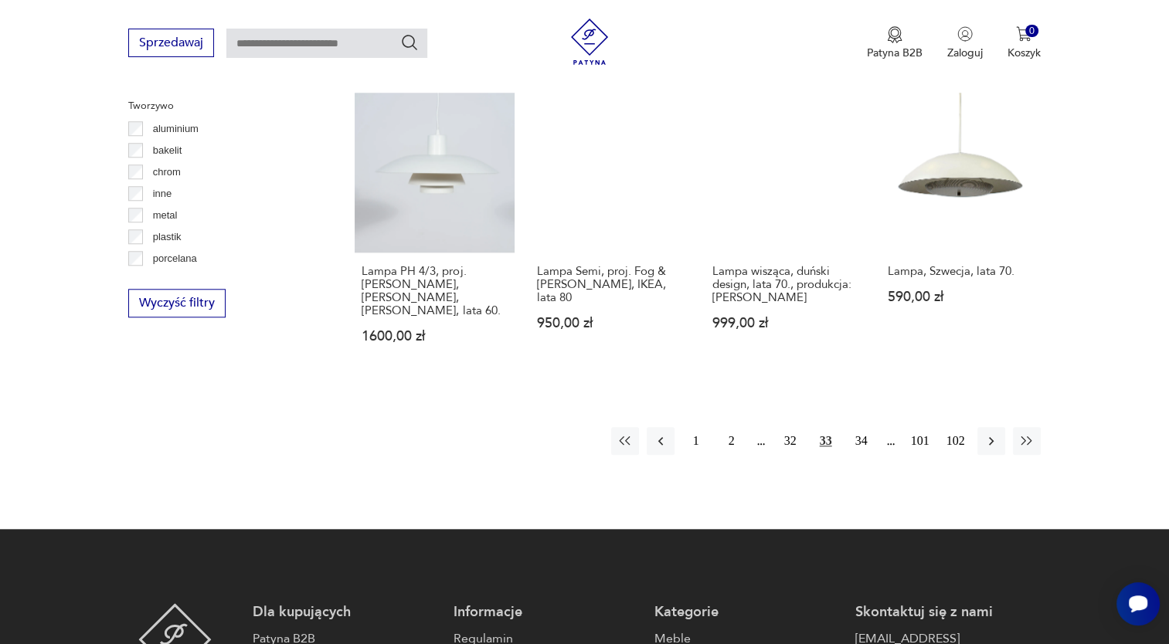
scroll to position [1456, 0]
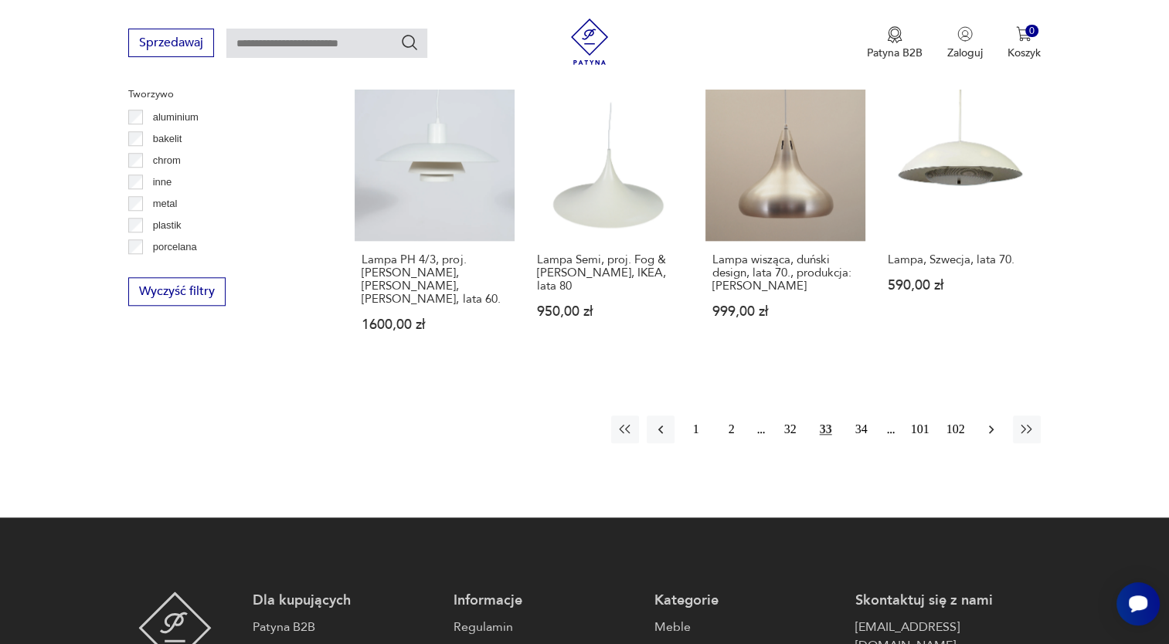
click at [994, 422] on icon "button" at bounding box center [990, 429] width 15 height 15
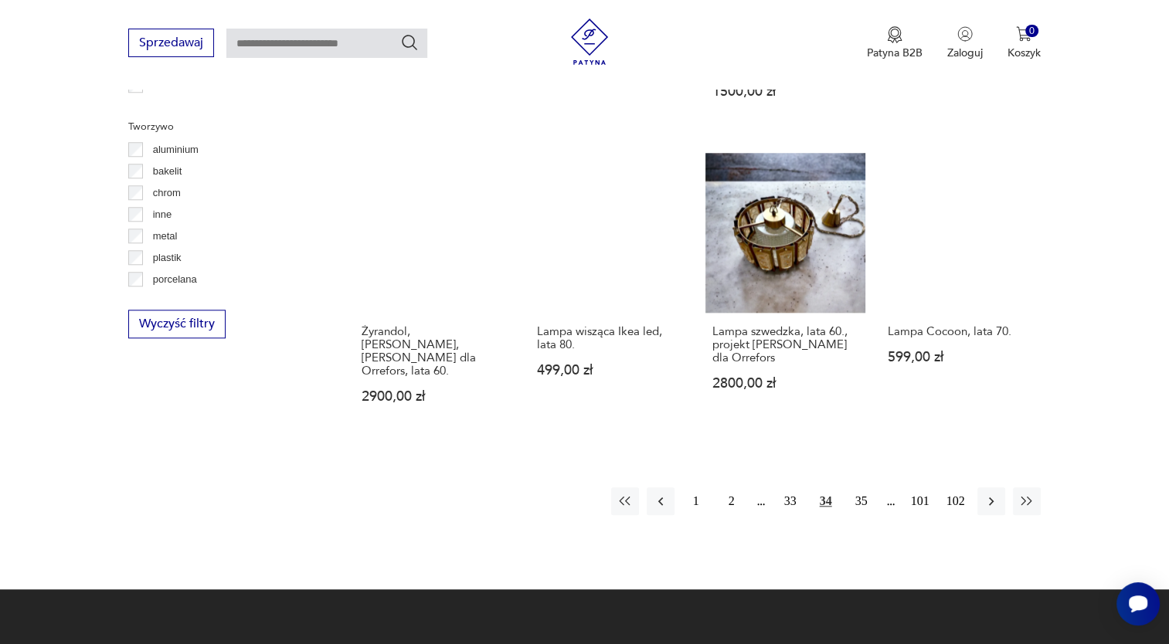
scroll to position [1426, 0]
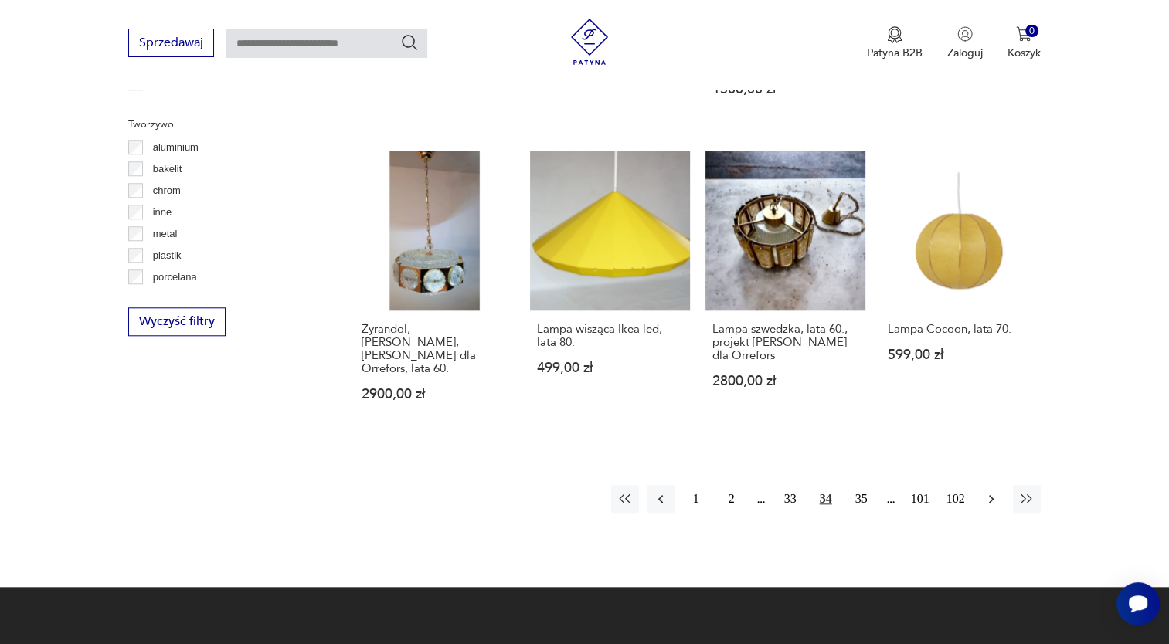
click at [990, 491] on icon "button" at bounding box center [990, 498] width 15 height 15
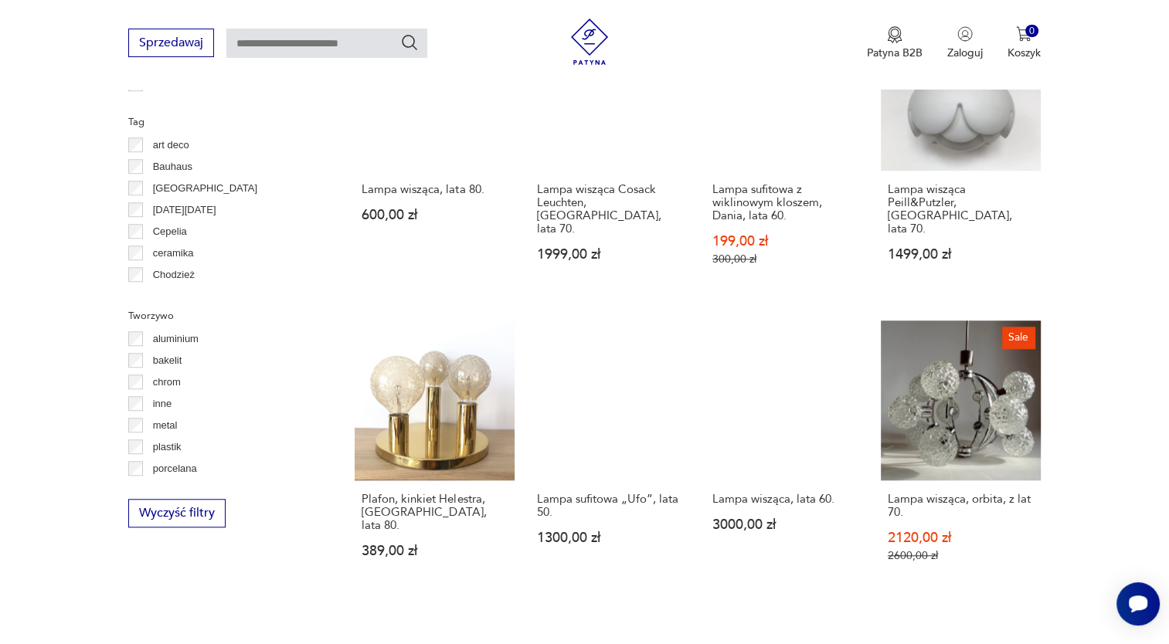
scroll to position [1237, 0]
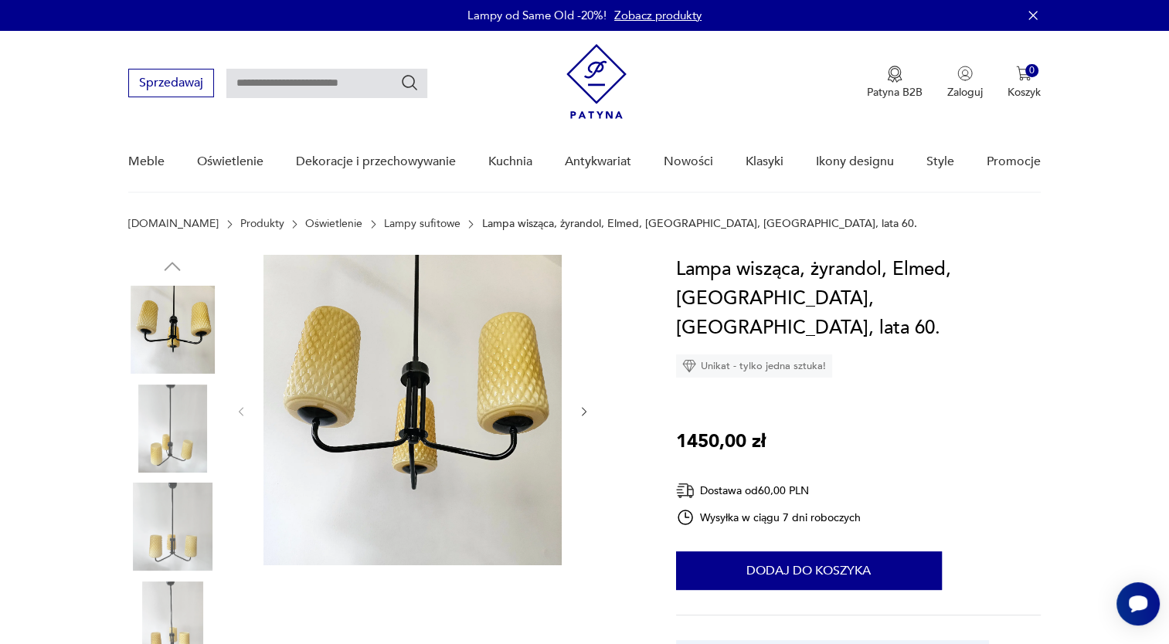
click at [583, 409] on icon "button" at bounding box center [584, 412] width 13 height 13
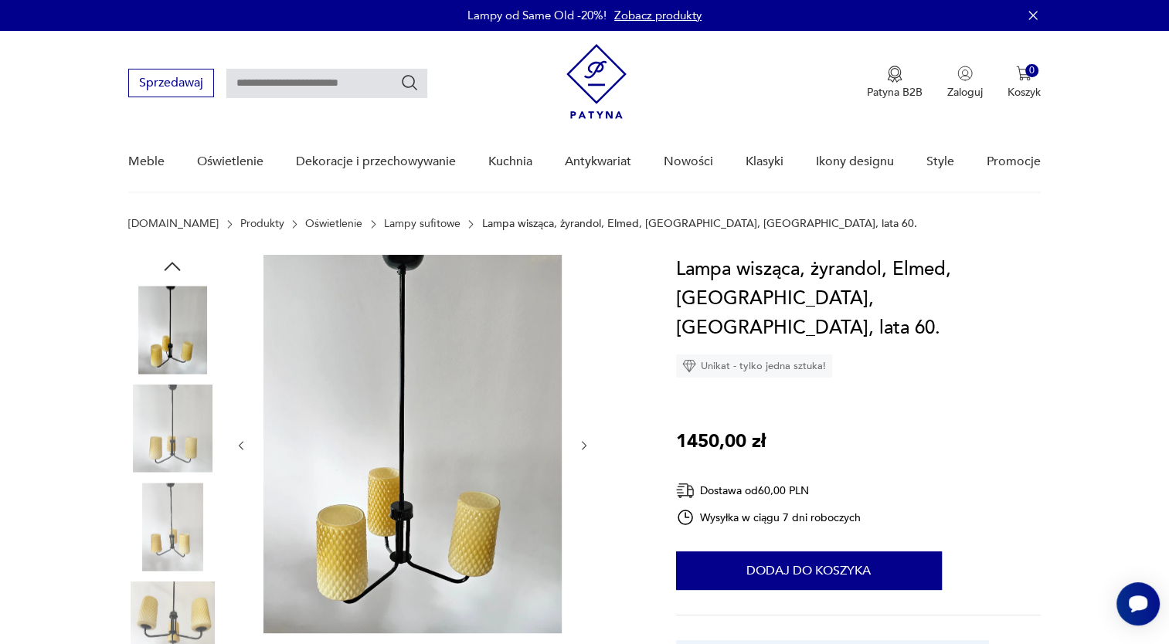
click at [591, 413] on div at bounding box center [383, 479] width 510 height 448
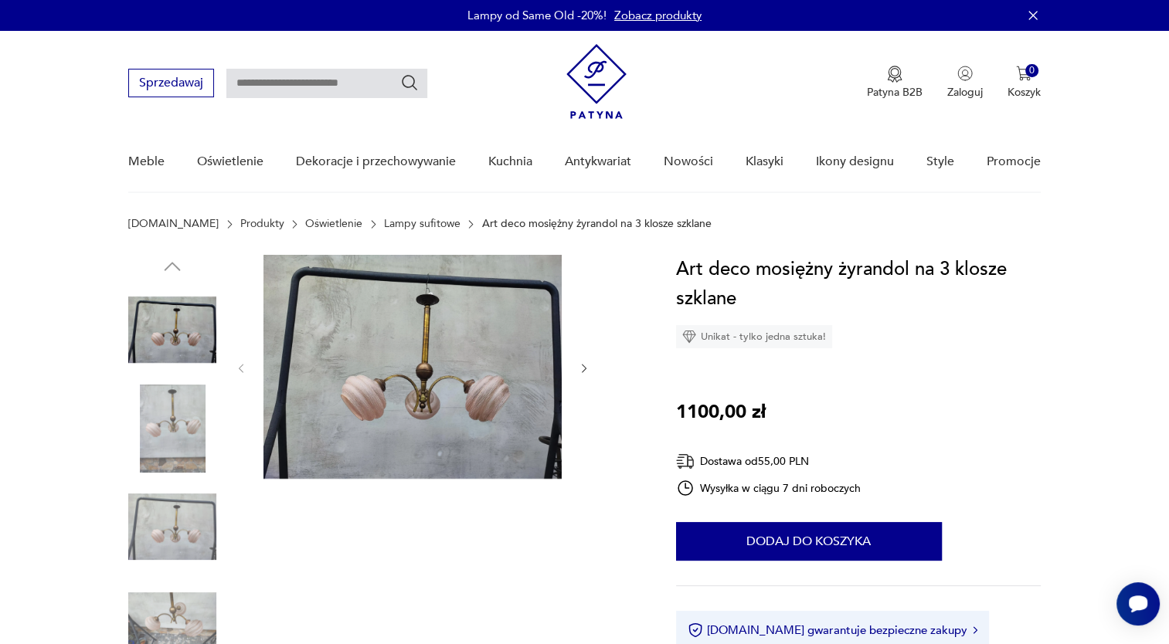
click at [581, 366] on icon "button" at bounding box center [584, 368] width 13 height 13
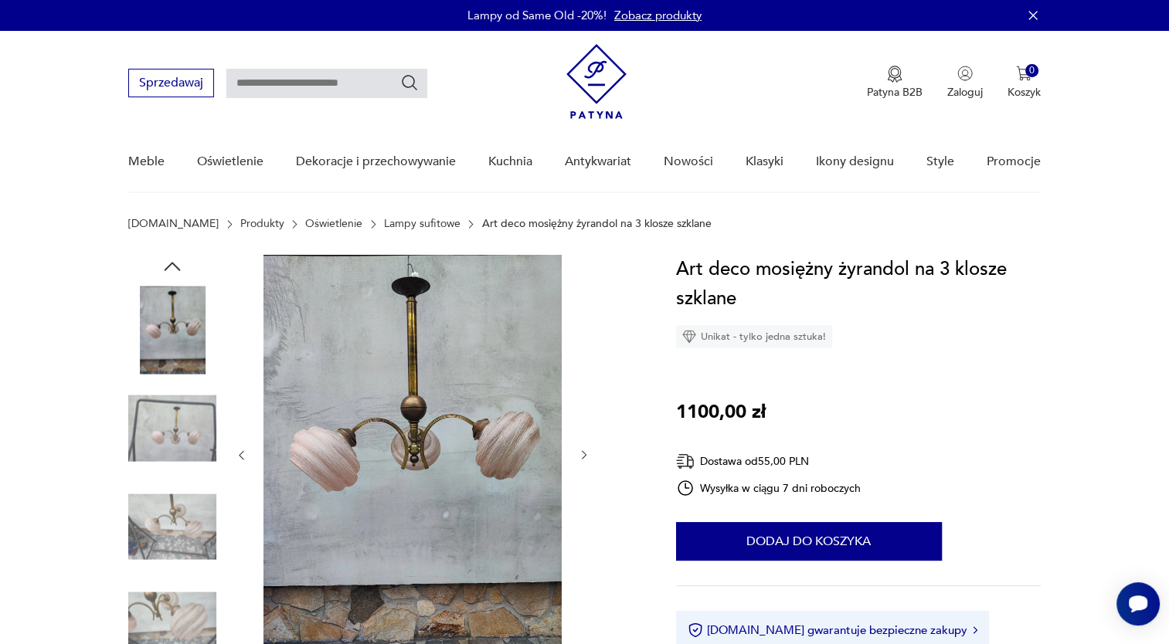
click at [581, 366] on div at bounding box center [412, 455] width 355 height 401
click at [187, 528] on img at bounding box center [172, 527] width 88 height 88
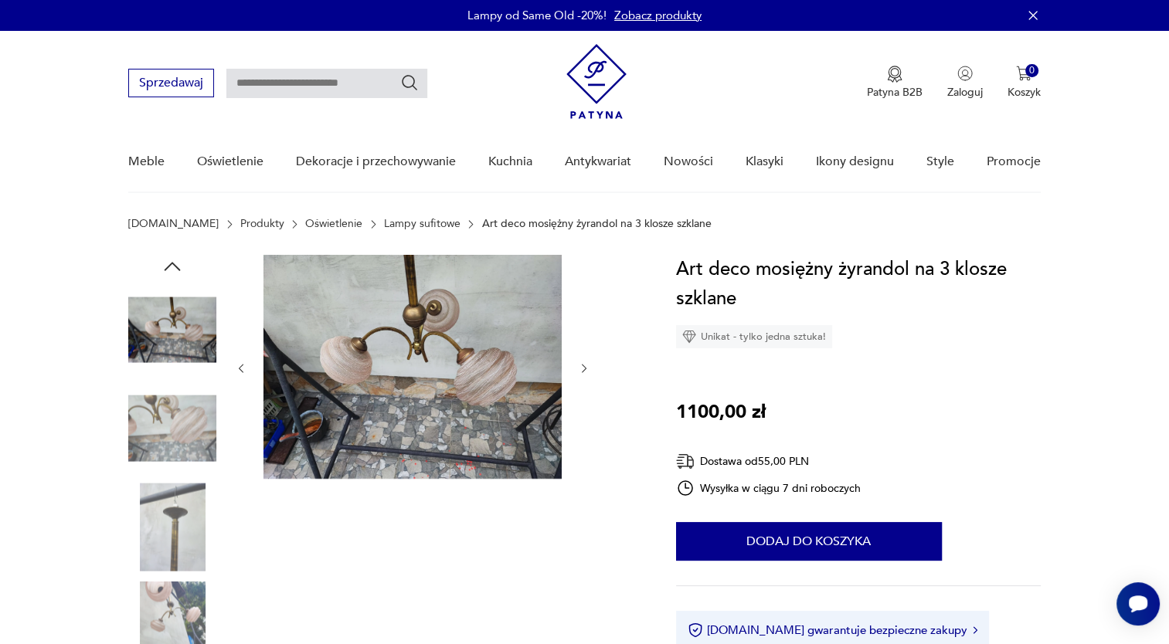
click at [182, 613] on img at bounding box center [172, 626] width 88 height 88
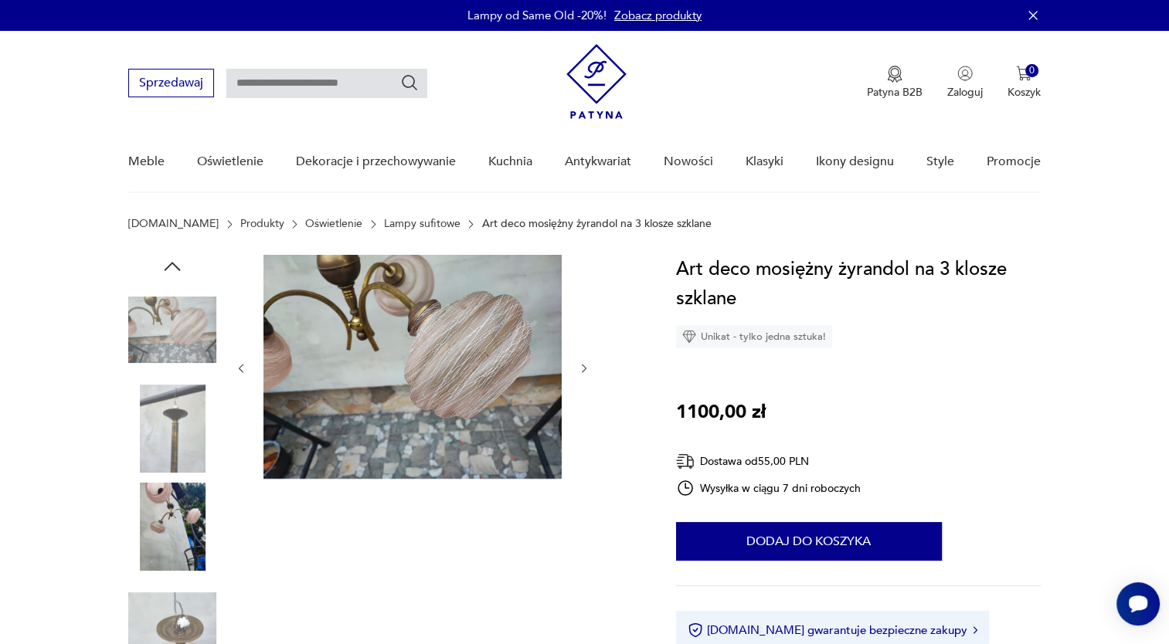
click at [580, 366] on icon "button" at bounding box center [584, 368] width 13 height 13
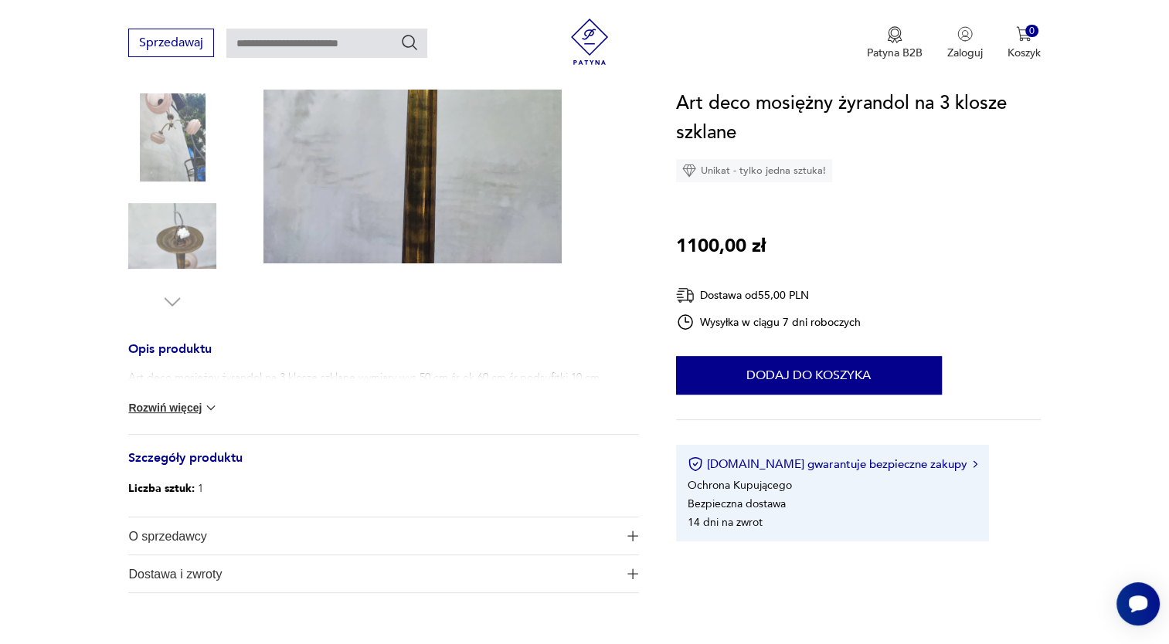
scroll to position [136, 0]
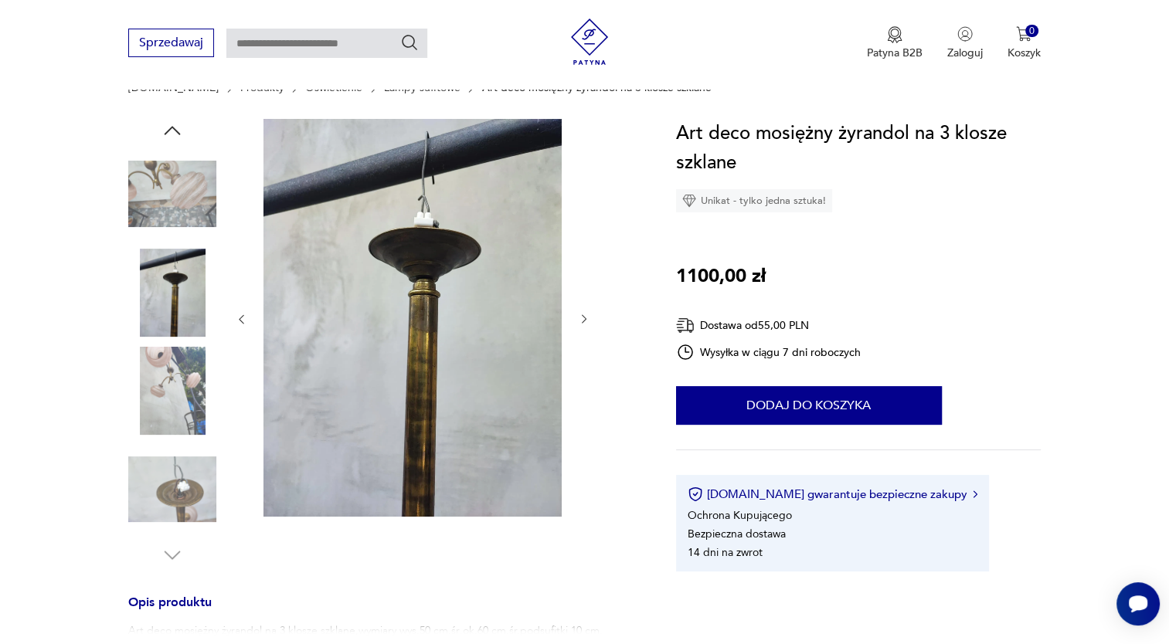
click at [580, 314] on icon "button" at bounding box center [584, 319] width 13 height 13
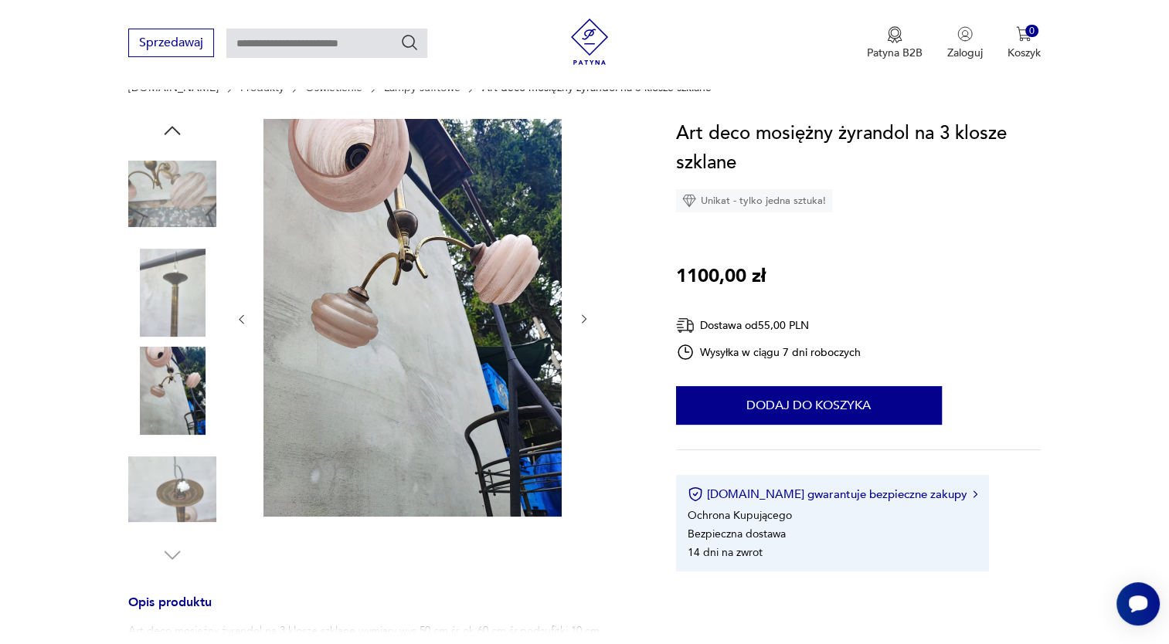
click at [580, 314] on icon "button" at bounding box center [584, 319] width 13 height 13
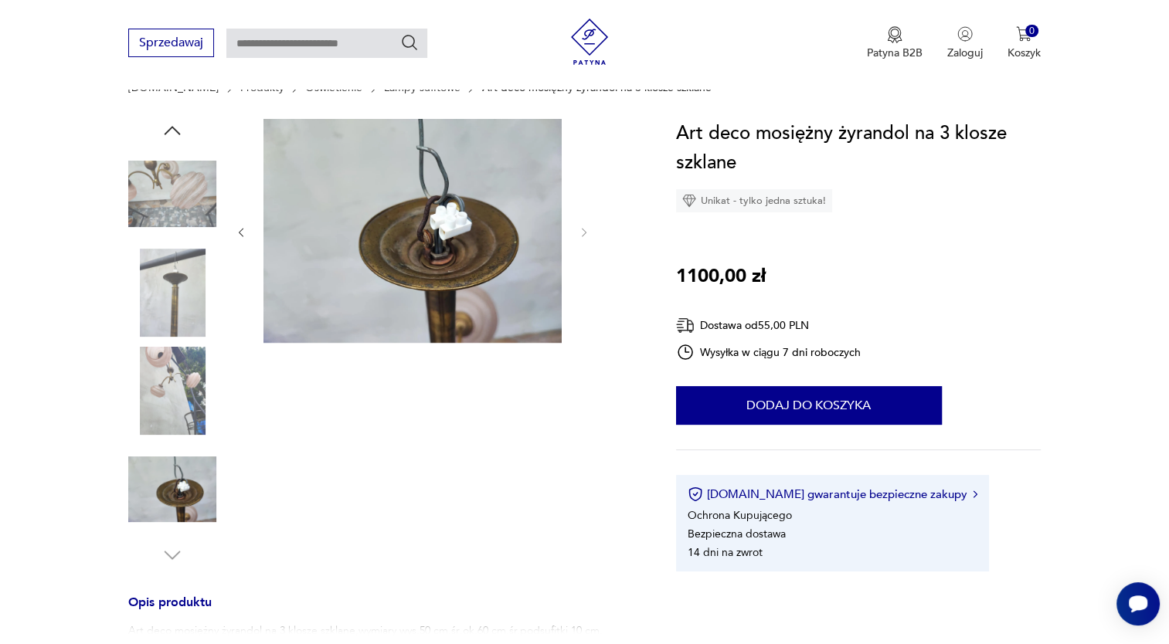
click at [580, 314] on div at bounding box center [412, 232] width 355 height 227
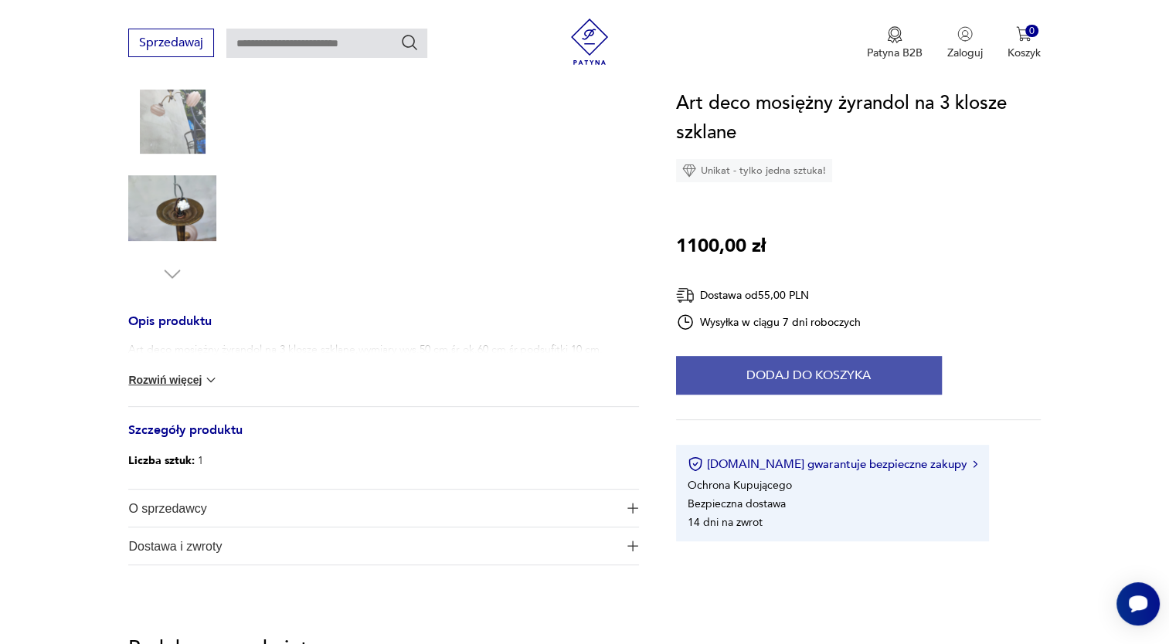
scroll to position [420, 0]
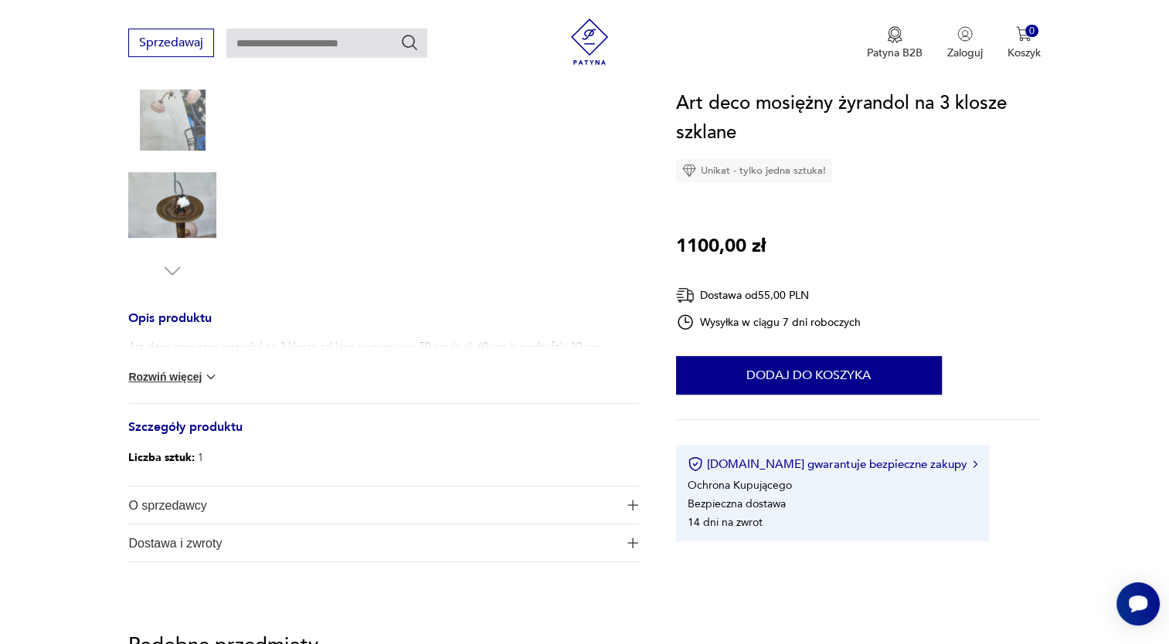
click at [175, 372] on button "Rozwiń więcej" at bounding box center [173, 376] width 90 height 15
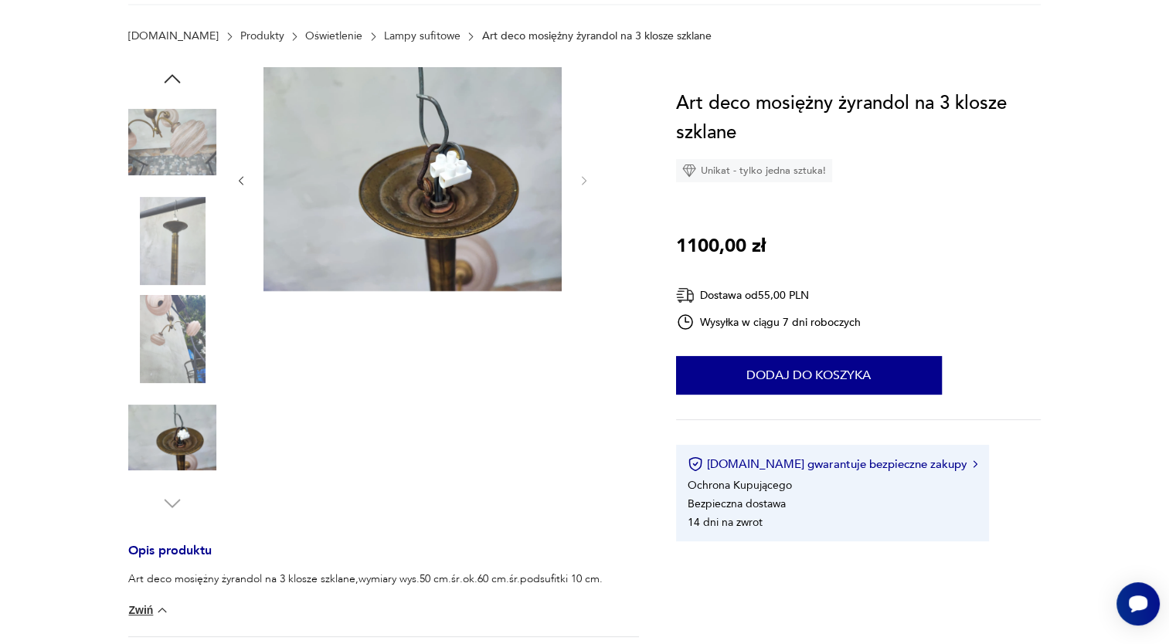
scroll to position [0, 0]
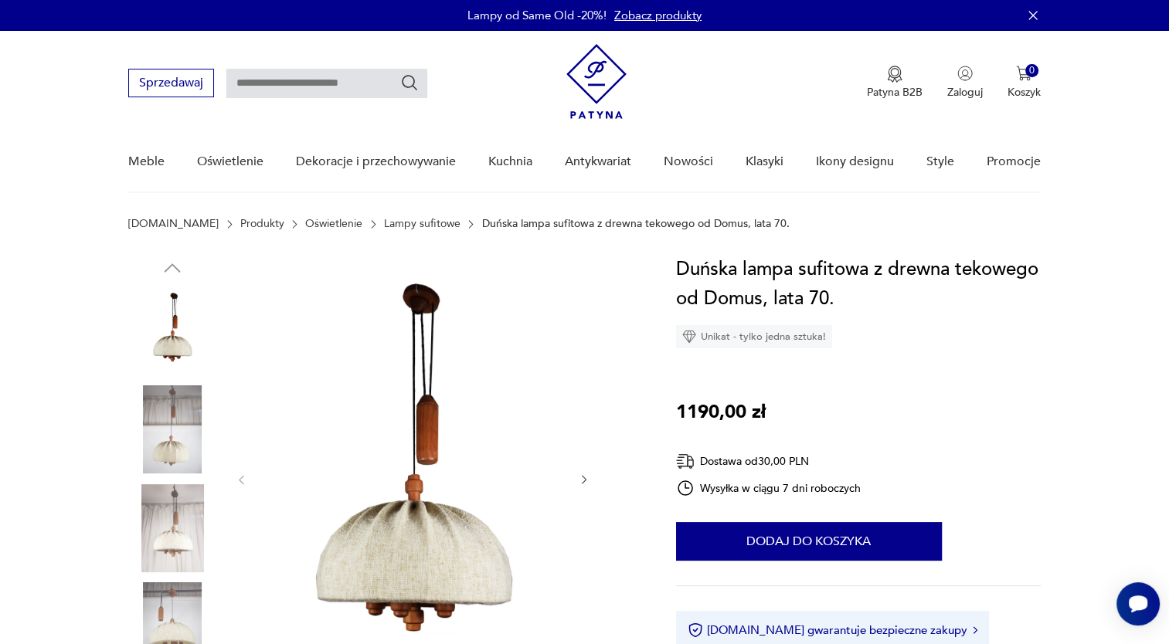
scroll to position [11, 0]
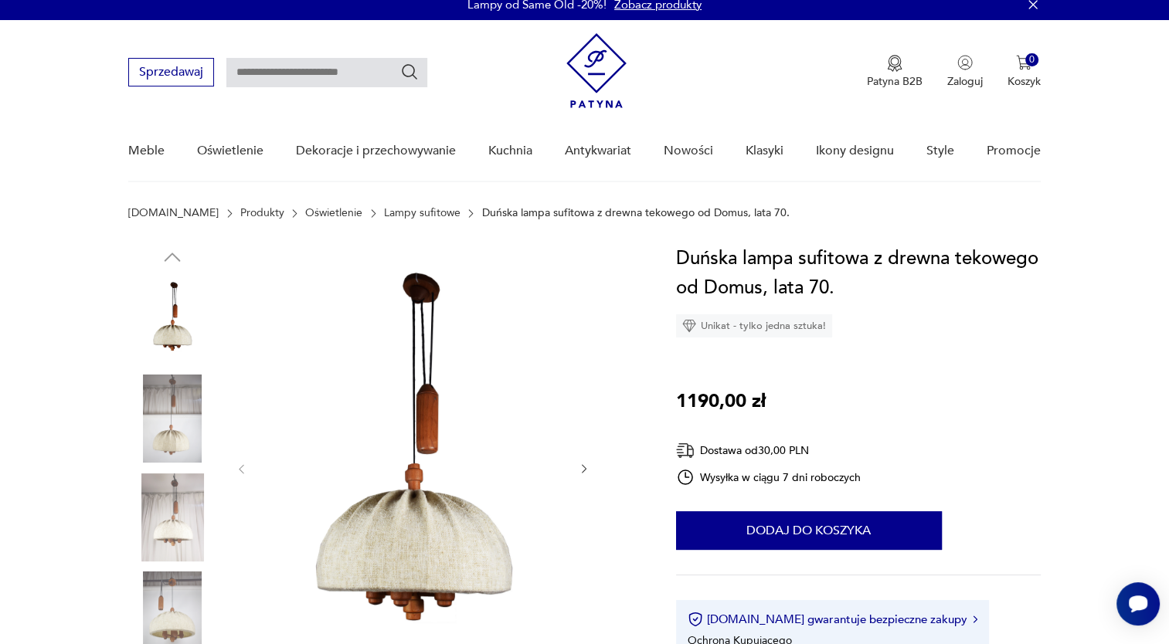
click at [185, 432] on img at bounding box center [172, 419] width 88 height 88
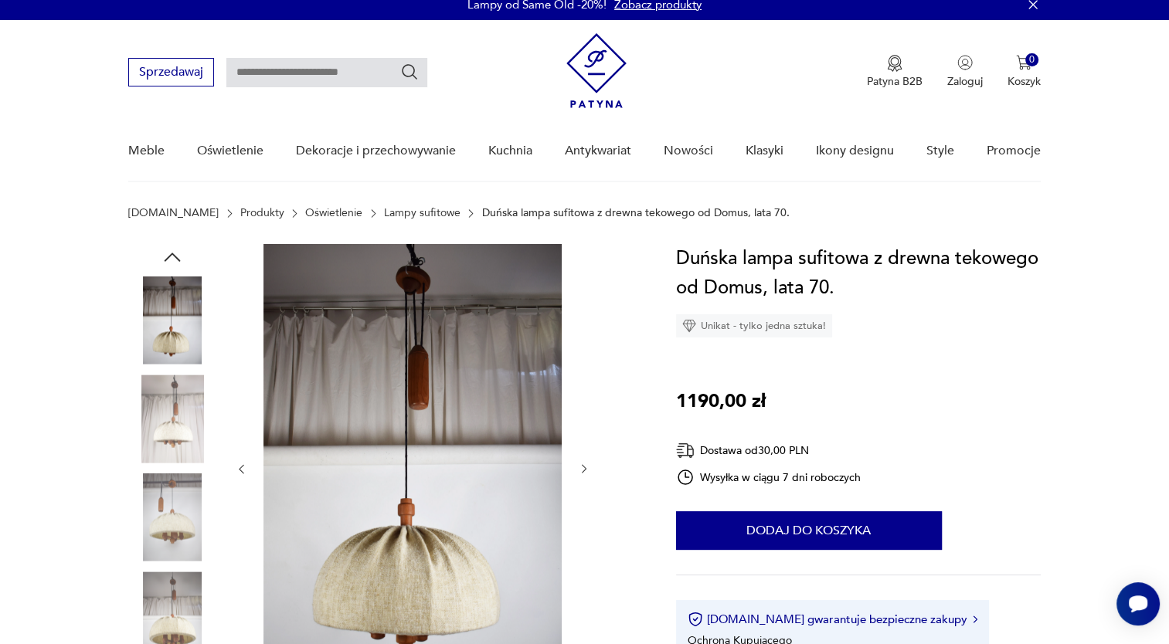
click at [578, 470] on icon "button" at bounding box center [584, 469] width 13 height 13
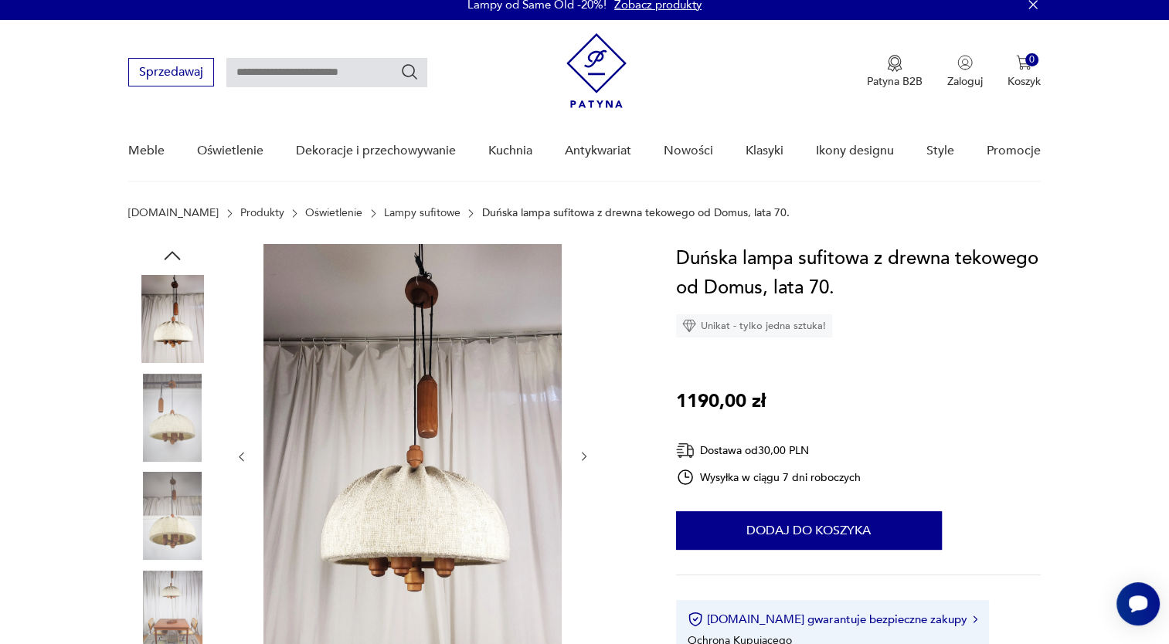
click at [578, 470] on div at bounding box center [412, 457] width 355 height 426
click at [583, 456] on icon "button" at bounding box center [584, 456] width 13 height 13
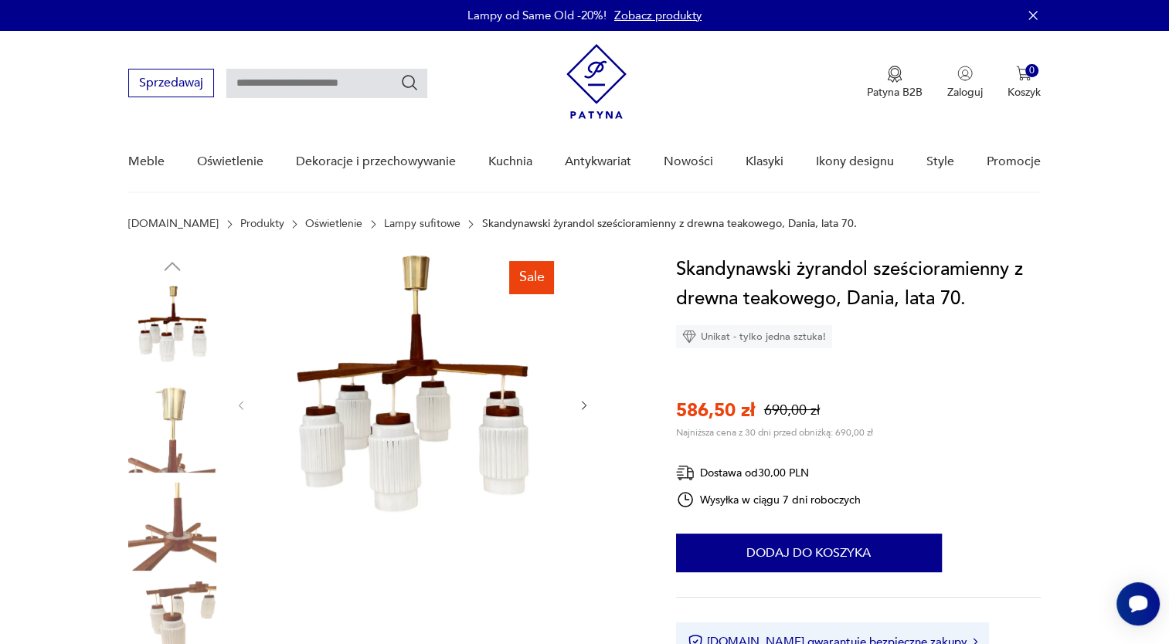
click at [579, 405] on icon "button" at bounding box center [584, 405] width 13 height 13
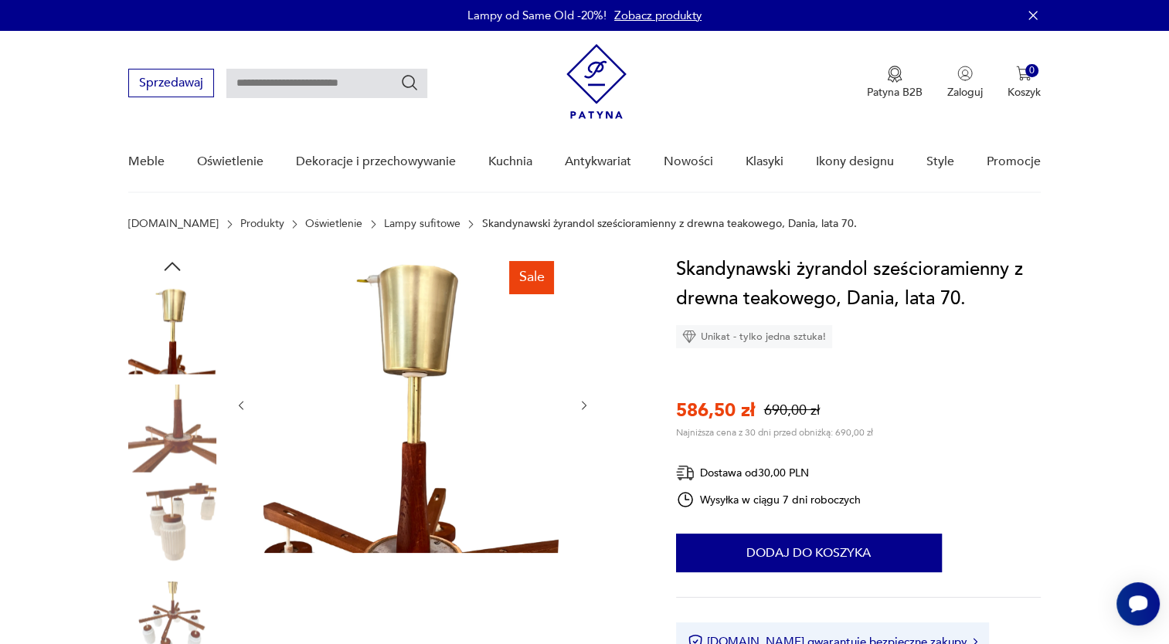
click at [579, 405] on icon "button" at bounding box center [584, 405] width 13 height 13
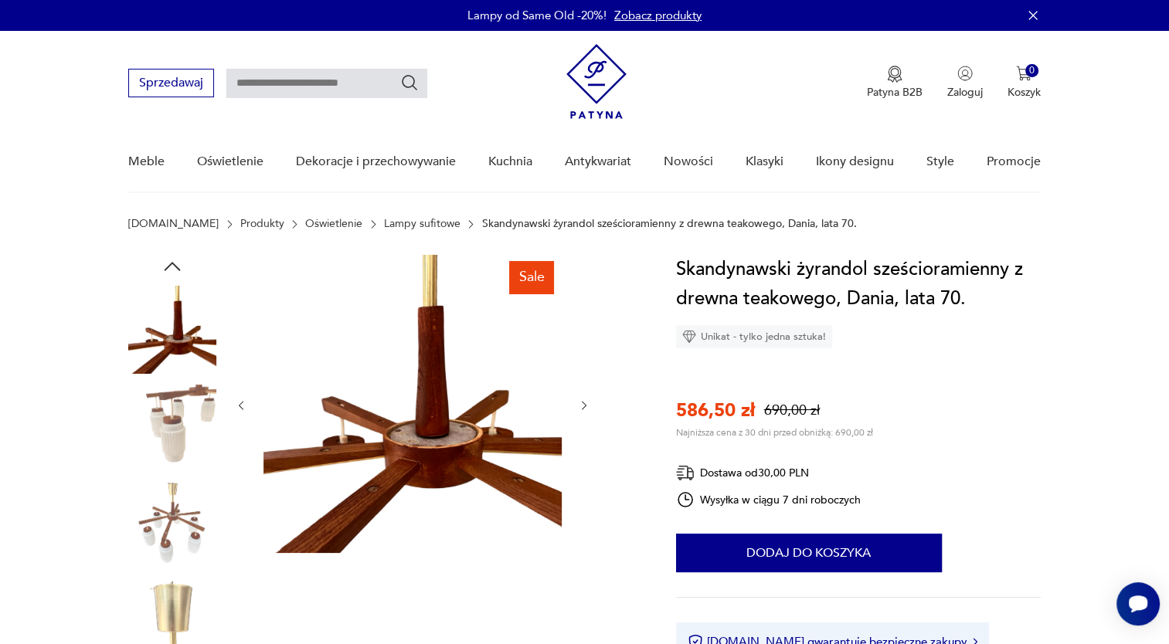
click at [579, 405] on icon "button" at bounding box center [584, 405] width 13 height 13
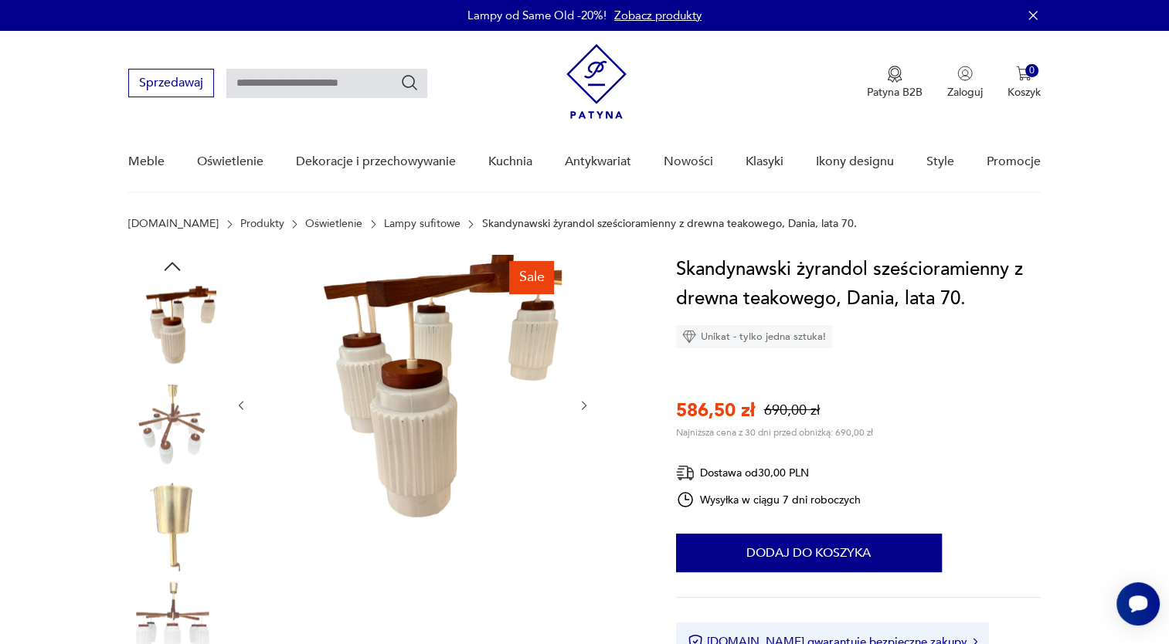
click at [579, 405] on icon "button" at bounding box center [584, 405] width 13 height 13
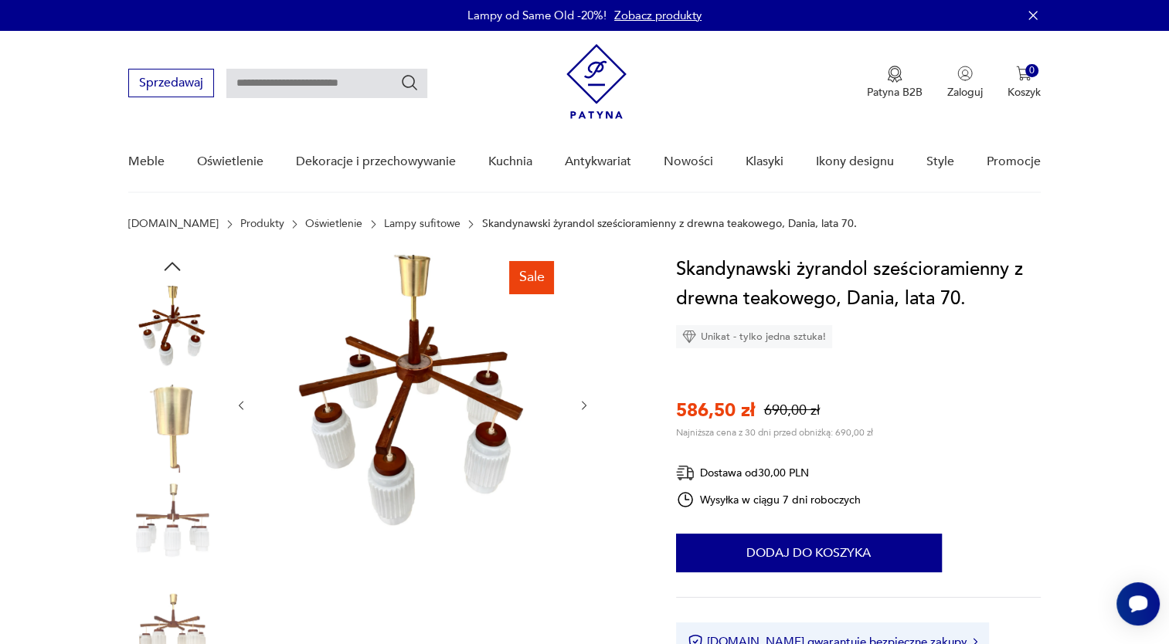
click at [579, 405] on icon "button" at bounding box center [584, 405] width 13 height 13
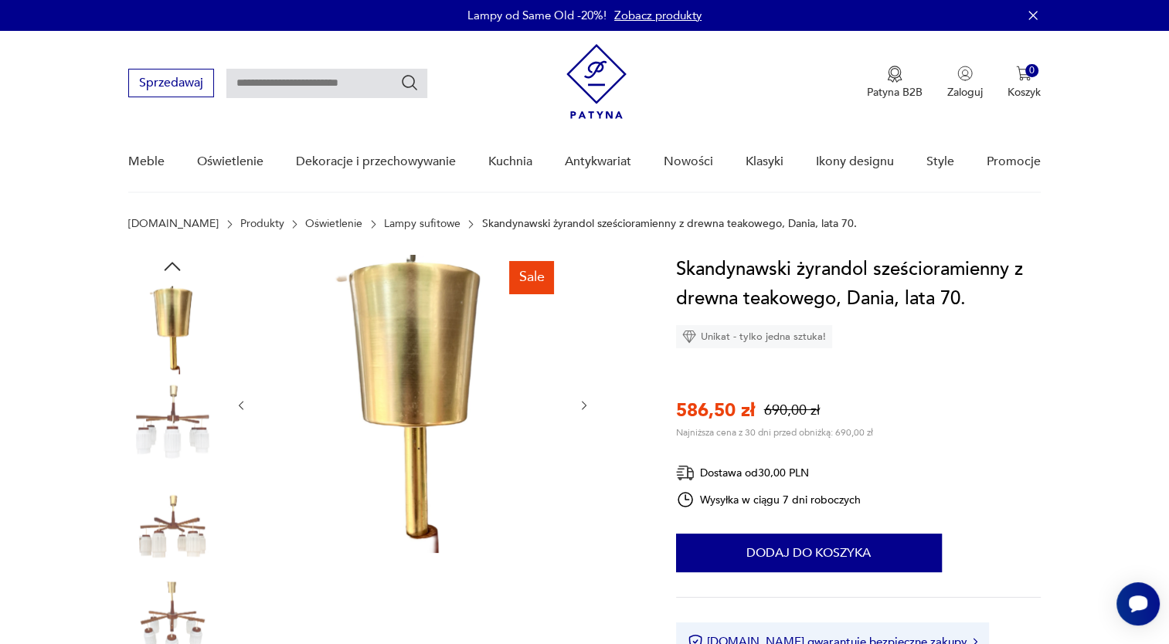
click at [160, 546] on img at bounding box center [172, 527] width 88 height 88
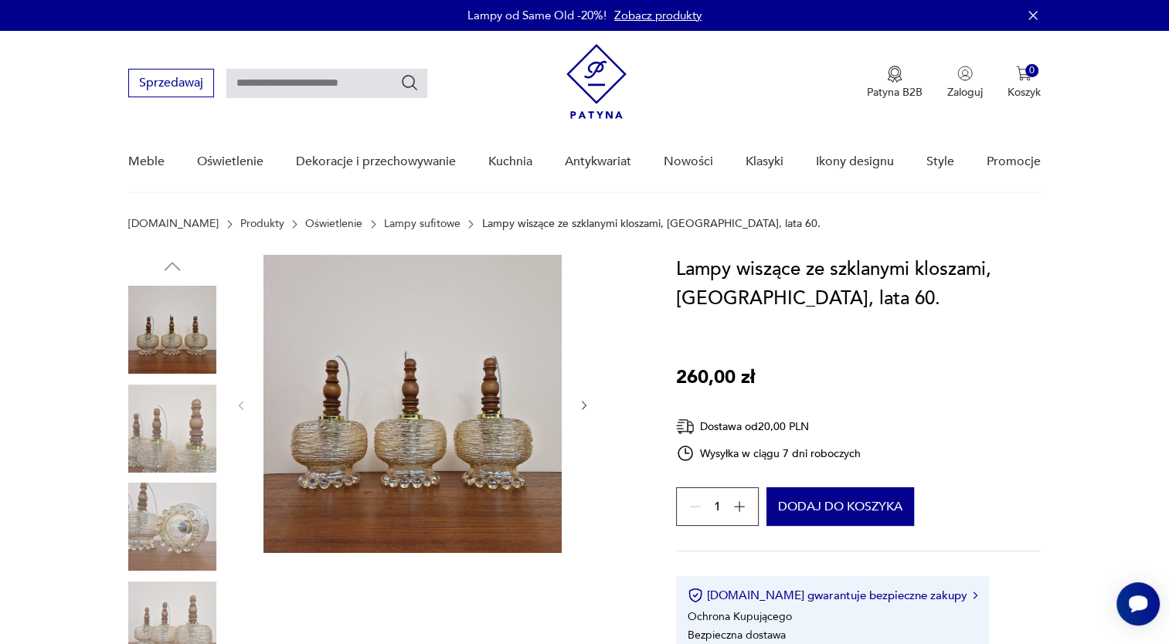
click at [170, 432] on img at bounding box center [172, 429] width 88 height 88
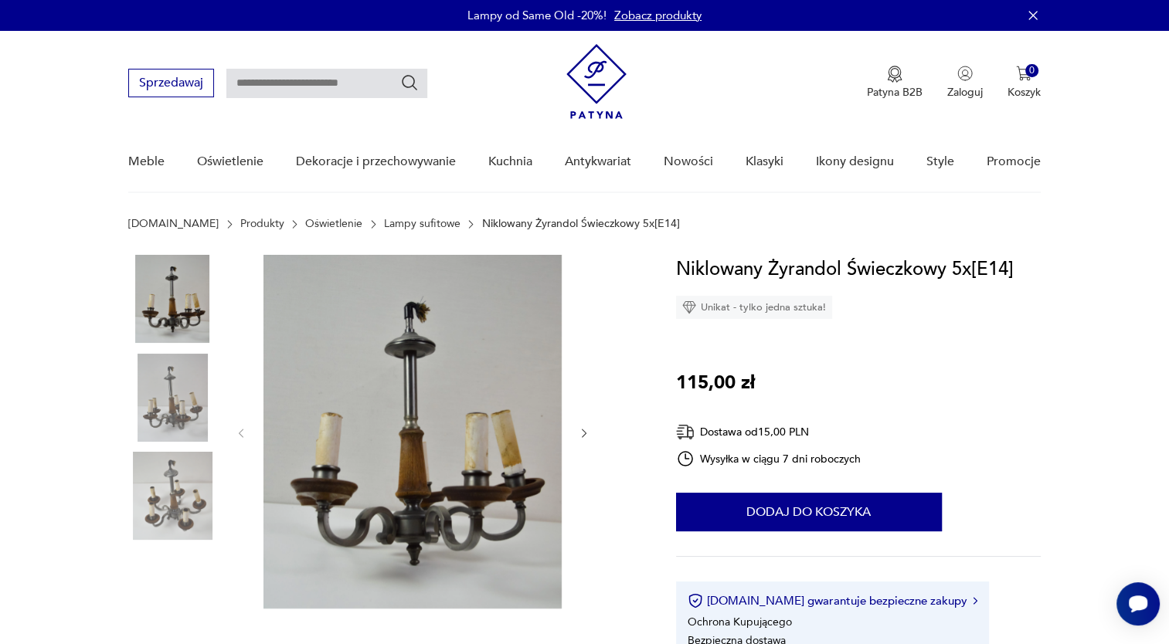
click at [578, 433] on icon "button" at bounding box center [584, 433] width 13 height 13
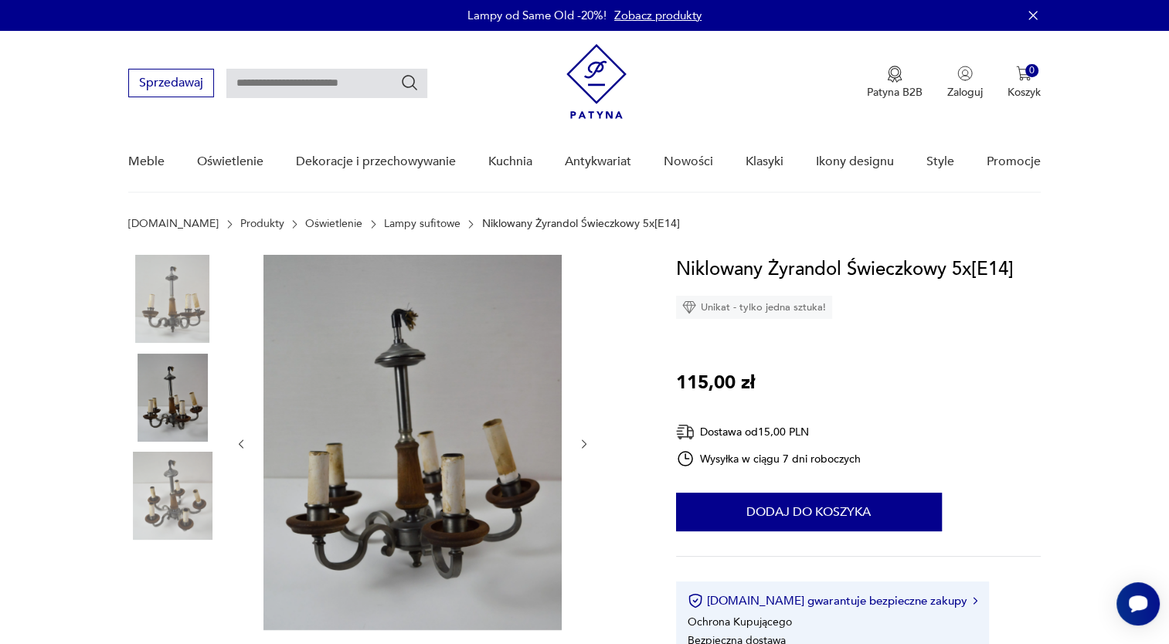
click at [578, 433] on div at bounding box center [412, 444] width 355 height 379
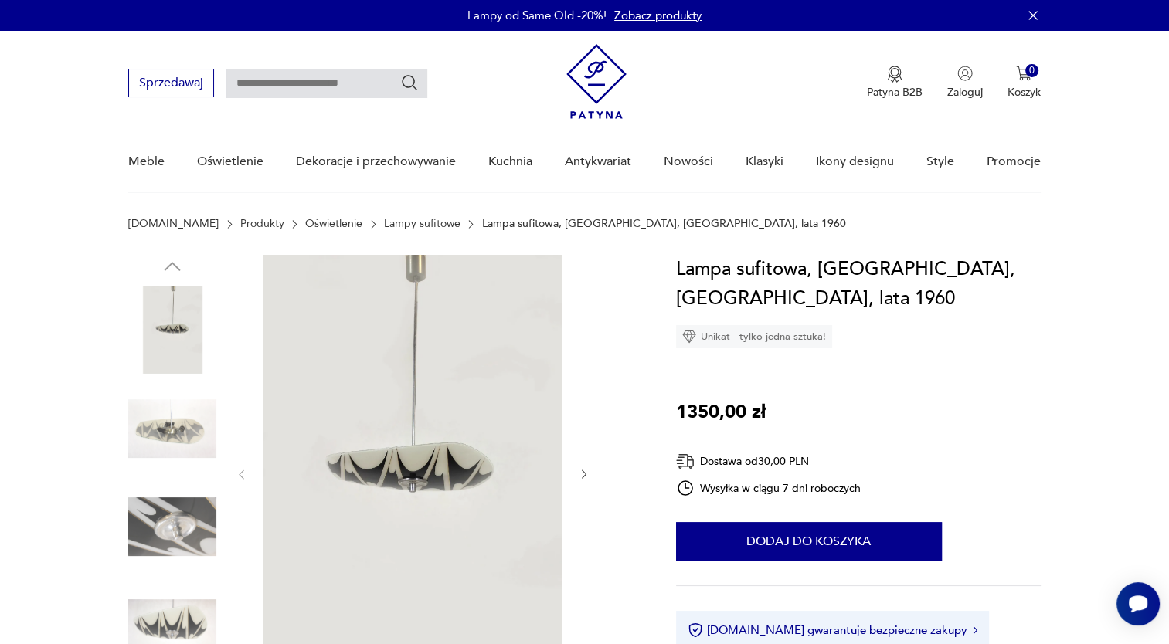
click at [584, 472] on icon "button" at bounding box center [584, 474] width 5 height 9
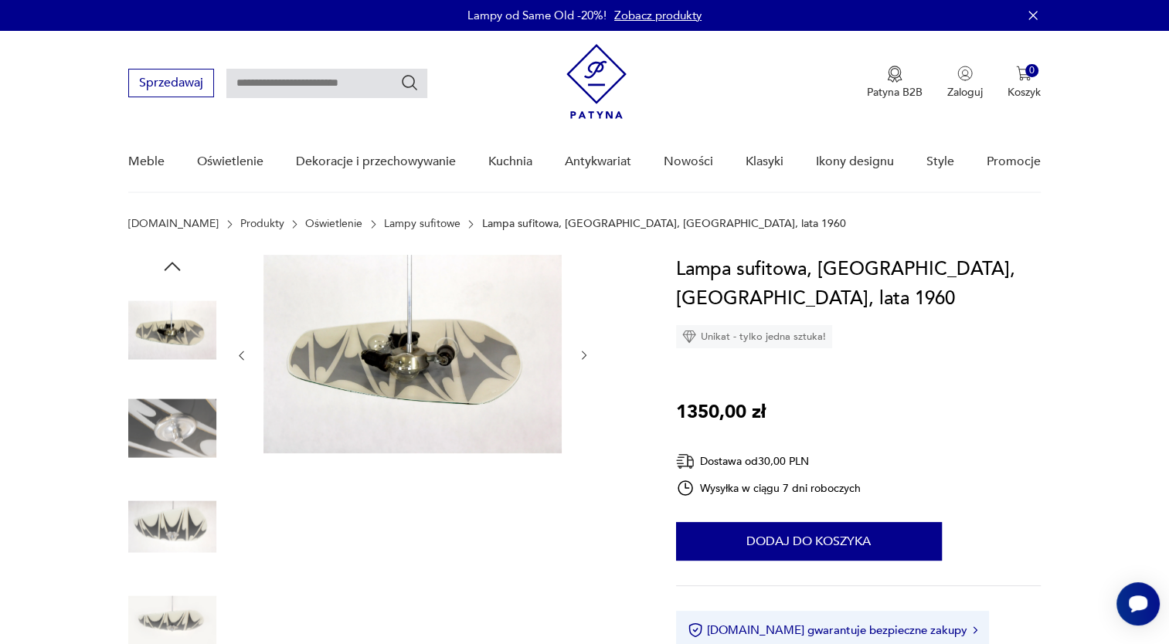
click at [432, 358] on img at bounding box center [412, 354] width 298 height 199
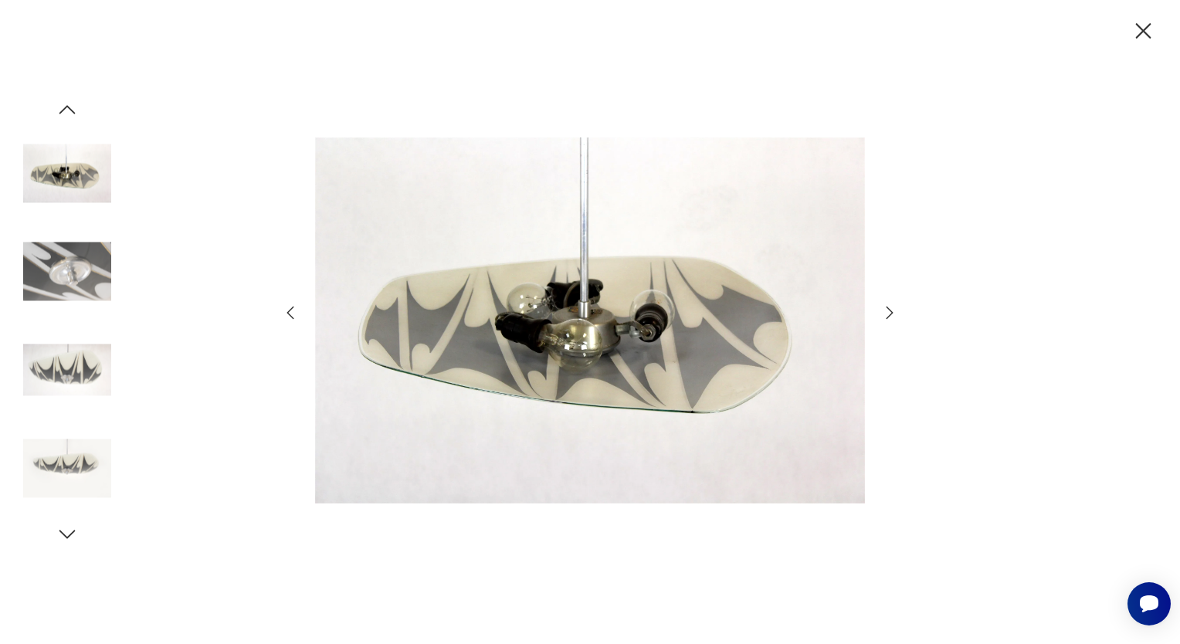
click at [1142, 22] on icon "button" at bounding box center [1143, 31] width 27 height 27
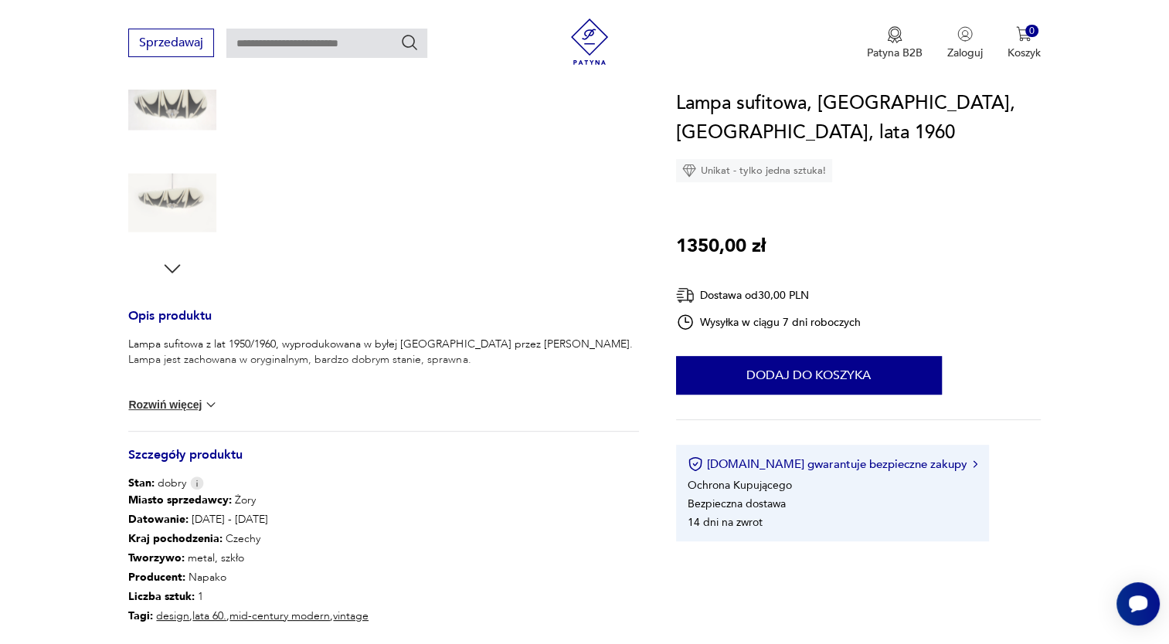
scroll to position [413, 0]
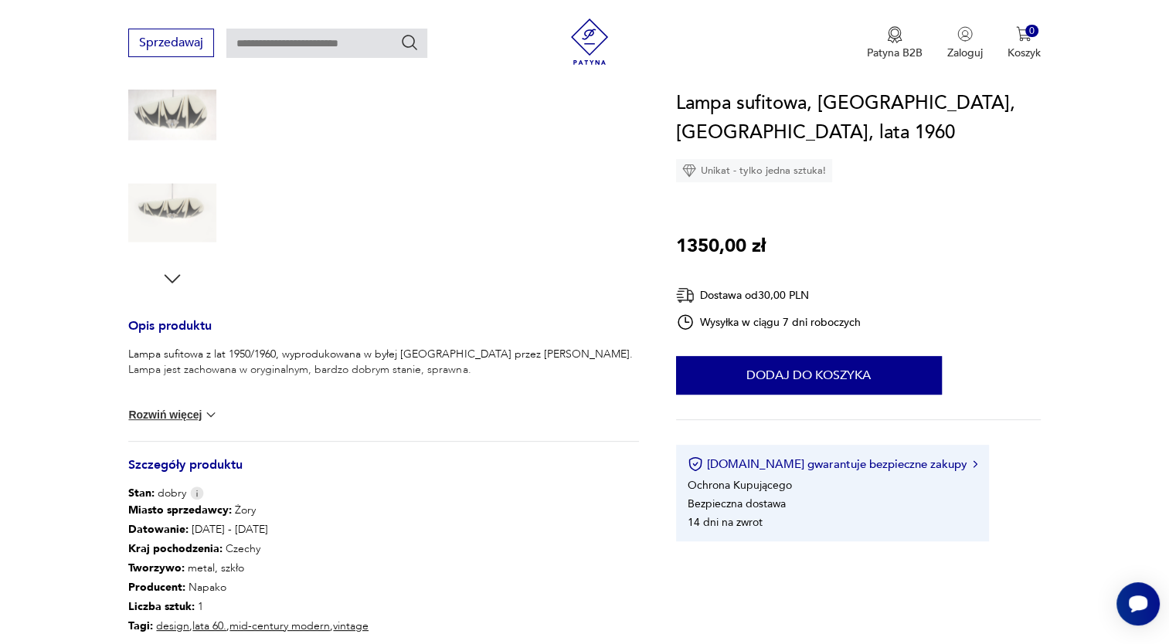
click at [188, 278] on div at bounding box center [172, 66] width 88 height 448
click at [198, 411] on button "Rozwiń więcej" at bounding box center [173, 414] width 90 height 15
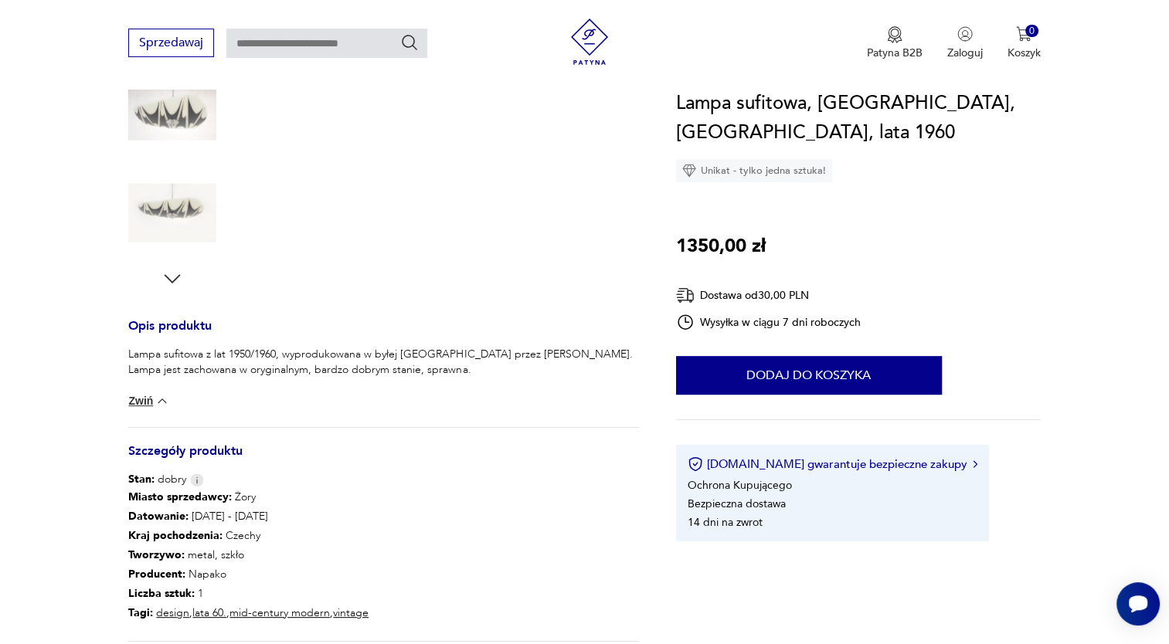
click at [169, 281] on icon "button" at bounding box center [172, 278] width 23 height 23
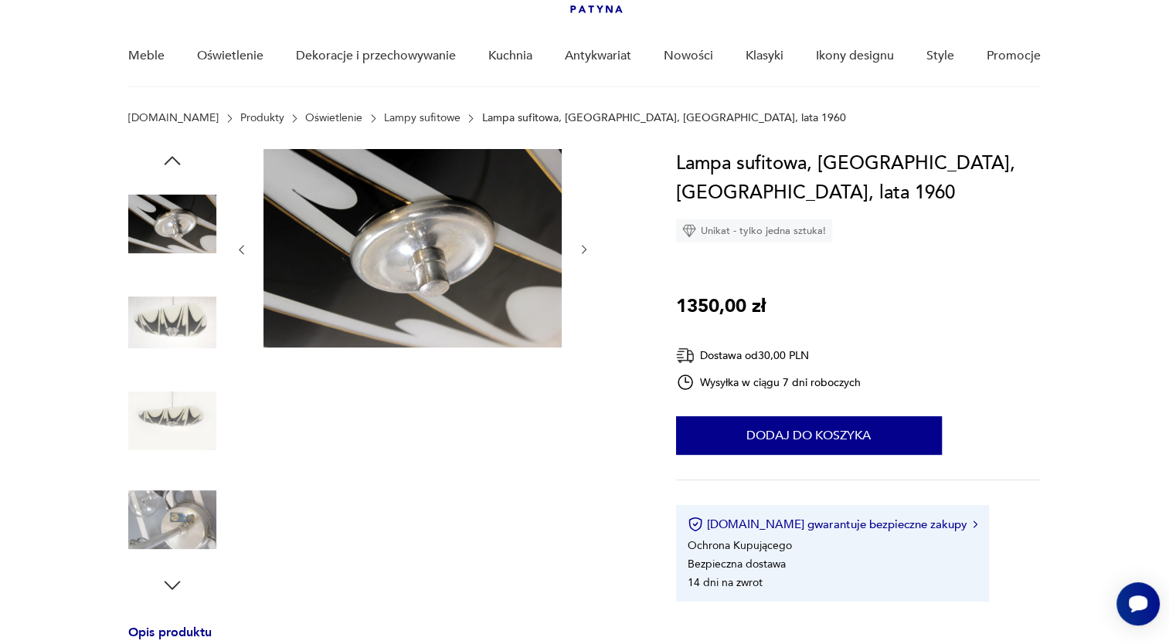
scroll to position [6, 0]
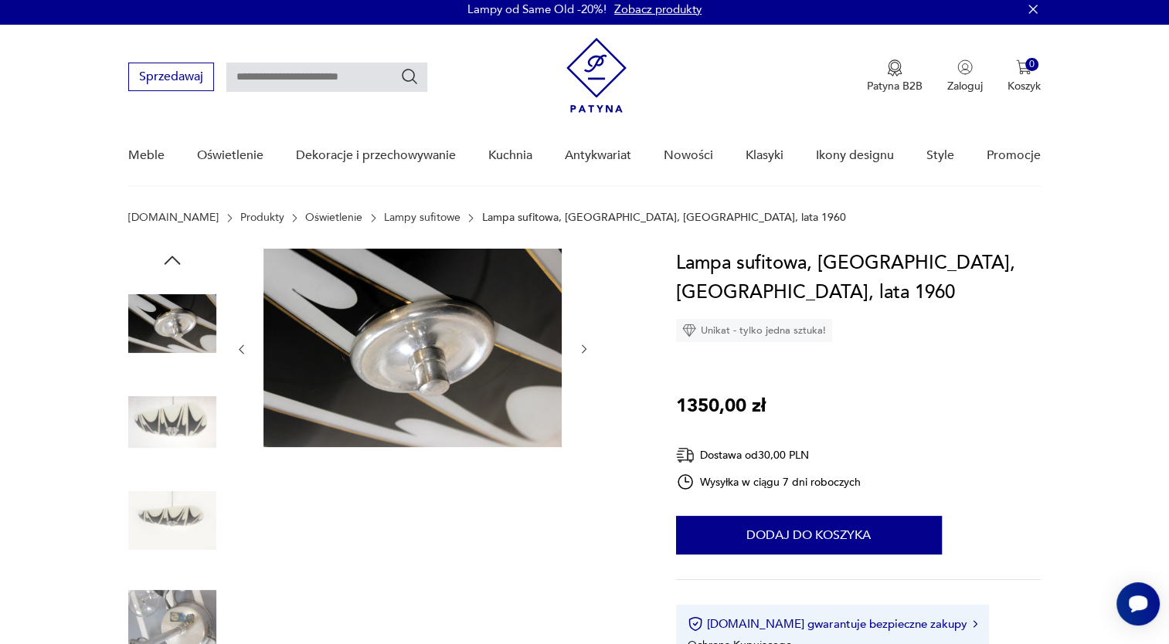
click at [191, 416] on img at bounding box center [172, 423] width 88 height 88
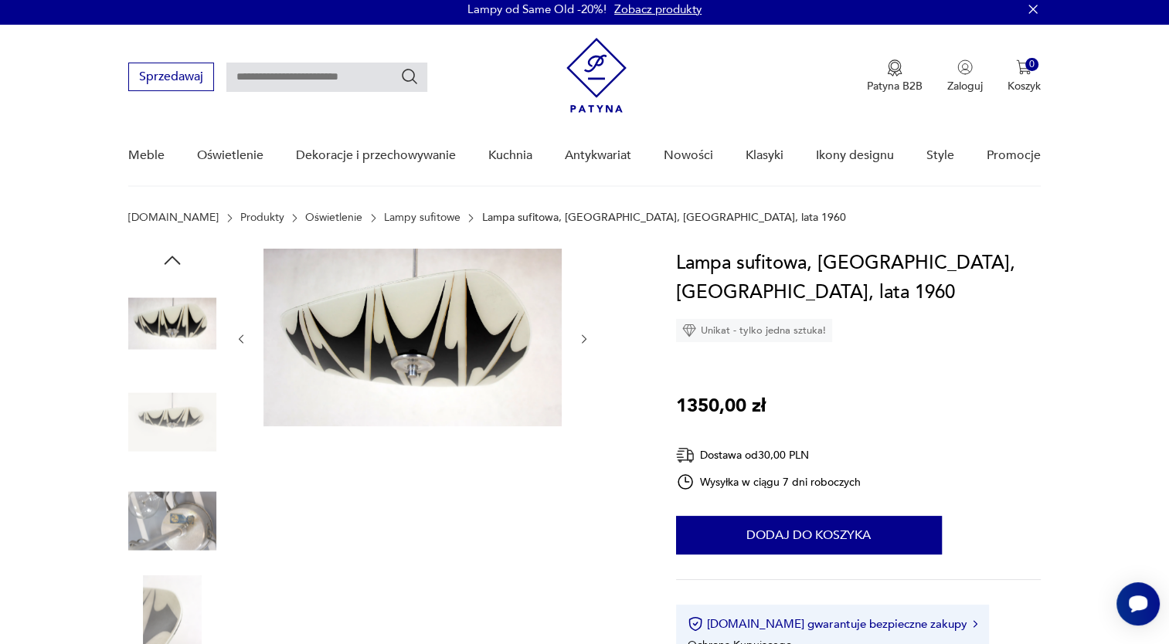
click at [585, 336] on icon "button" at bounding box center [584, 339] width 13 height 13
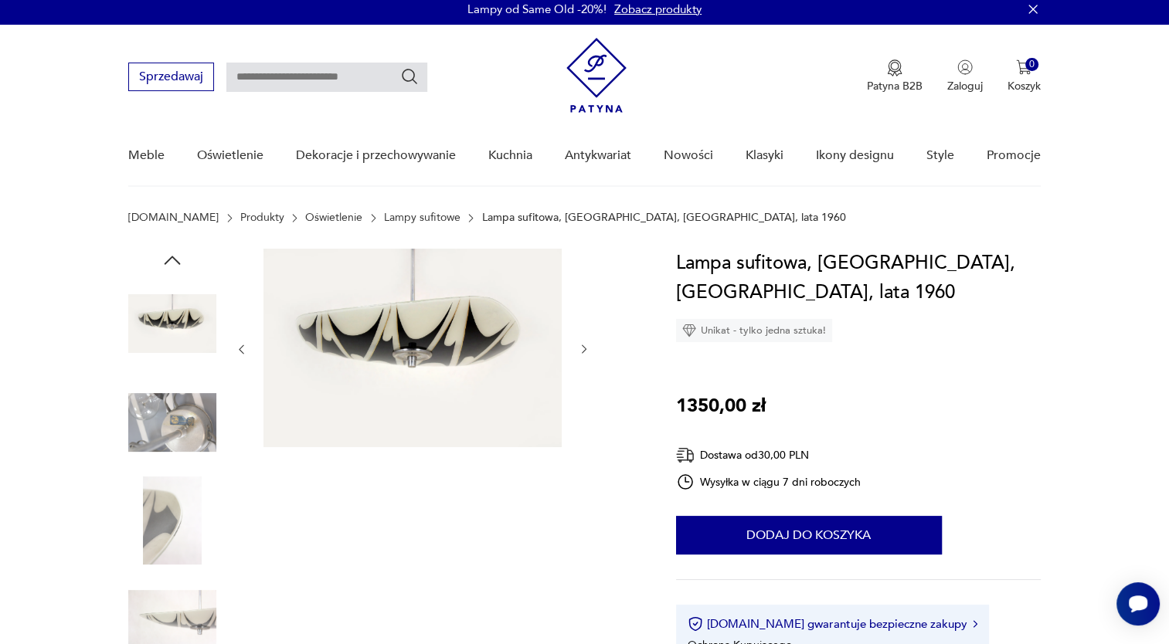
click at [585, 336] on div at bounding box center [412, 350] width 355 height 202
click at [189, 326] on img at bounding box center [172, 324] width 88 height 88
click at [153, 322] on img at bounding box center [172, 324] width 88 height 88
click at [178, 257] on icon "button" at bounding box center [172, 260] width 23 height 23
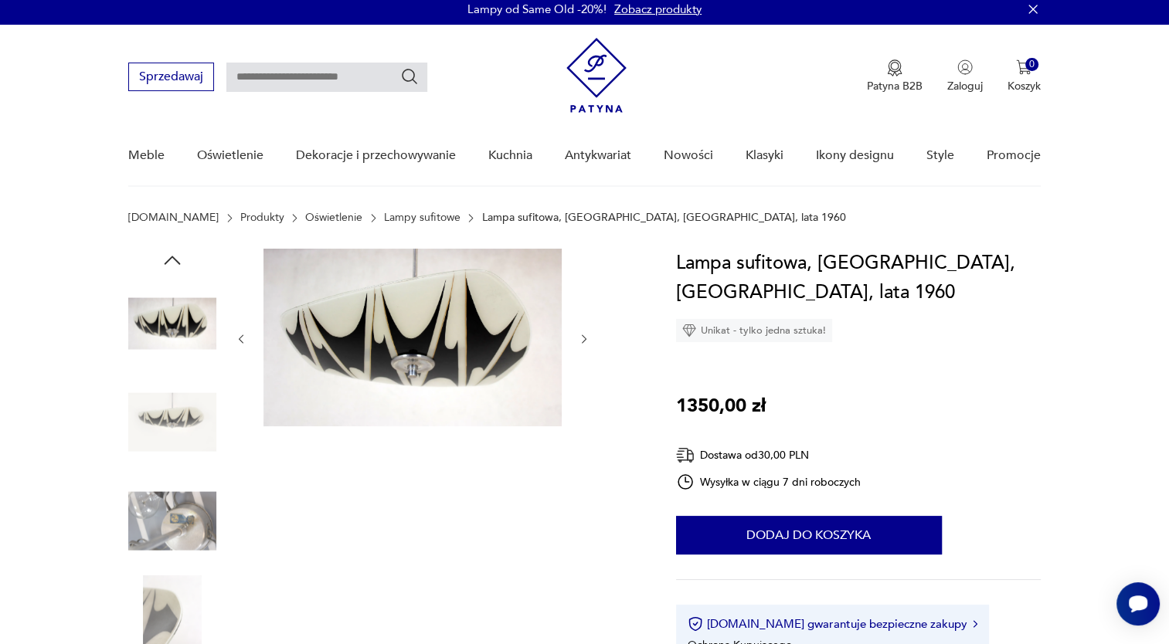
click at [178, 318] on img at bounding box center [172, 324] width 88 height 88
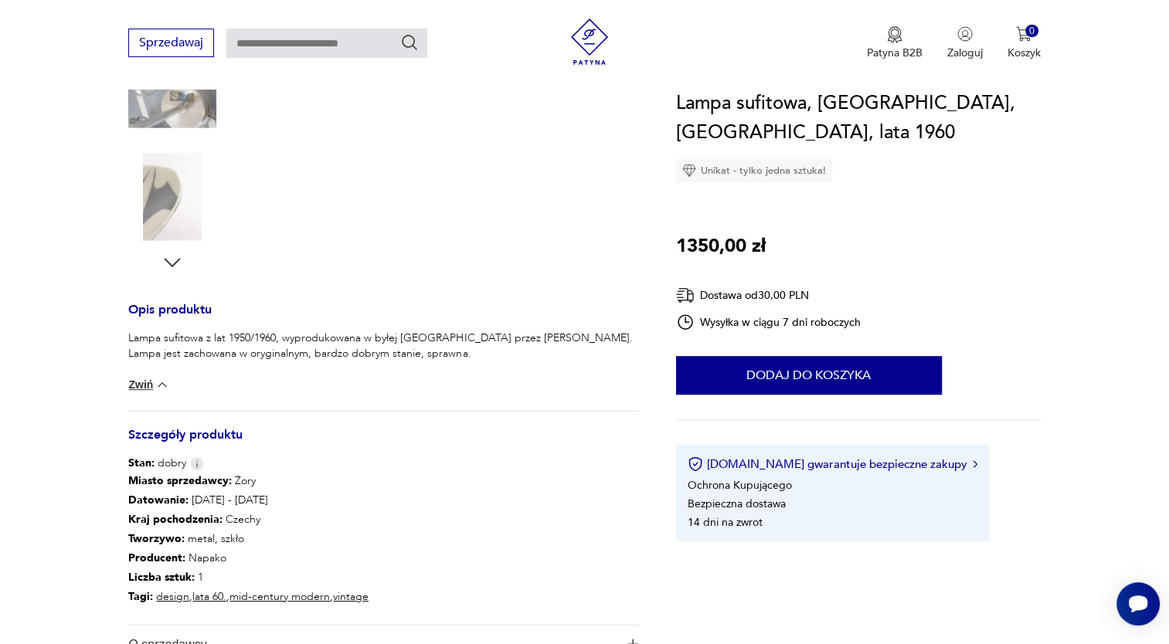
scroll to position [474, 0]
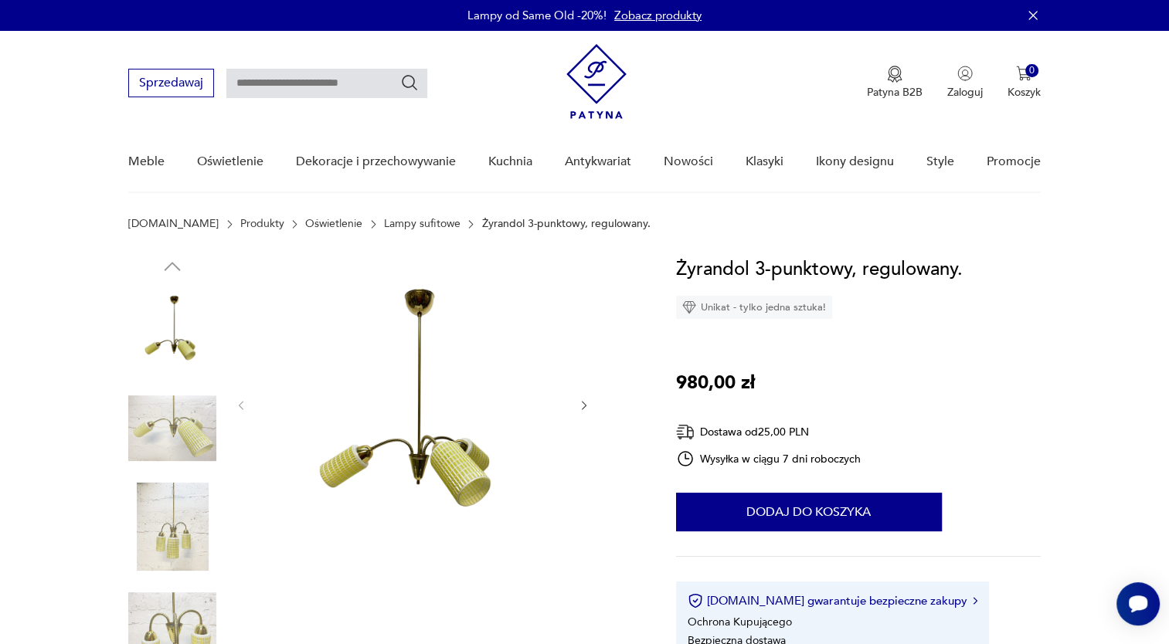
click at [586, 406] on icon "button" at bounding box center [584, 405] width 13 height 13
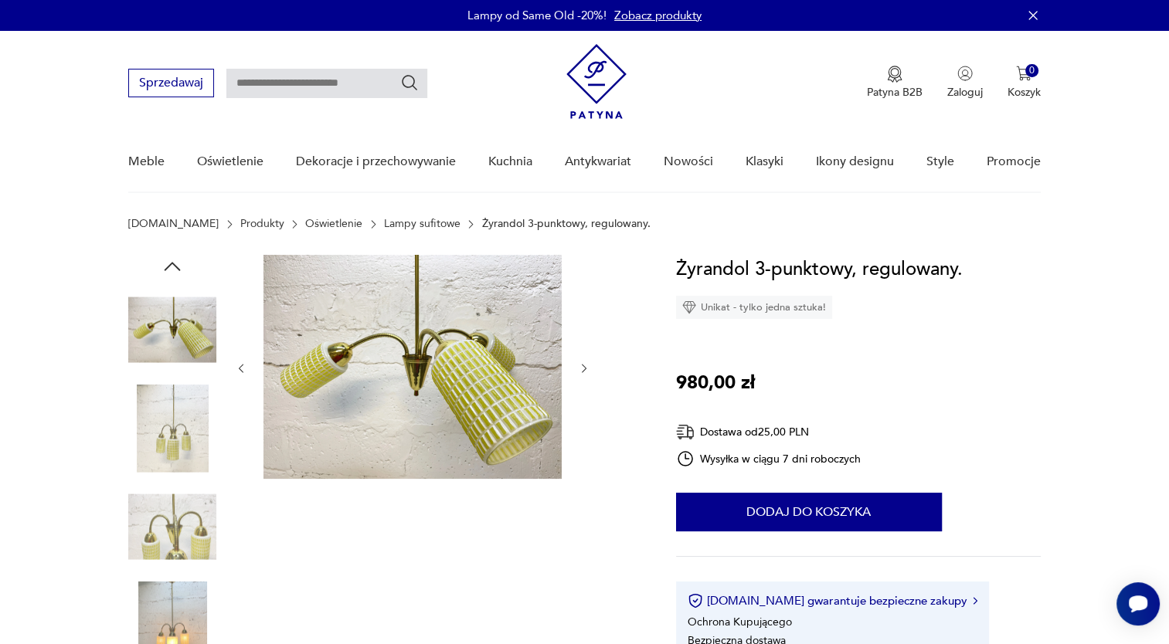
click at [586, 406] on div at bounding box center [412, 368] width 355 height 227
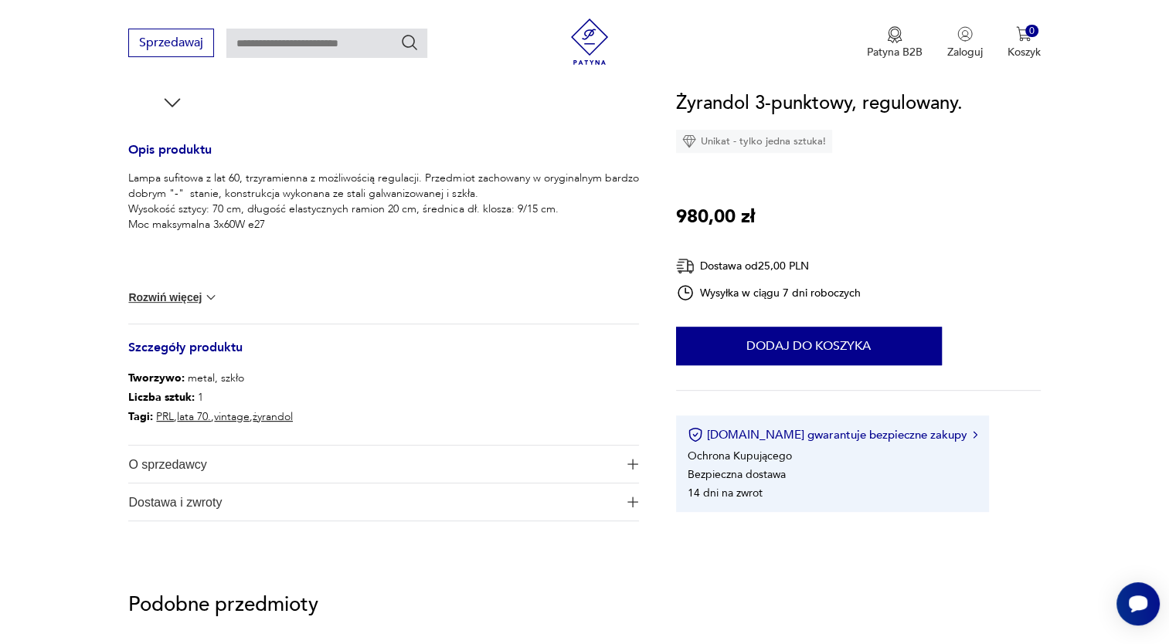
scroll to position [651, 0]
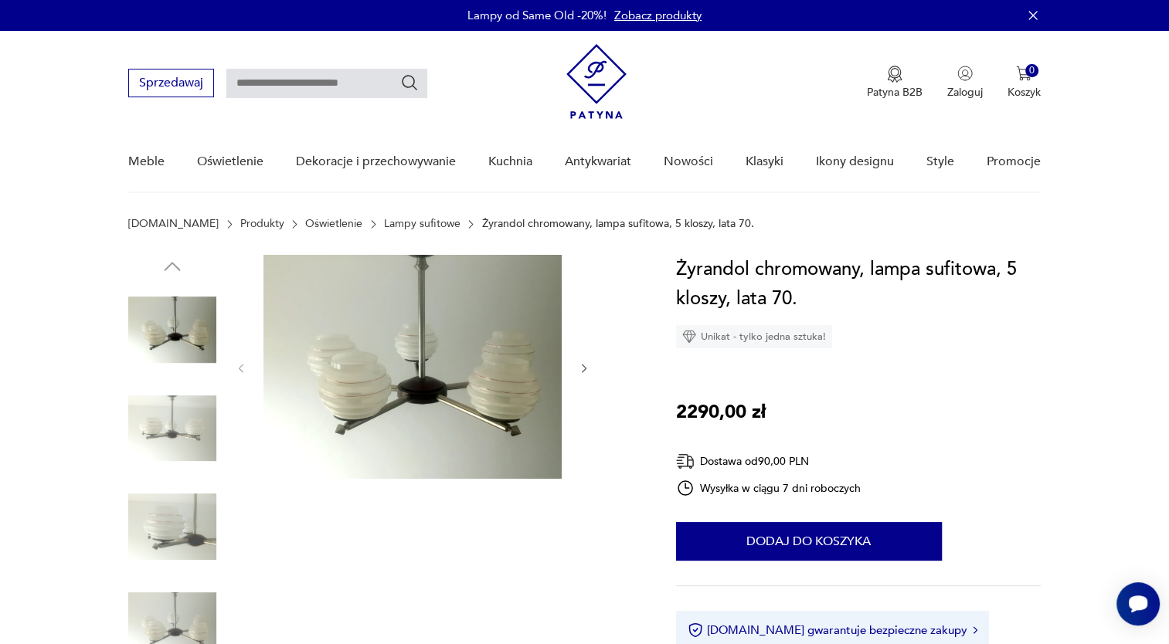
click at [581, 370] on icon "button" at bounding box center [584, 368] width 13 height 13
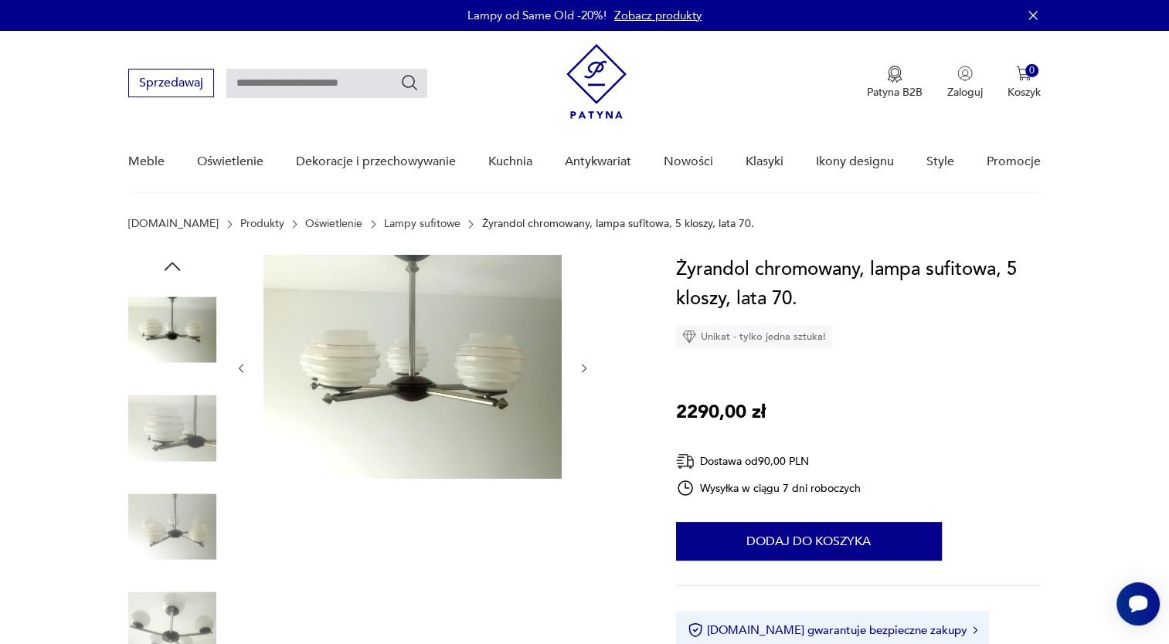
click at [581, 370] on icon "button" at bounding box center [584, 368] width 13 height 13
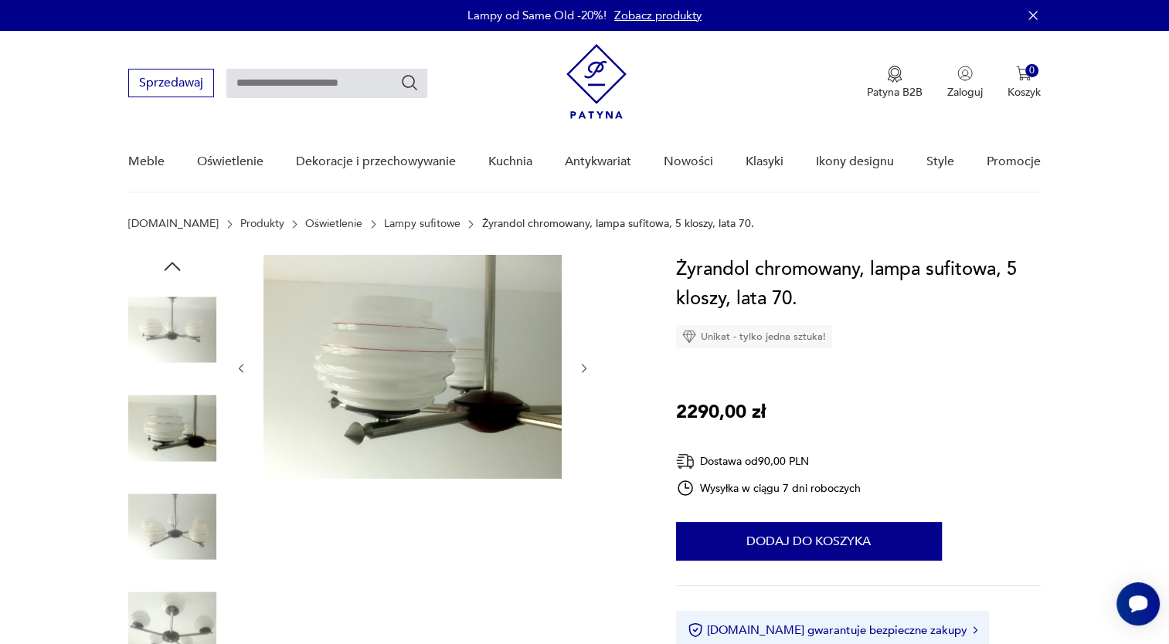
click at [581, 370] on icon "button" at bounding box center [584, 368] width 13 height 13
